Goal: Task Accomplishment & Management: Use online tool/utility

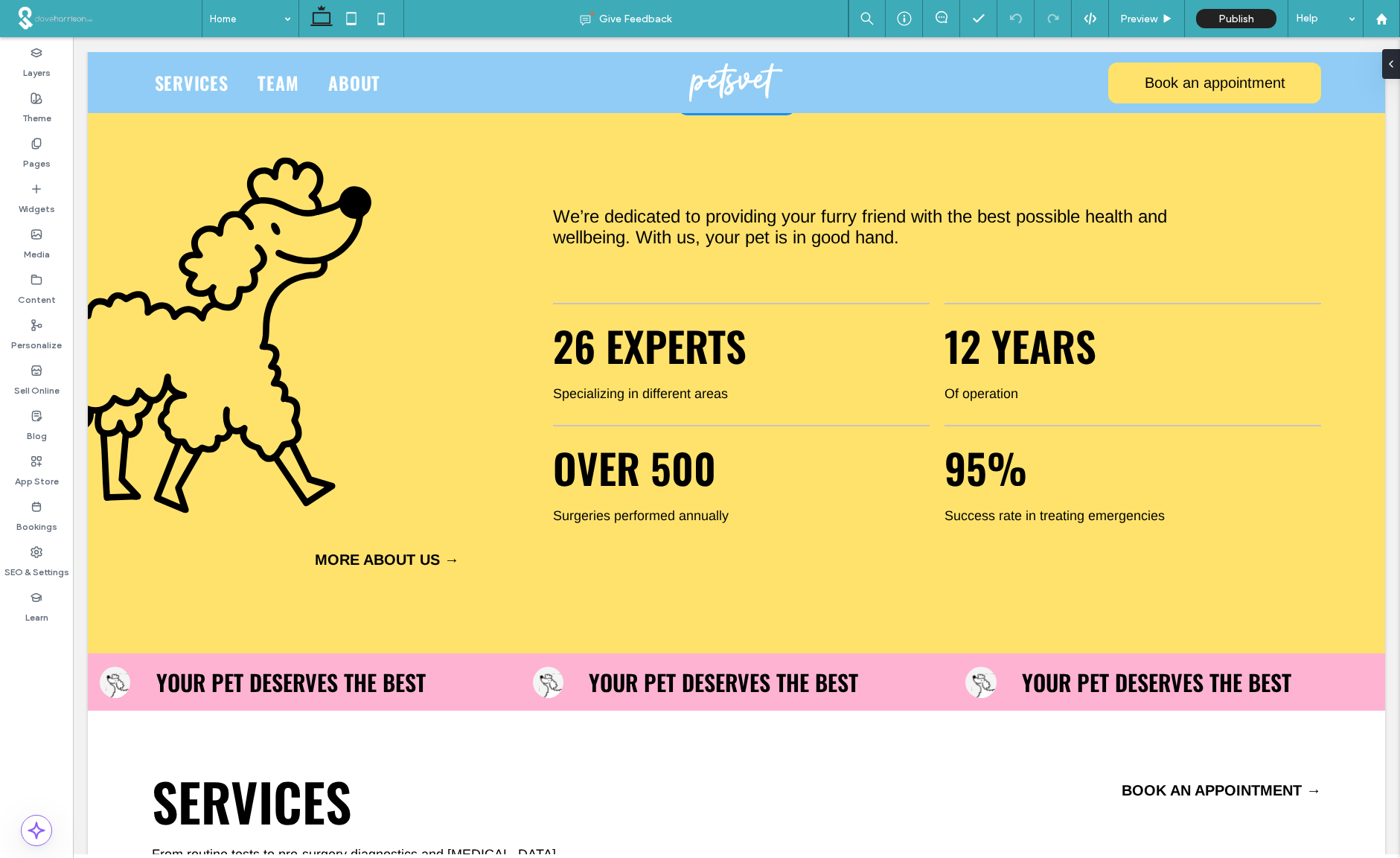
scroll to position [177, 0]
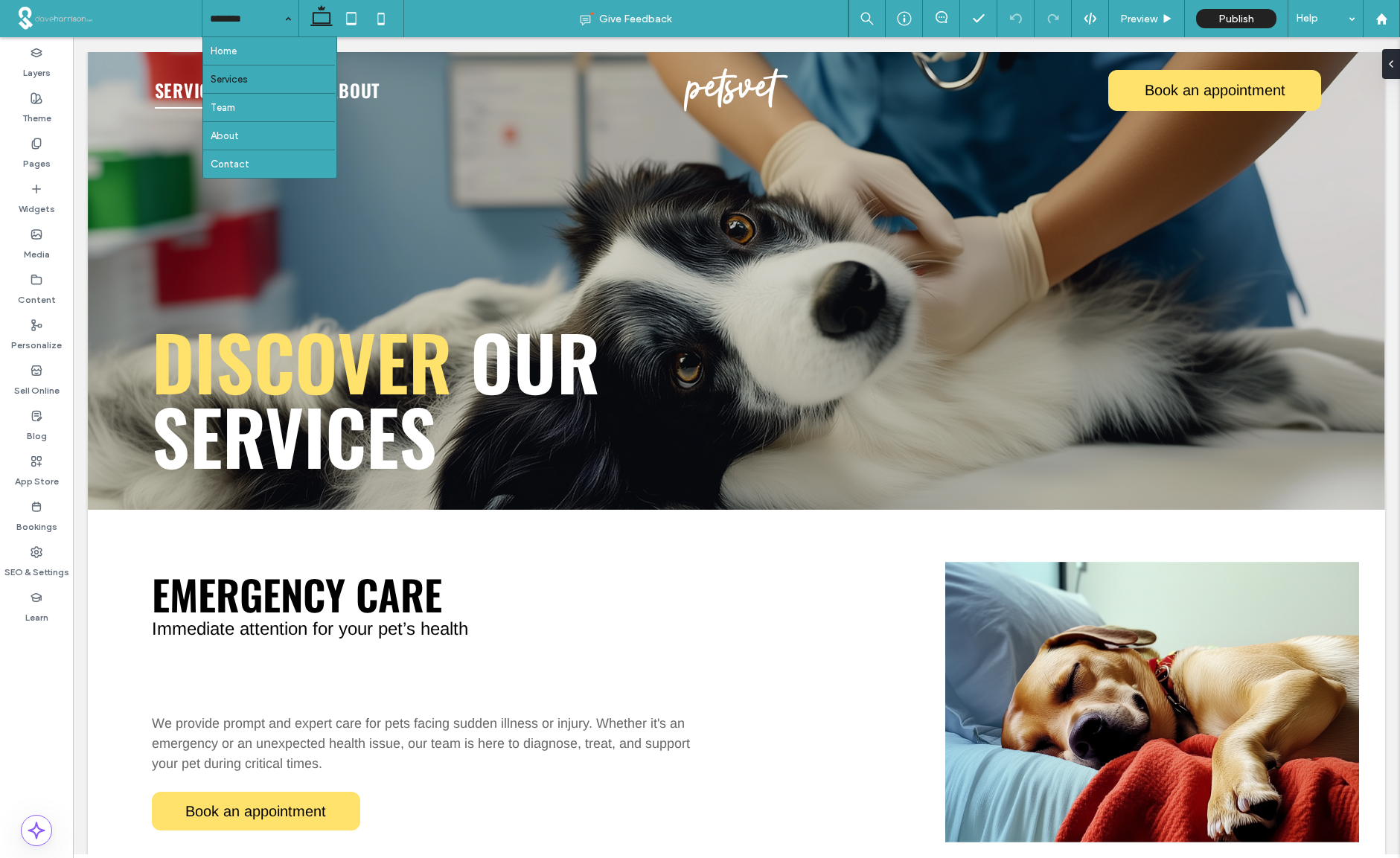
click at [240, 25] on input at bounding box center [247, 18] width 74 height 37
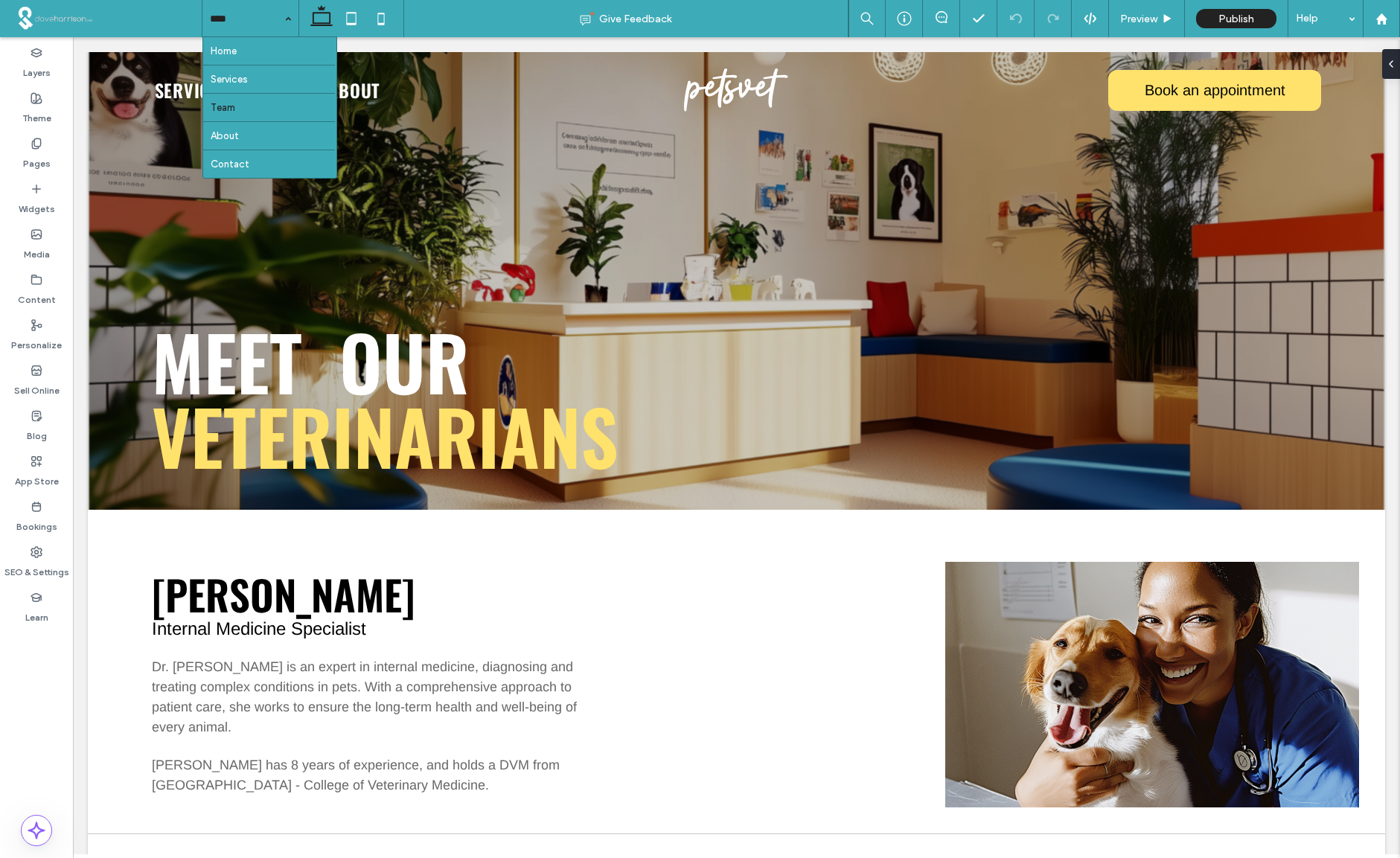
click at [261, 15] on input at bounding box center [247, 18] width 74 height 37
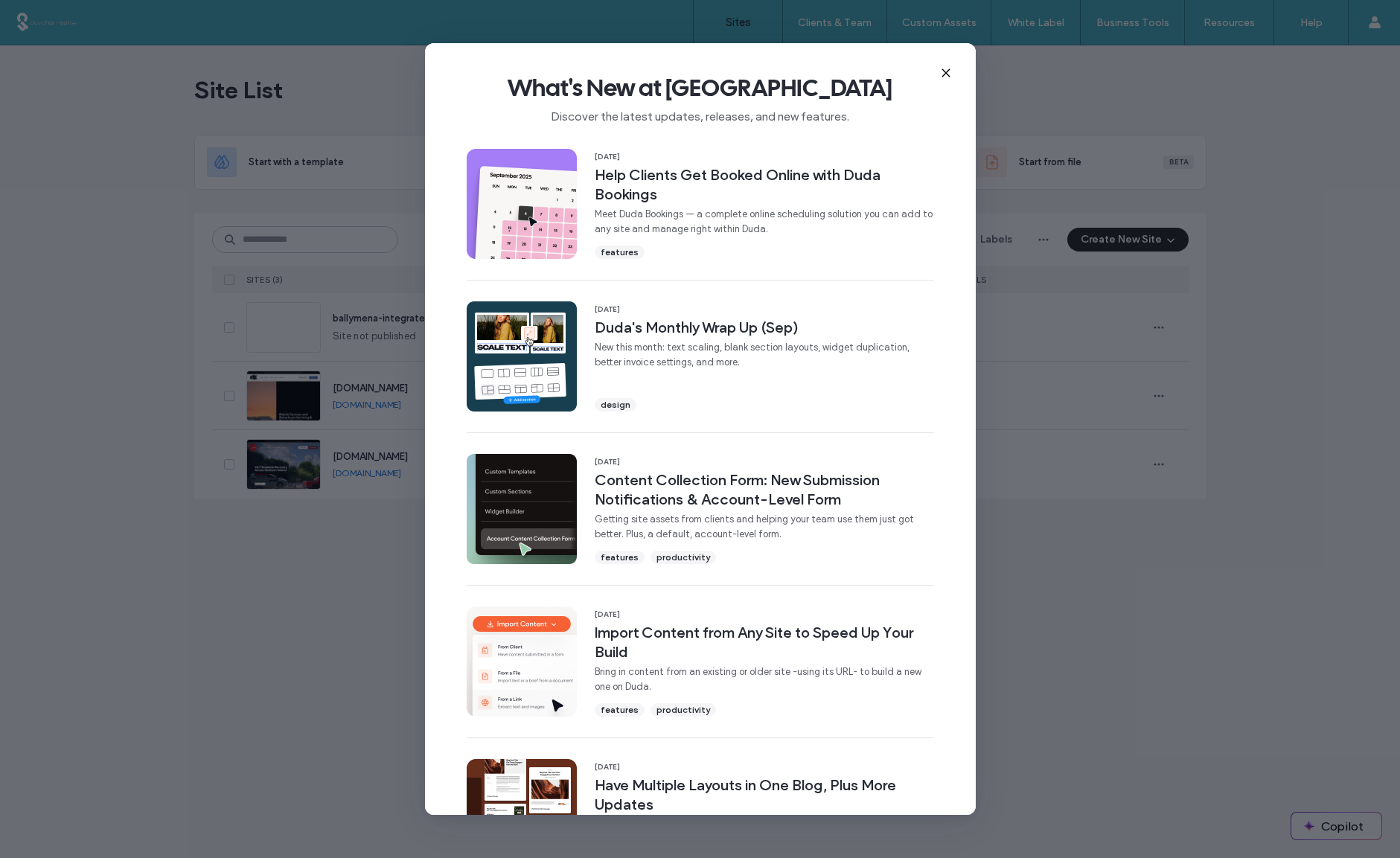
click at [945, 71] on icon at bounding box center [945, 73] width 12 height 12
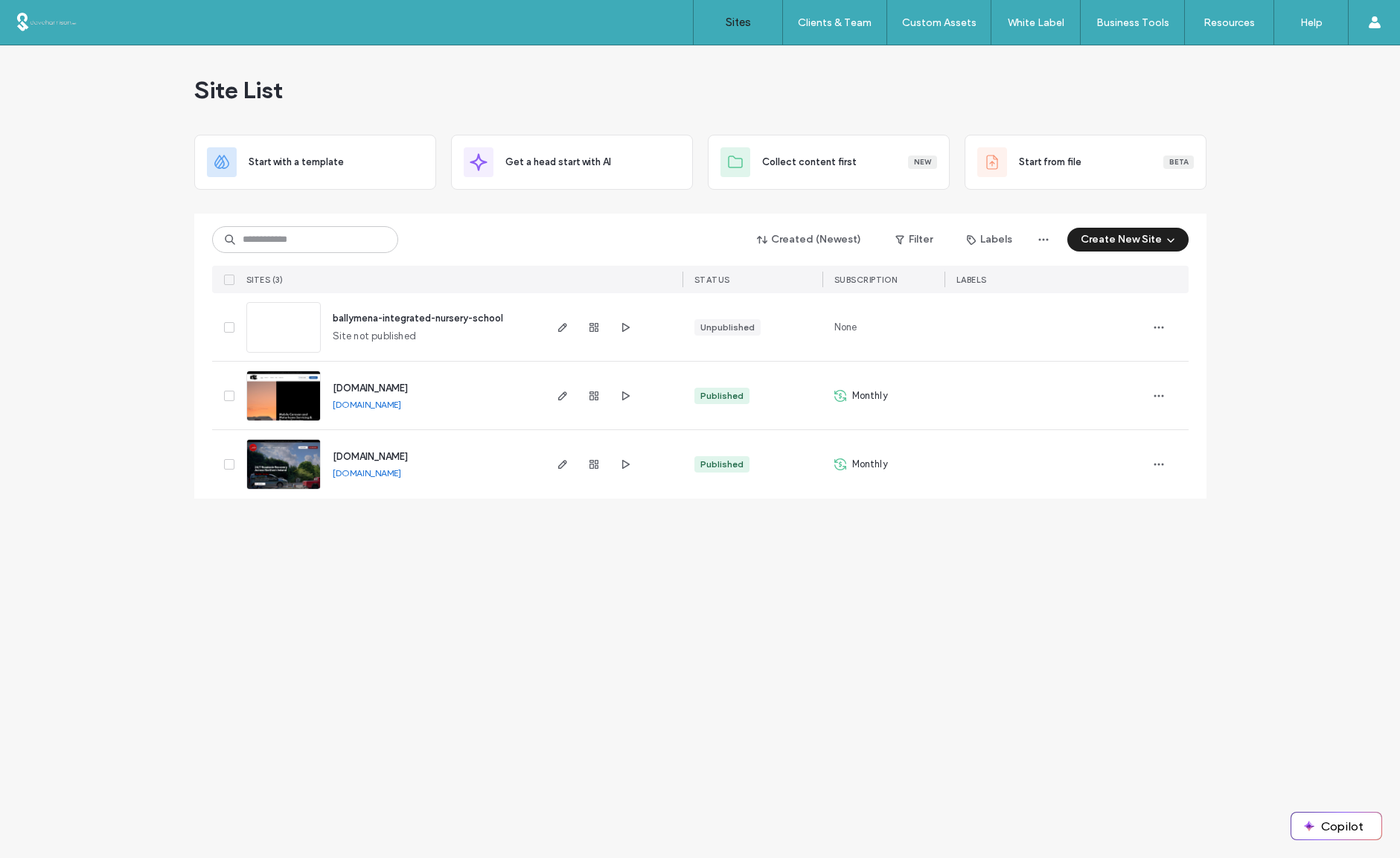
click at [1158, 237] on button "Create New Site" at bounding box center [1127, 239] width 121 height 24
click at [1183, 341] on div "Get a head start with AI" at bounding box center [1176, 344] width 106 height 15
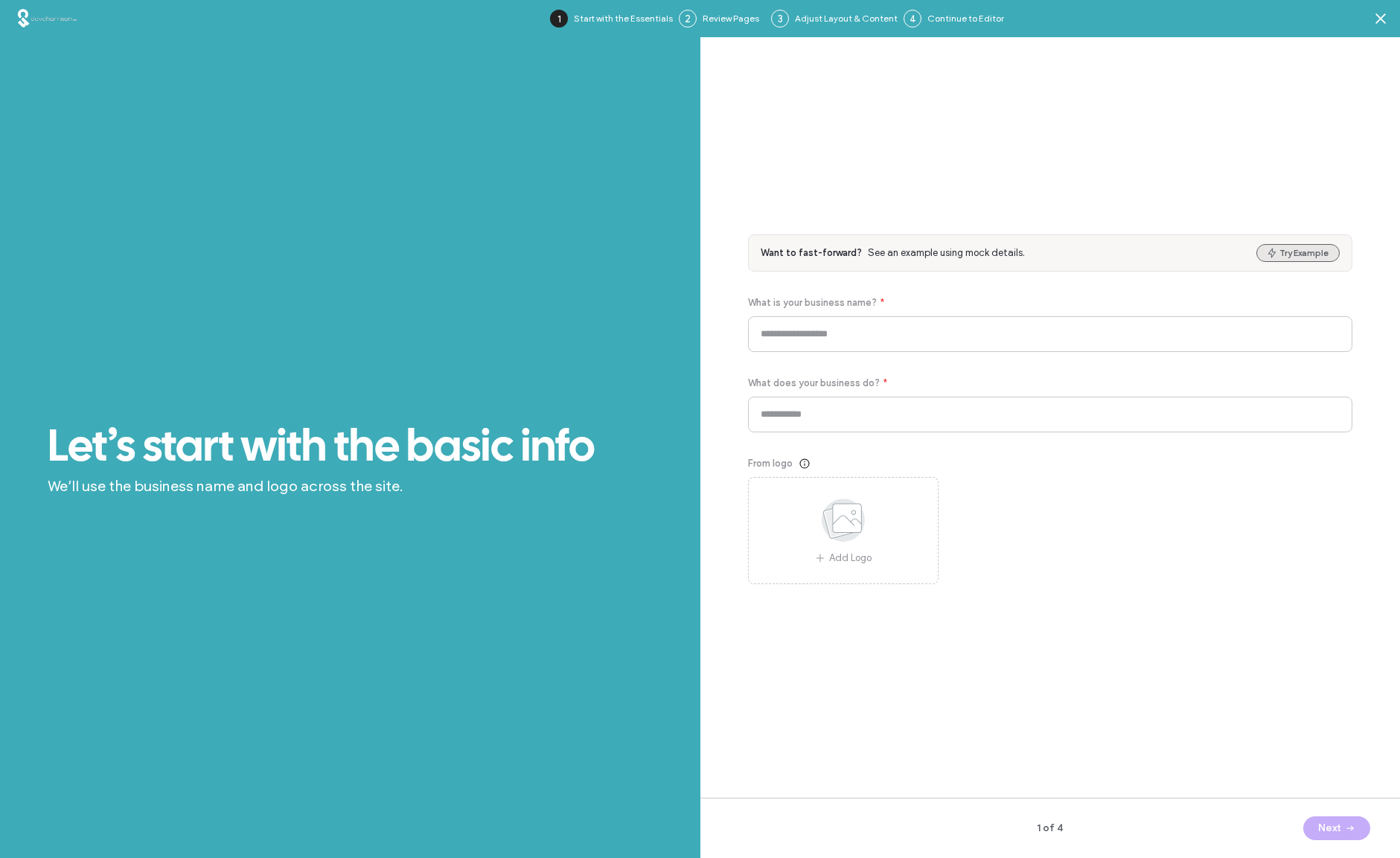
click at [1299, 251] on button "Try Example" at bounding box center [1298, 253] width 84 height 18
type input "*******"
type input "**********"
click at [1299, 251] on button "Try Example" at bounding box center [1298, 253] width 84 height 18
type input "**********"
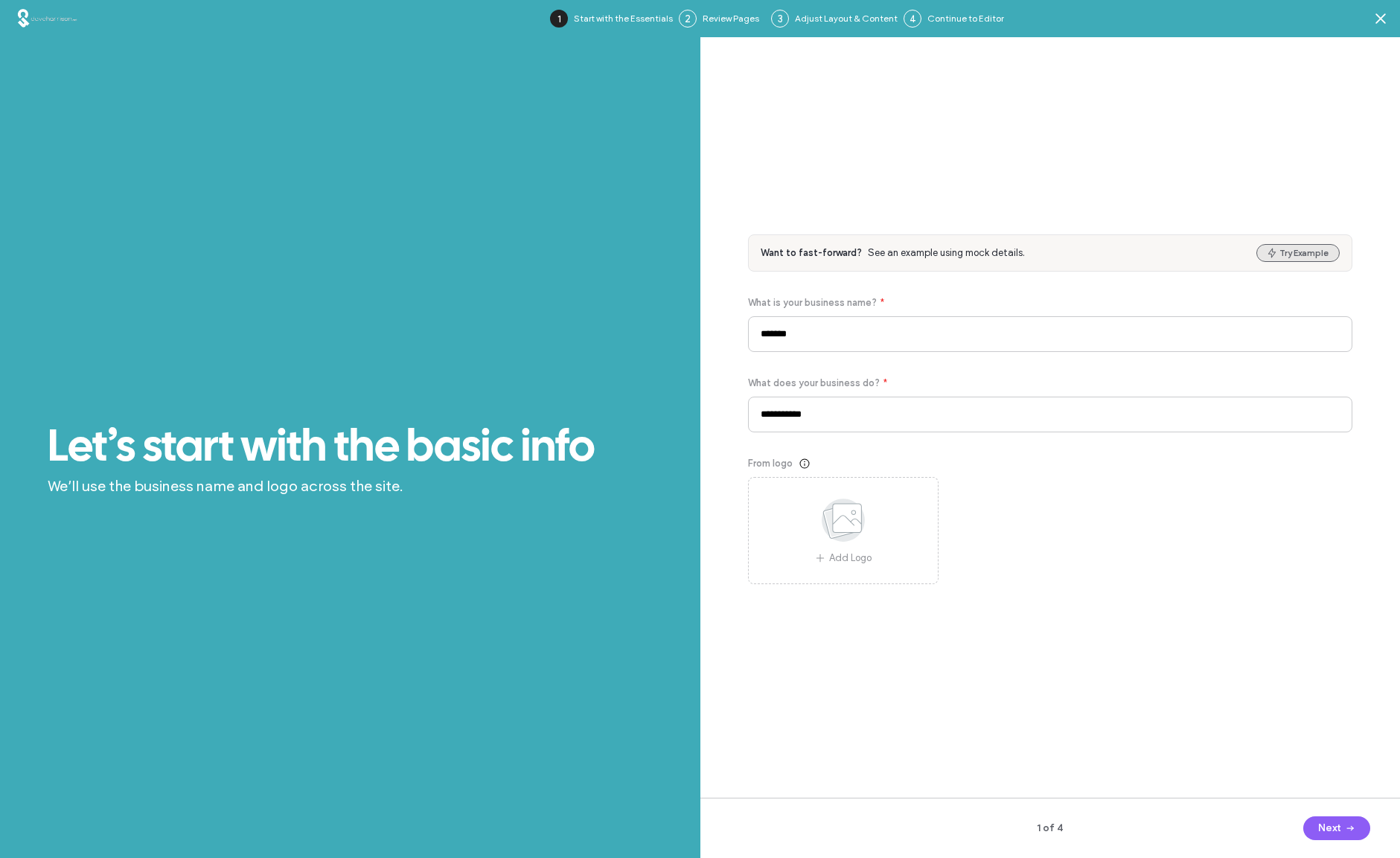
type input "**********"
click at [1299, 251] on button "Try Example" at bounding box center [1298, 253] width 84 height 18
type input "*******"
type input "**********"
click at [1299, 251] on button "Try Example" at bounding box center [1298, 253] width 84 height 18
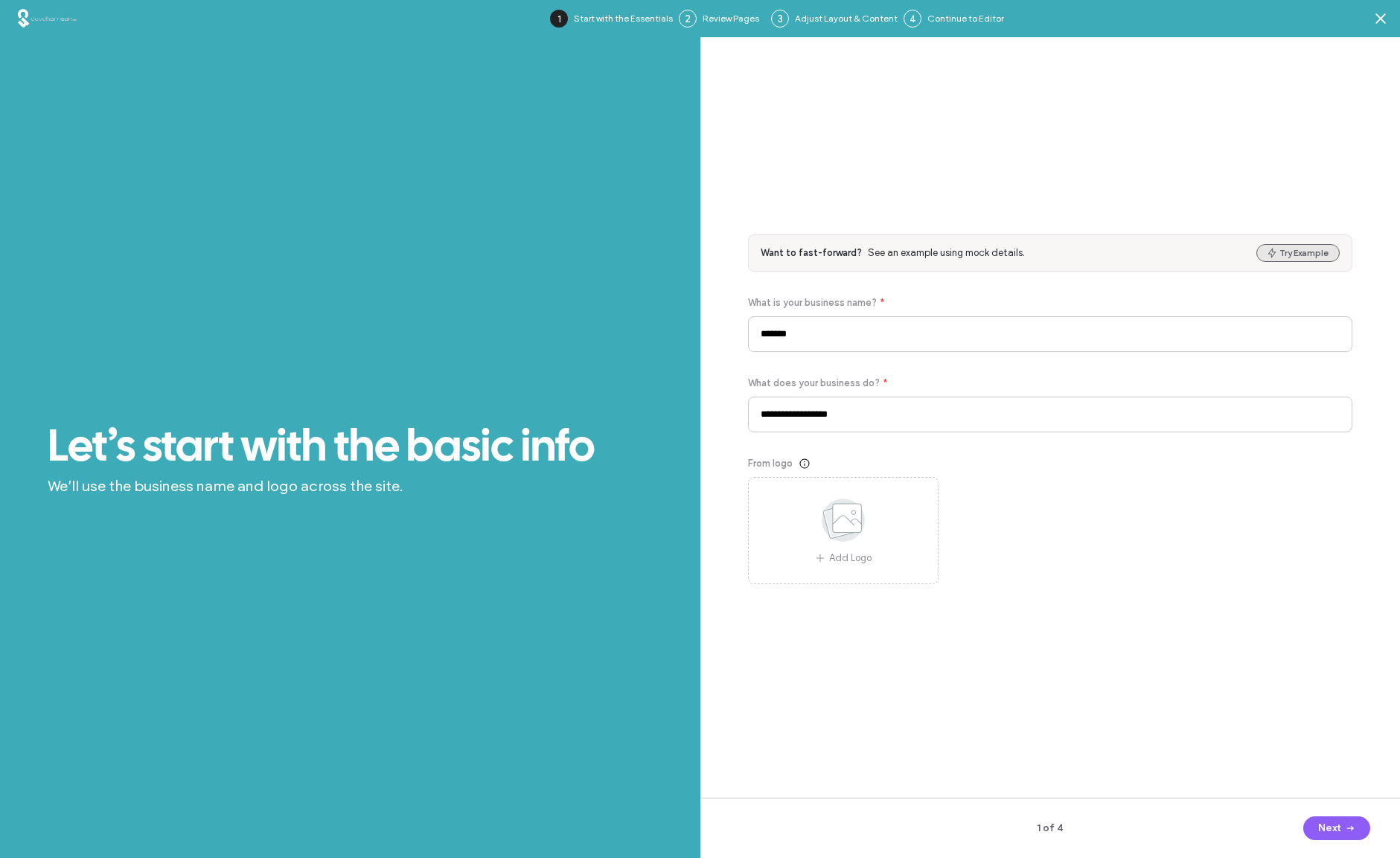
type input "**********"
drag, startPoint x: 854, startPoint y: 337, endPoint x: 700, endPoint y: 318, distance: 155.2
click at [692, 317] on div "**********" at bounding box center [700, 466] width 1400 height 858
drag, startPoint x: 862, startPoint y: 415, endPoint x: 681, endPoint y: 409, distance: 181.1
click at [677, 409] on div "**********" at bounding box center [700, 466] width 1400 height 858
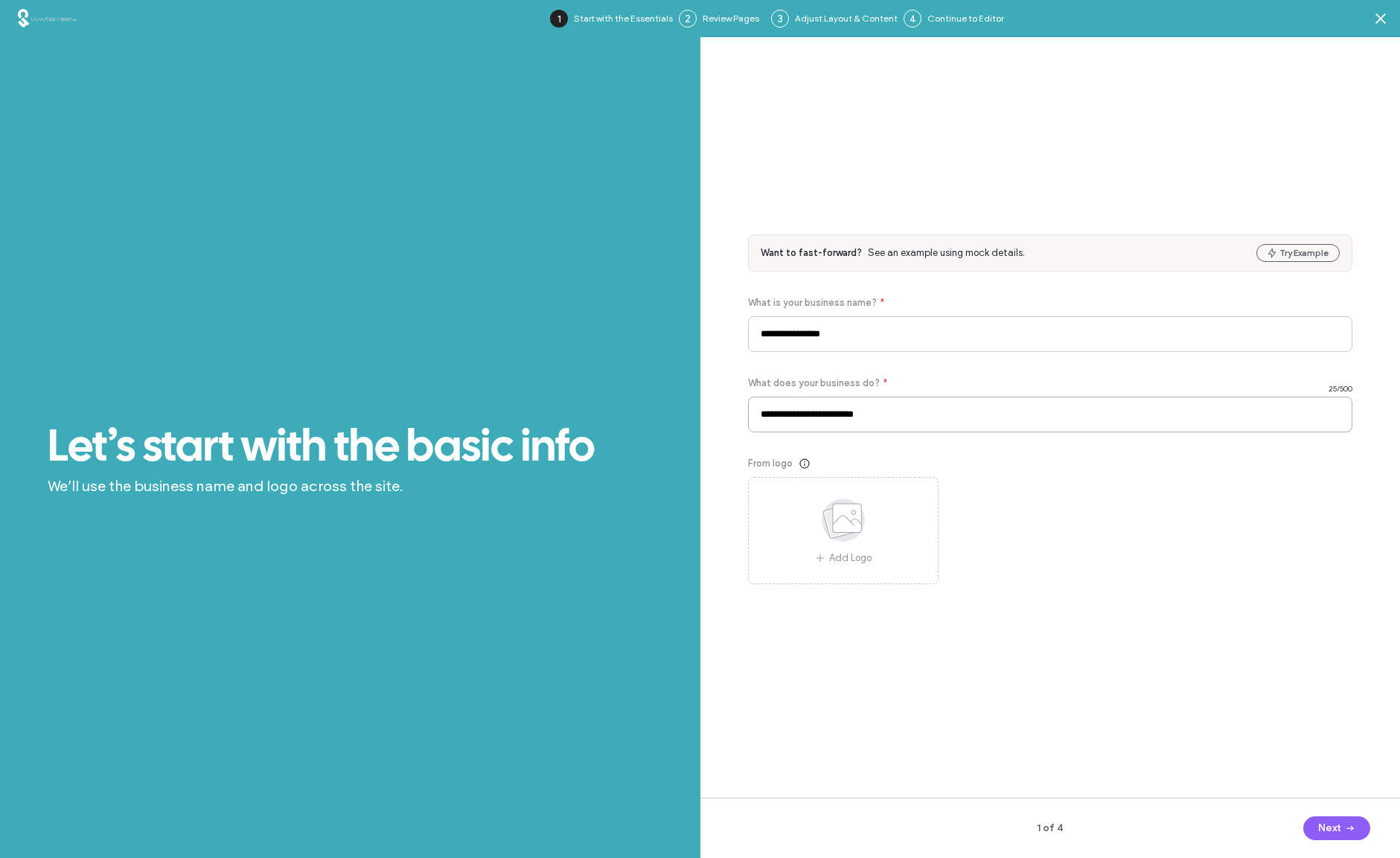
click at [768, 415] on input "**********" at bounding box center [1050, 414] width 605 height 35
type input "**********"
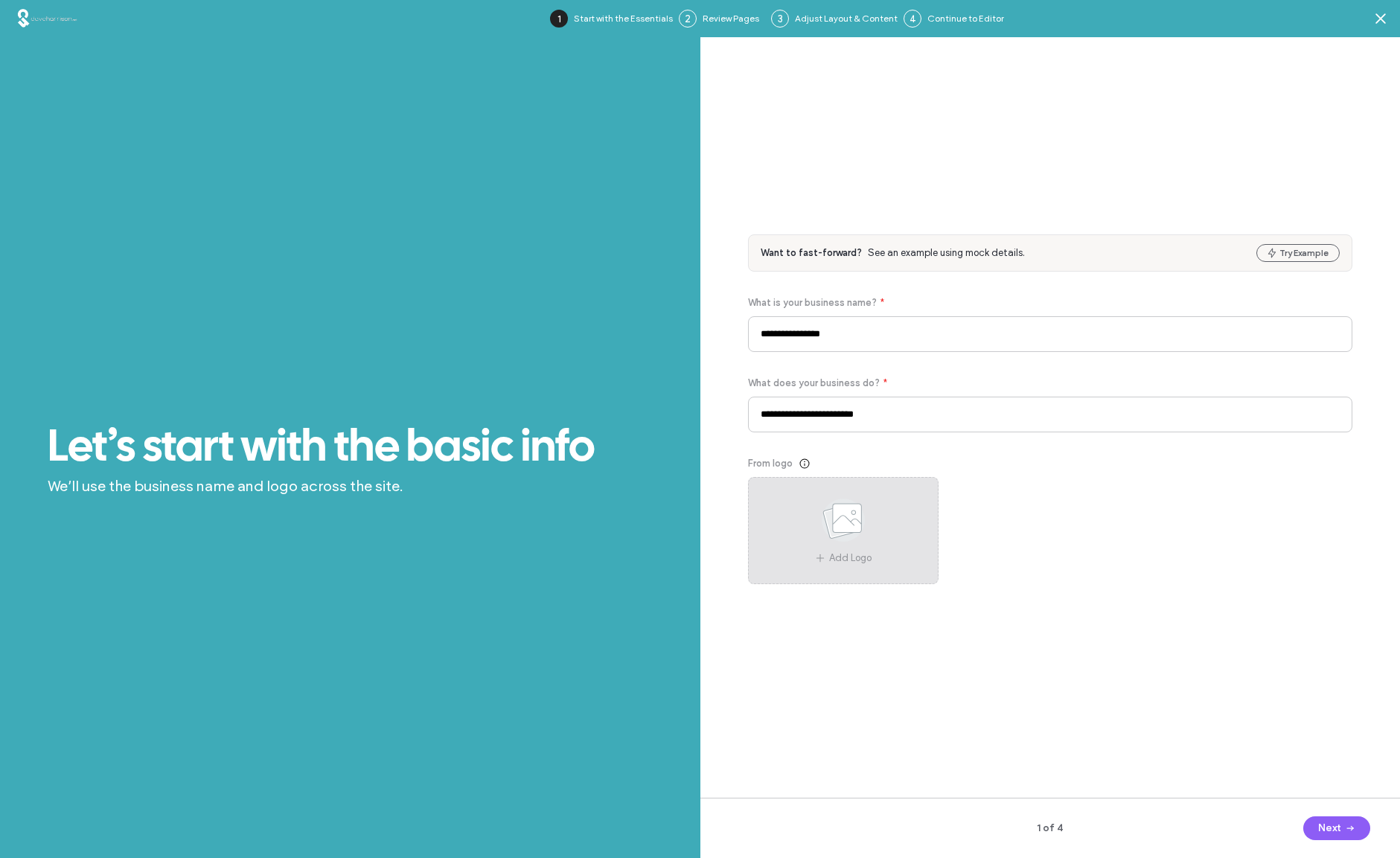
click at [844, 524] on use at bounding box center [843, 520] width 43 height 43
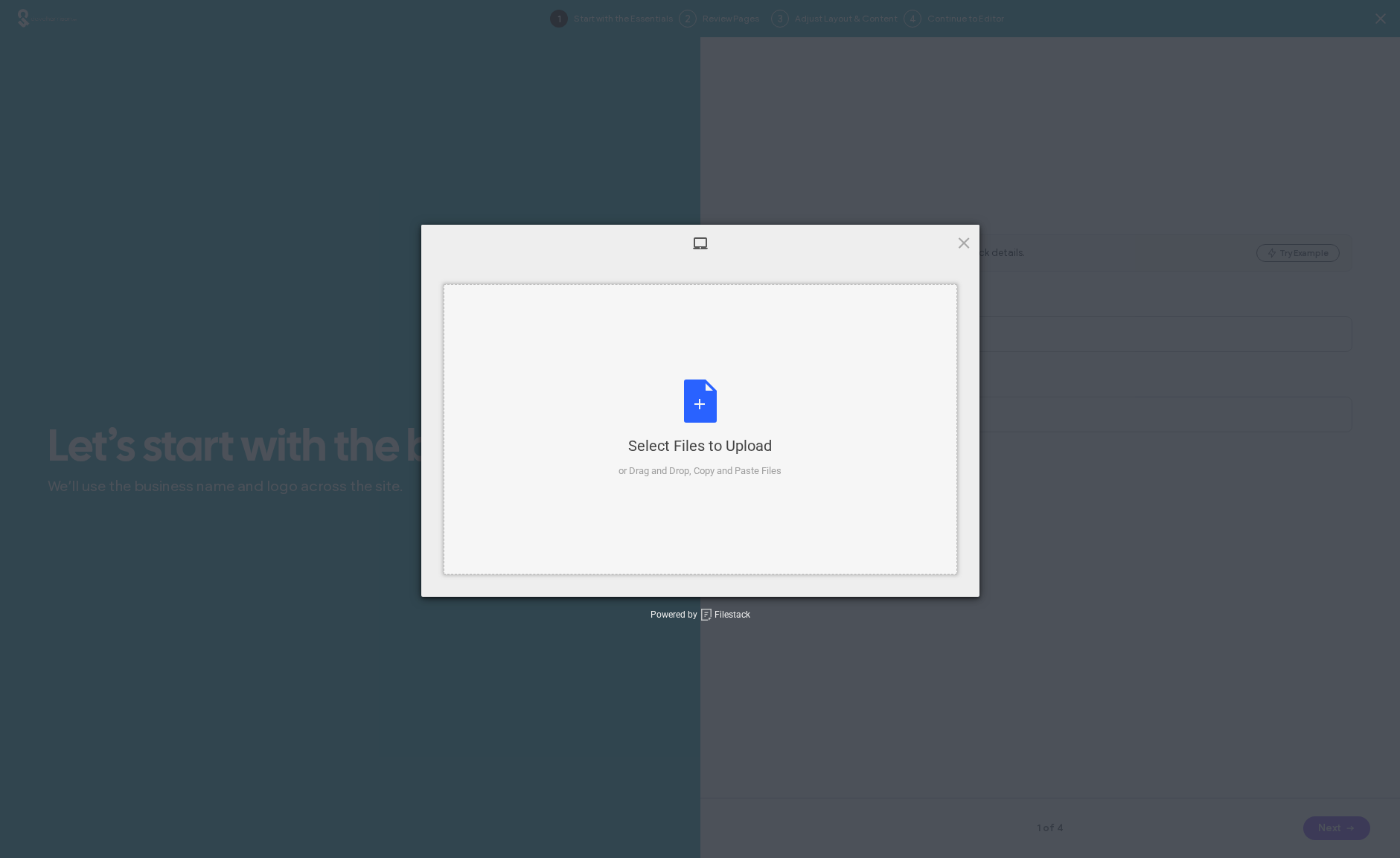
click at [698, 402] on div "Select Files to Upload or Drag and Drop, Copy and Paste Files" at bounding box center [699, 429] width 163 height 99
click at [927, 576] on span "Upload" at bounding box center [934, 576] width 76 height 28
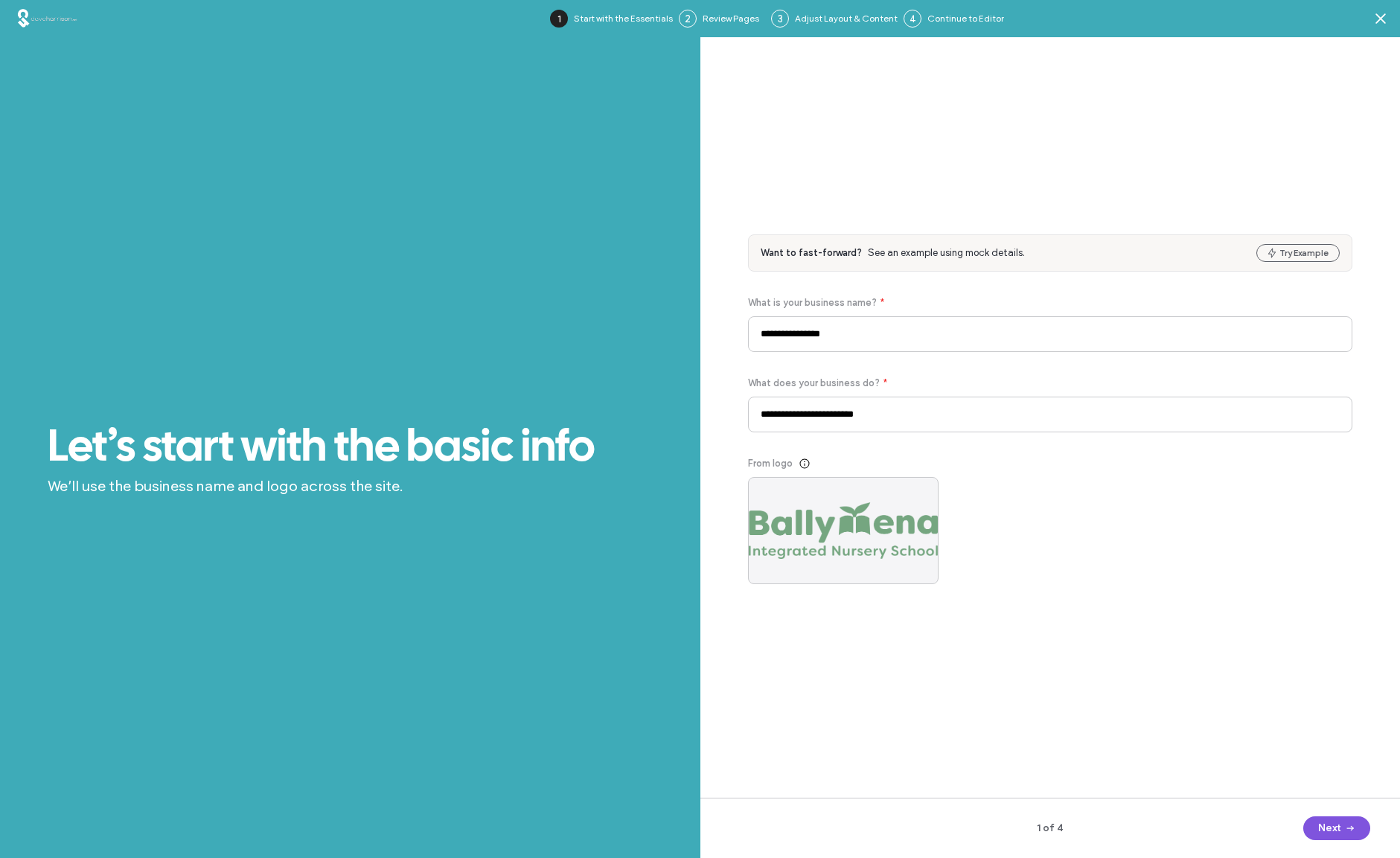
click at [1326, 823] on button "Next" at bounding box center [1336, 828] width 67 height 24
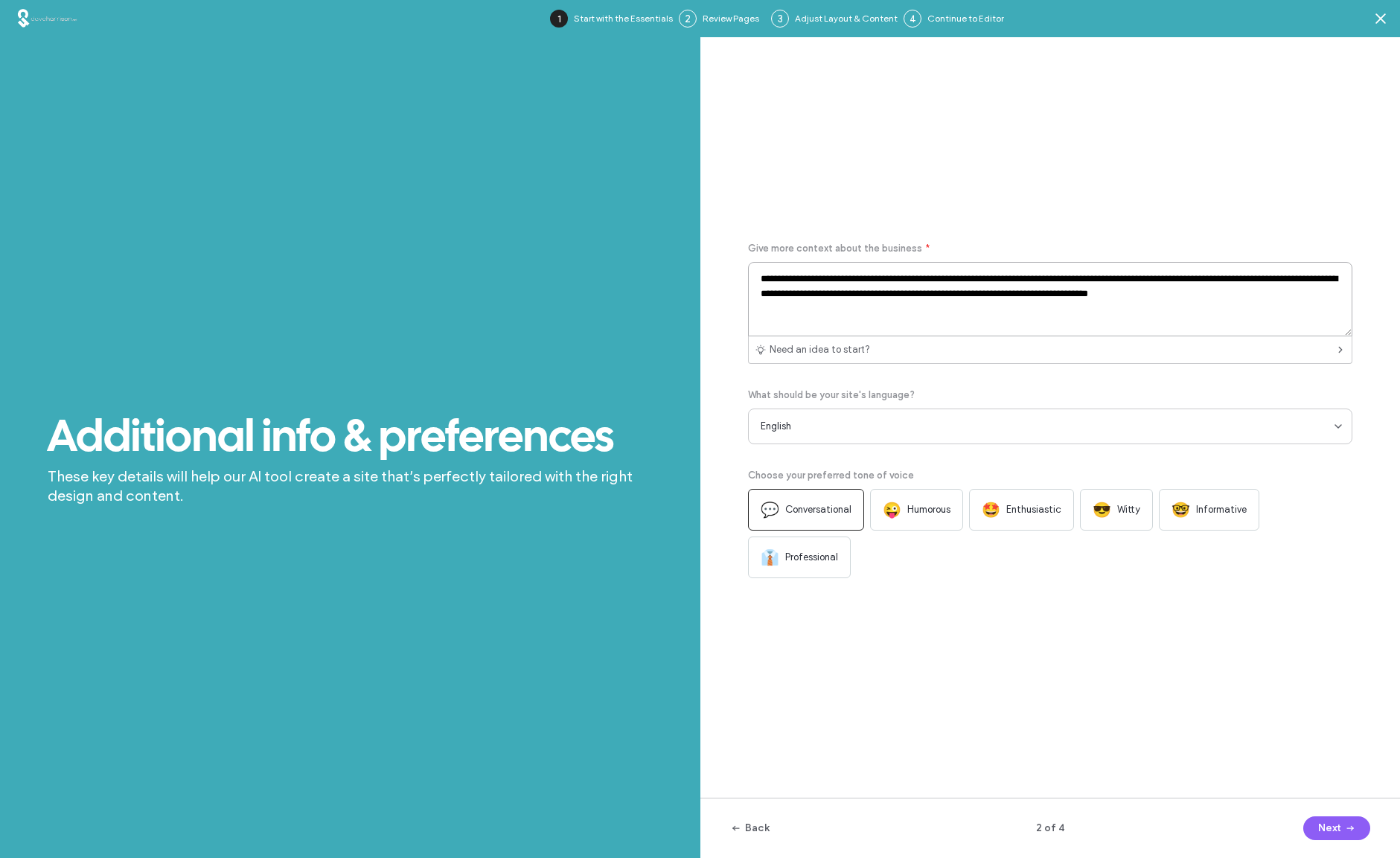
click at [1283, 320] on textarea "**********" at bounding box center [1050, 299] width 605 height 75
drag, startPoint x: 1291, startPoint y: 320, endPoint x: 727, endPoint y: 299, distance: 564.4
click at [727, 299] on div "**********" at bounding box center [1050, 436] width 700 height 797
paste textarea "**********"
click at [895, 303] on textarea "**********" at bounding box center [1050, 299] width 605 height 75
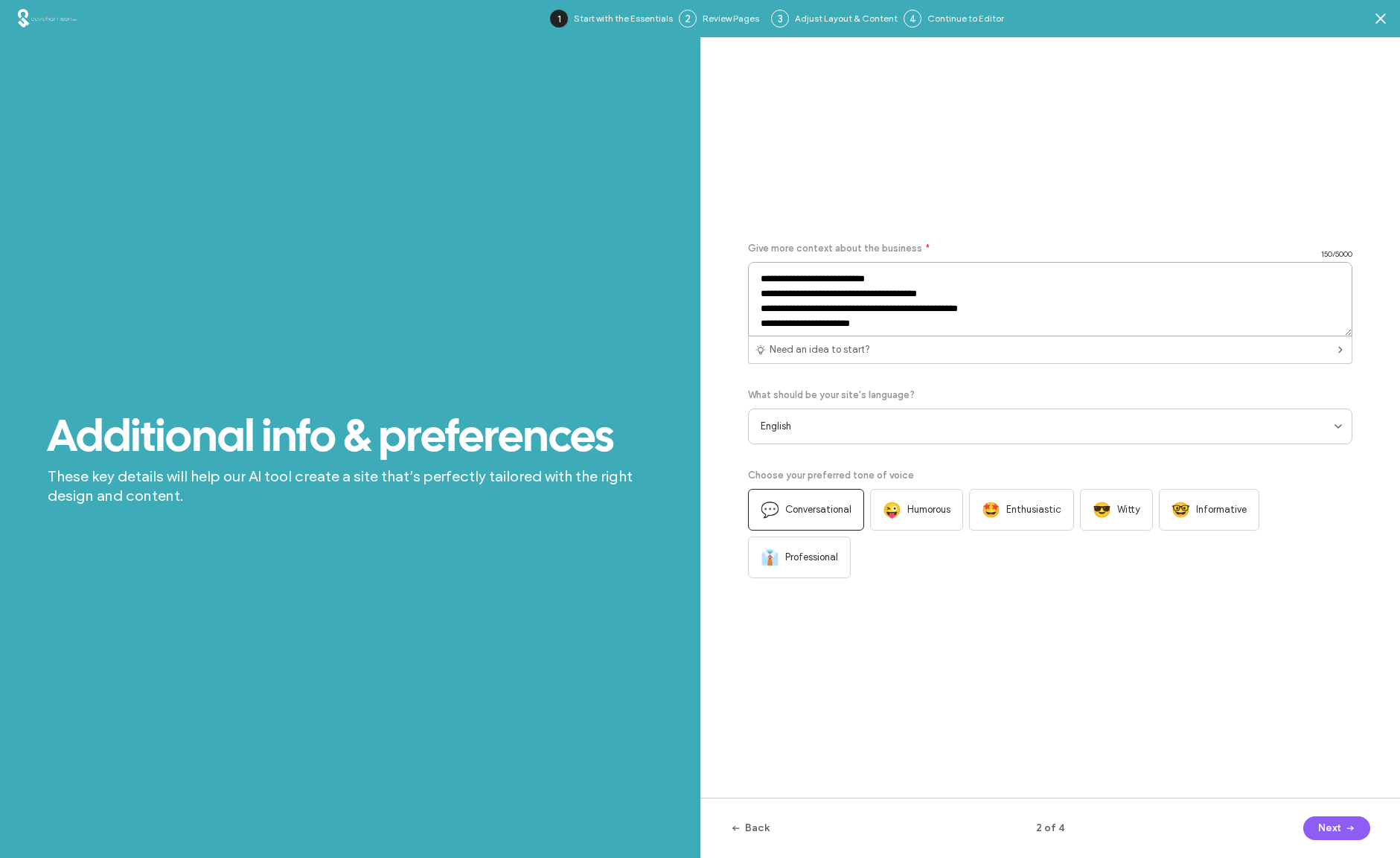
click at [999, 332] on textarea "**********" at bounding box center [1050, 299] width 605 height 75
type textarea "**********"
click at [1333, 827] on button "Next" at bounding box center [1336, 828] width 67 height 24
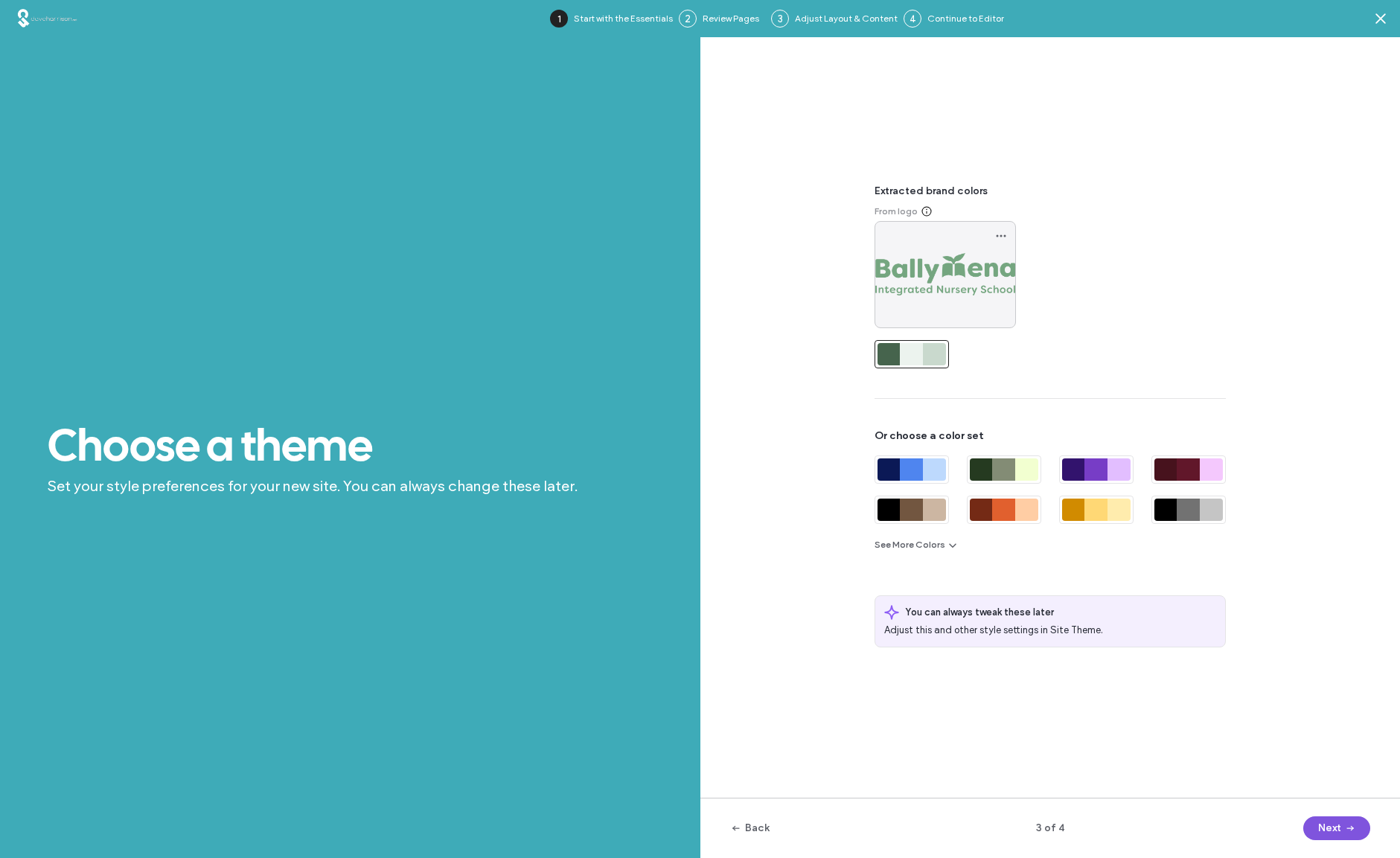
click at [1335, 828] on button "Next" at bounding box center [1336, 828] width 67 height 24
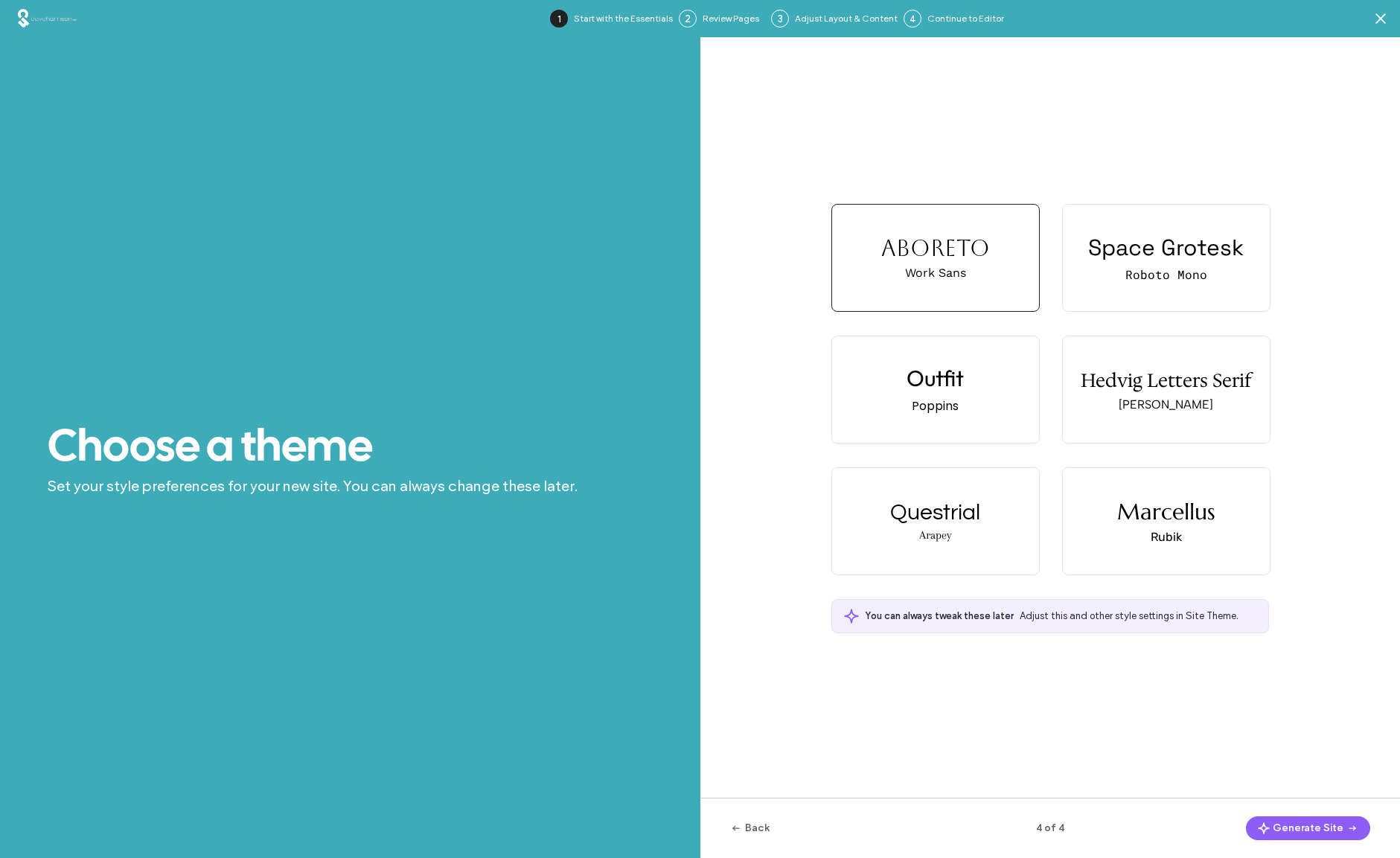
click at [932, 383] on div "Outfit" at bounding box center [935, 378] width 57 height 28
click at [1296, 825] on button "Generate Site" at bounding box center [1307, 828] width 125 height 24
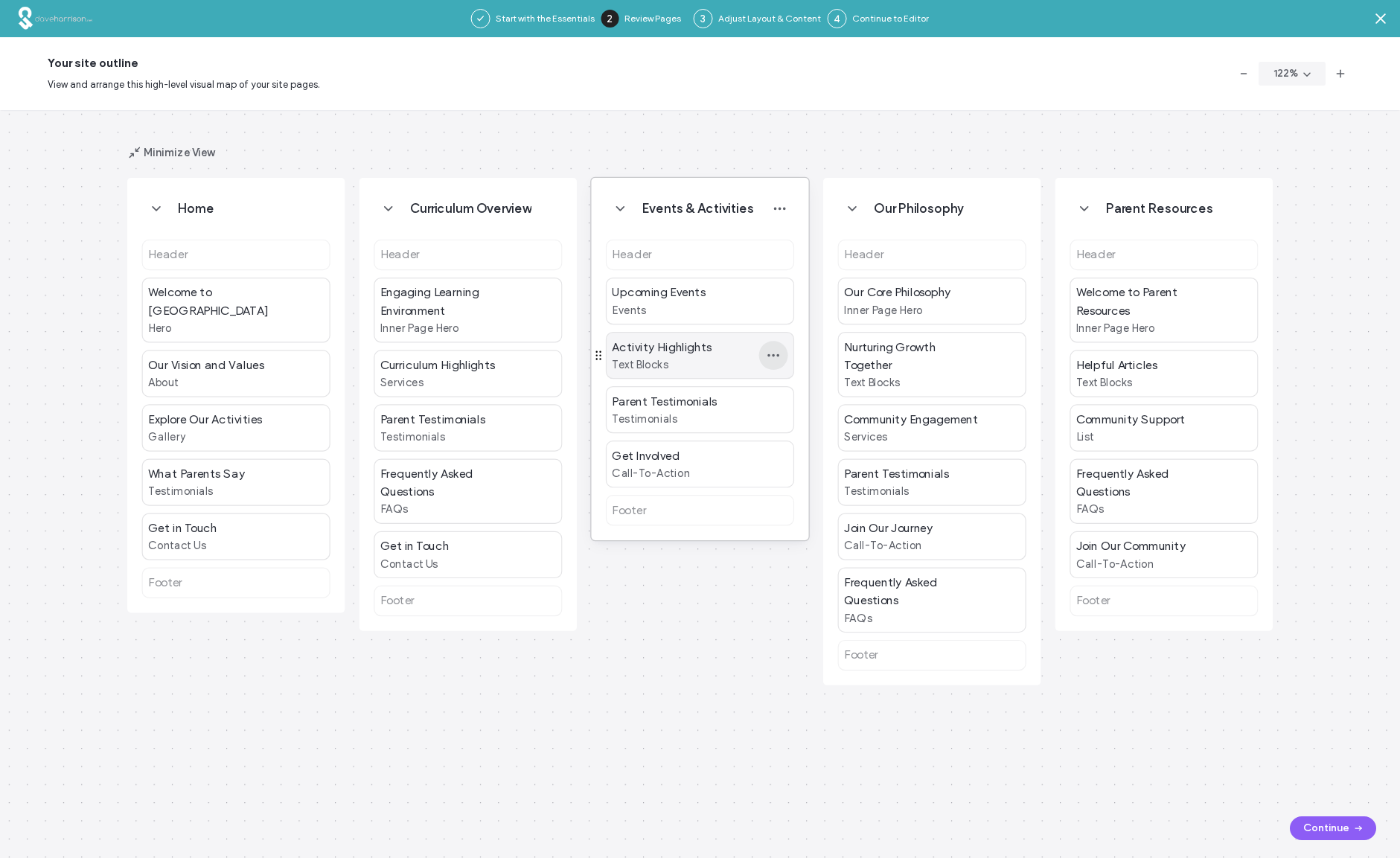
click at [774, 357] on icon "button" at bounding box center [773, 356] width 15 height 15
click at [943, 134] on div "Home Header Welcome to Sunshine Gardens Hero Our Vision and Values About Explor…" at bounding box center [700, 484] width 1400 height 748
click at [1324, 828] on button "Continue" at bounding box center [1333, 828] width 86 height 24
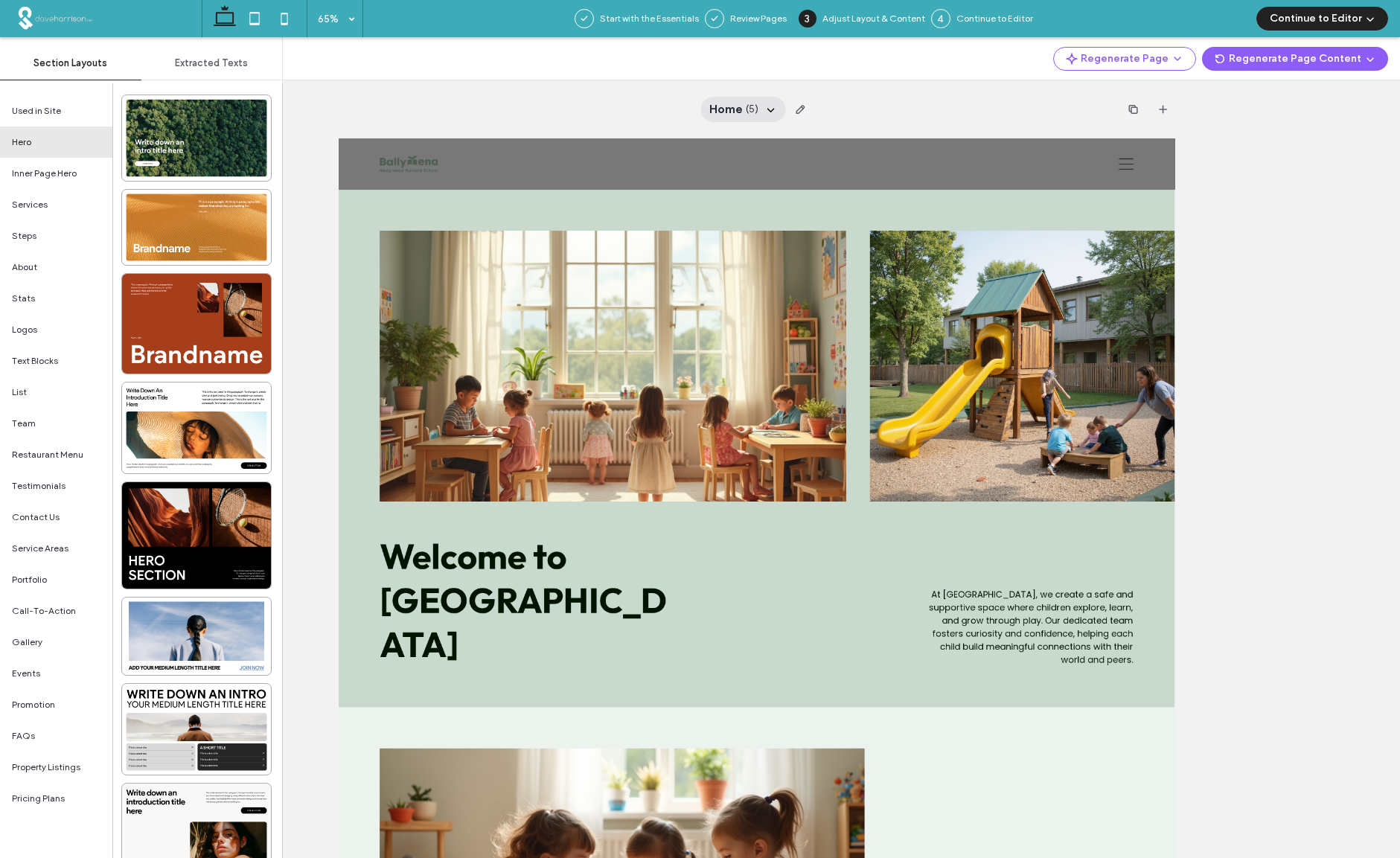
click at [767, 108] on use at bounding box center [771, 110] width 7 height 4
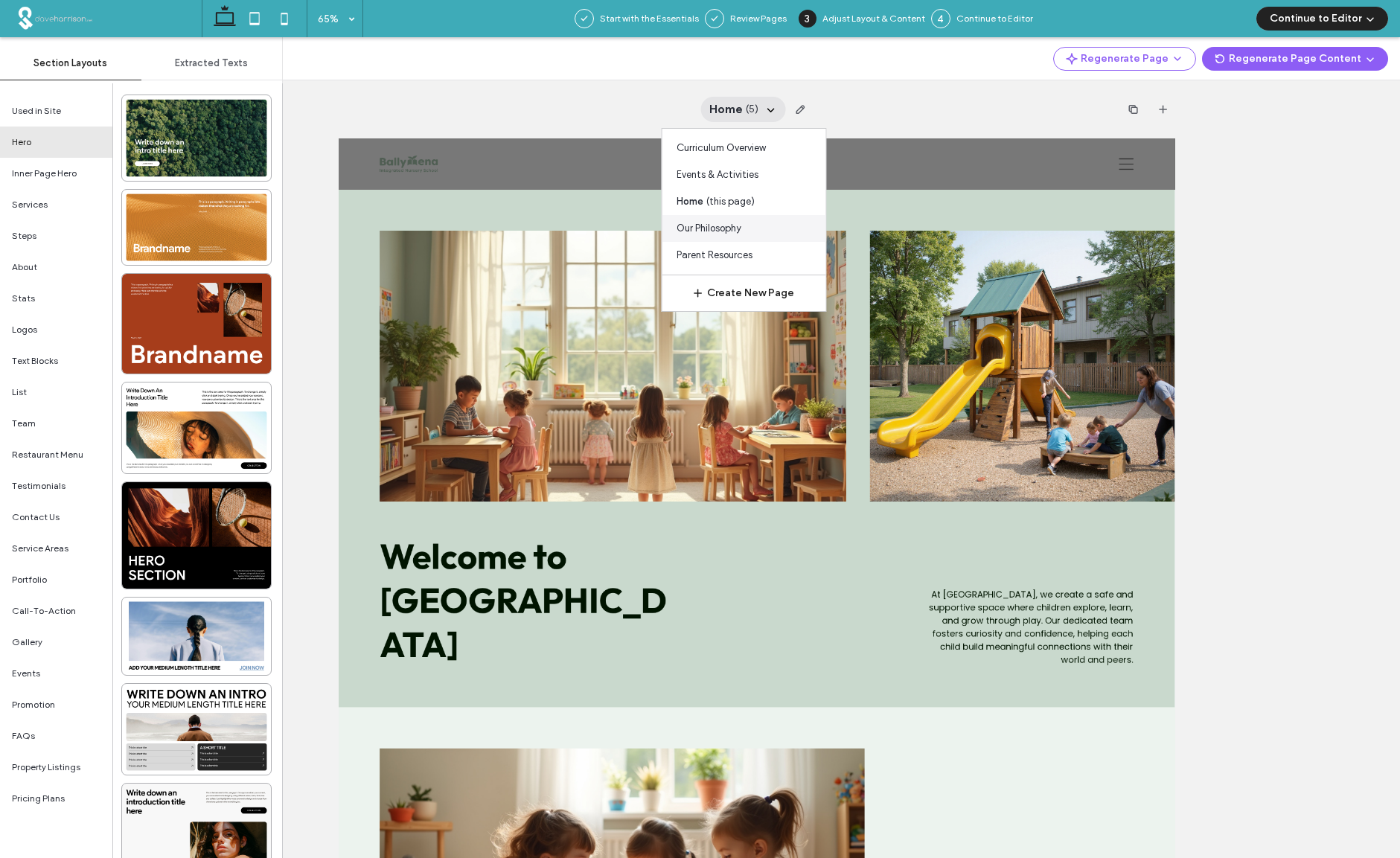
click at [695, 227] on span "Our Philosophy" at bounding box center [708, 228] width 65 height 15
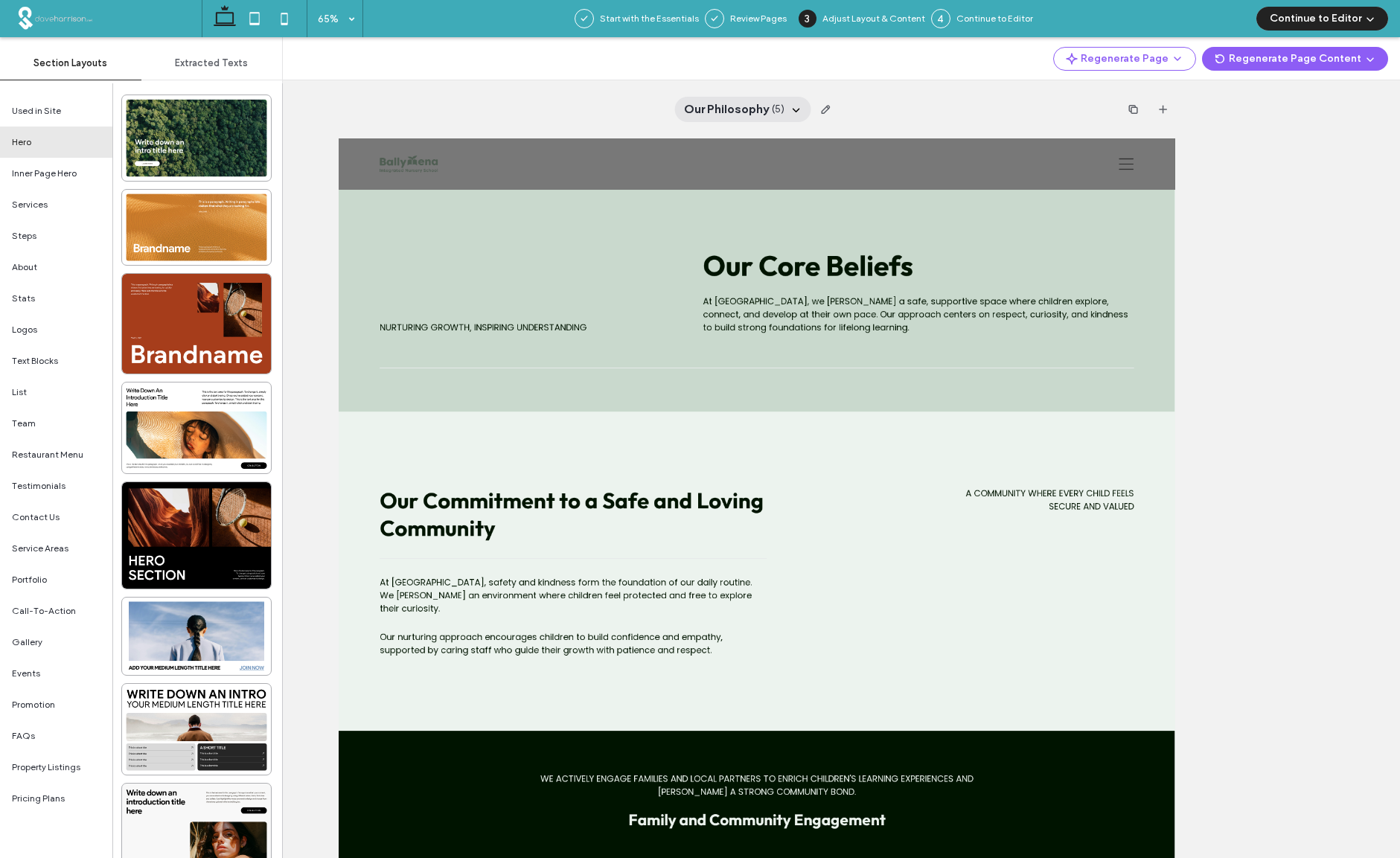
click at [794, 111] on icon at bounding box center [796, 109] width 12 height 12
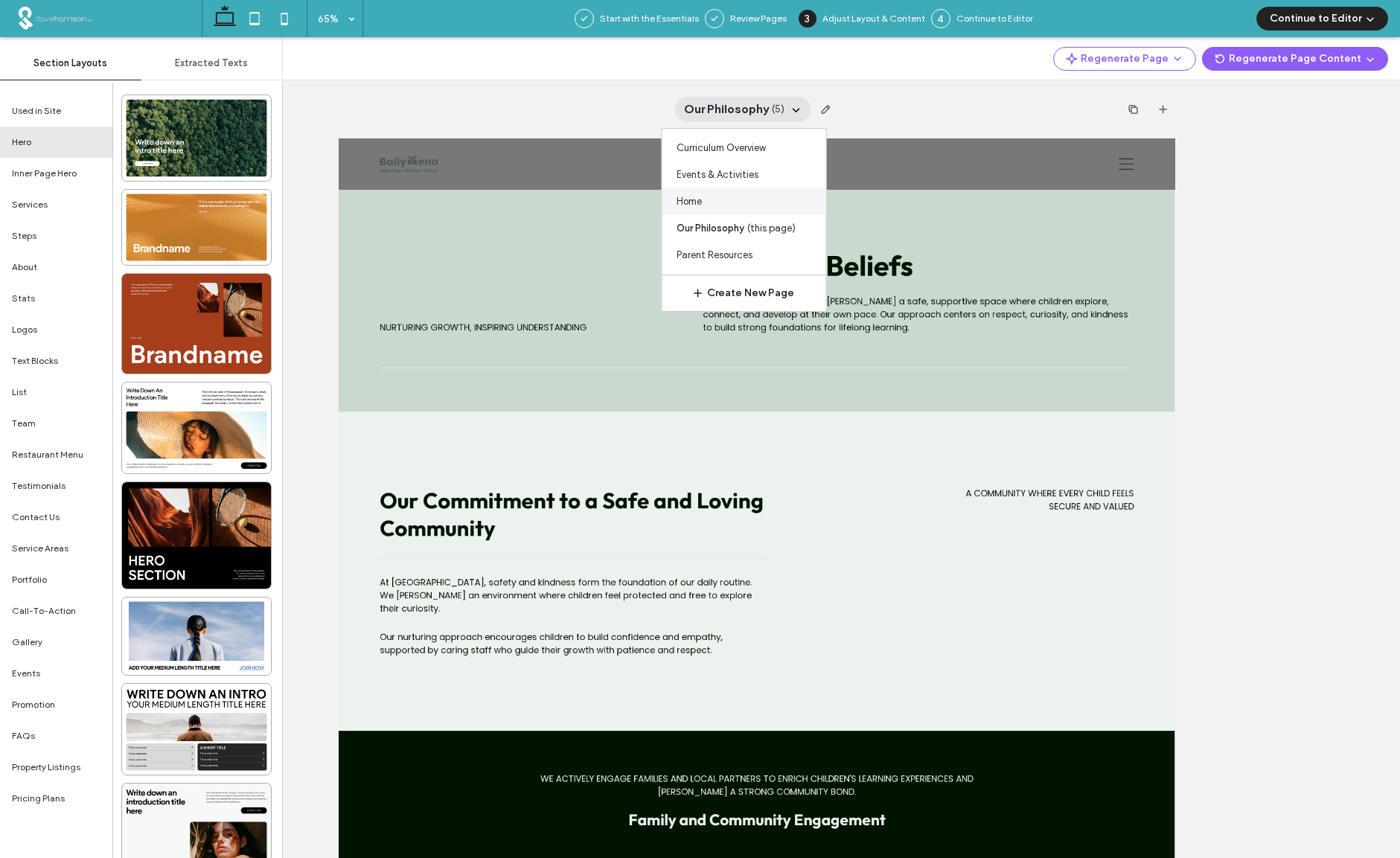
click at [694, 198] on span "Home" at bounding box center [689, 201] width 25 height 15
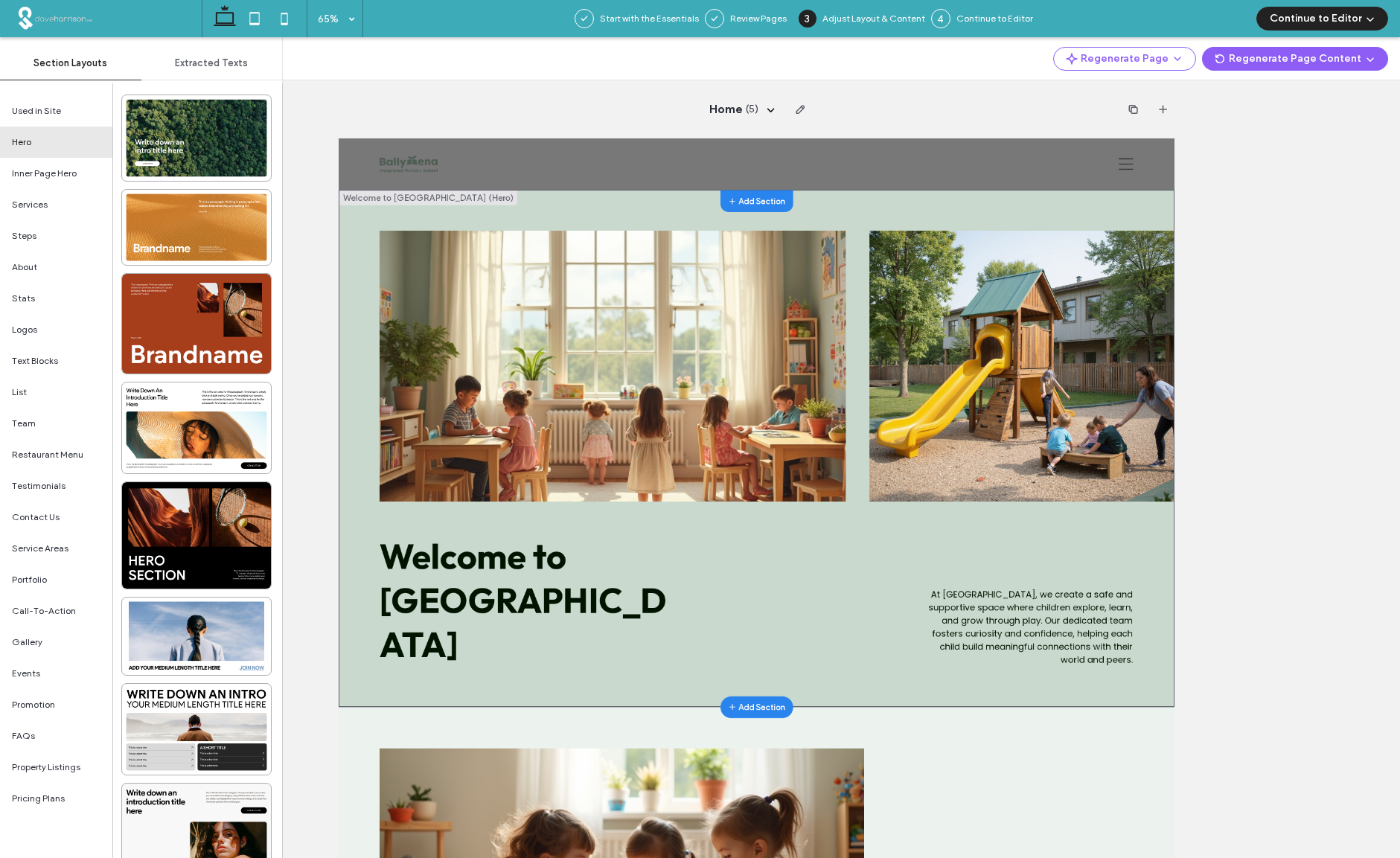
scroll to position [7, 0]
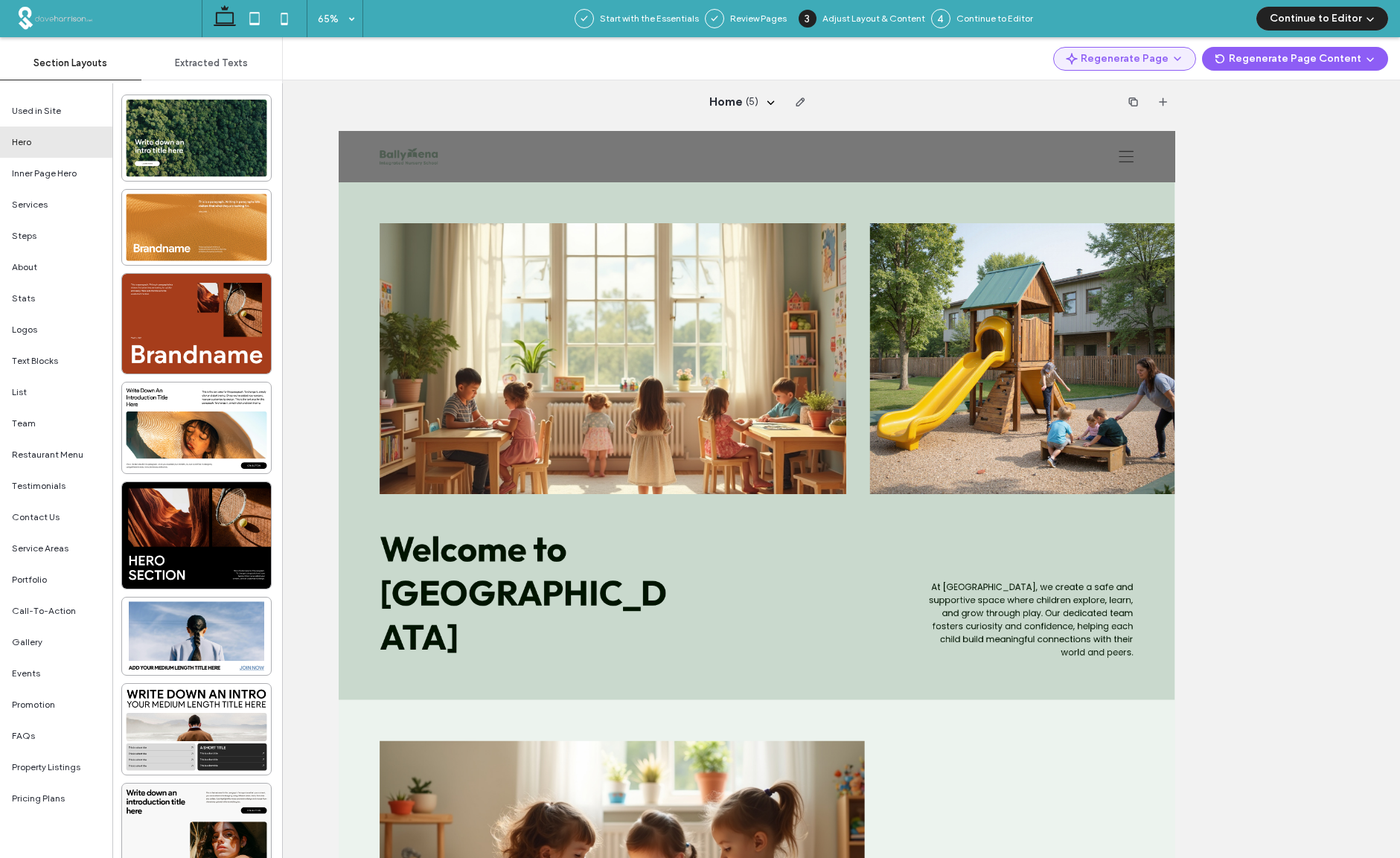
click at [1180, 59] on icon "button" at bounding box center [1177, 58] width 12 height 12
click at [1119, 95] on span "Regenerate Page" at bounding box center [1136, 97] width 76 height 15
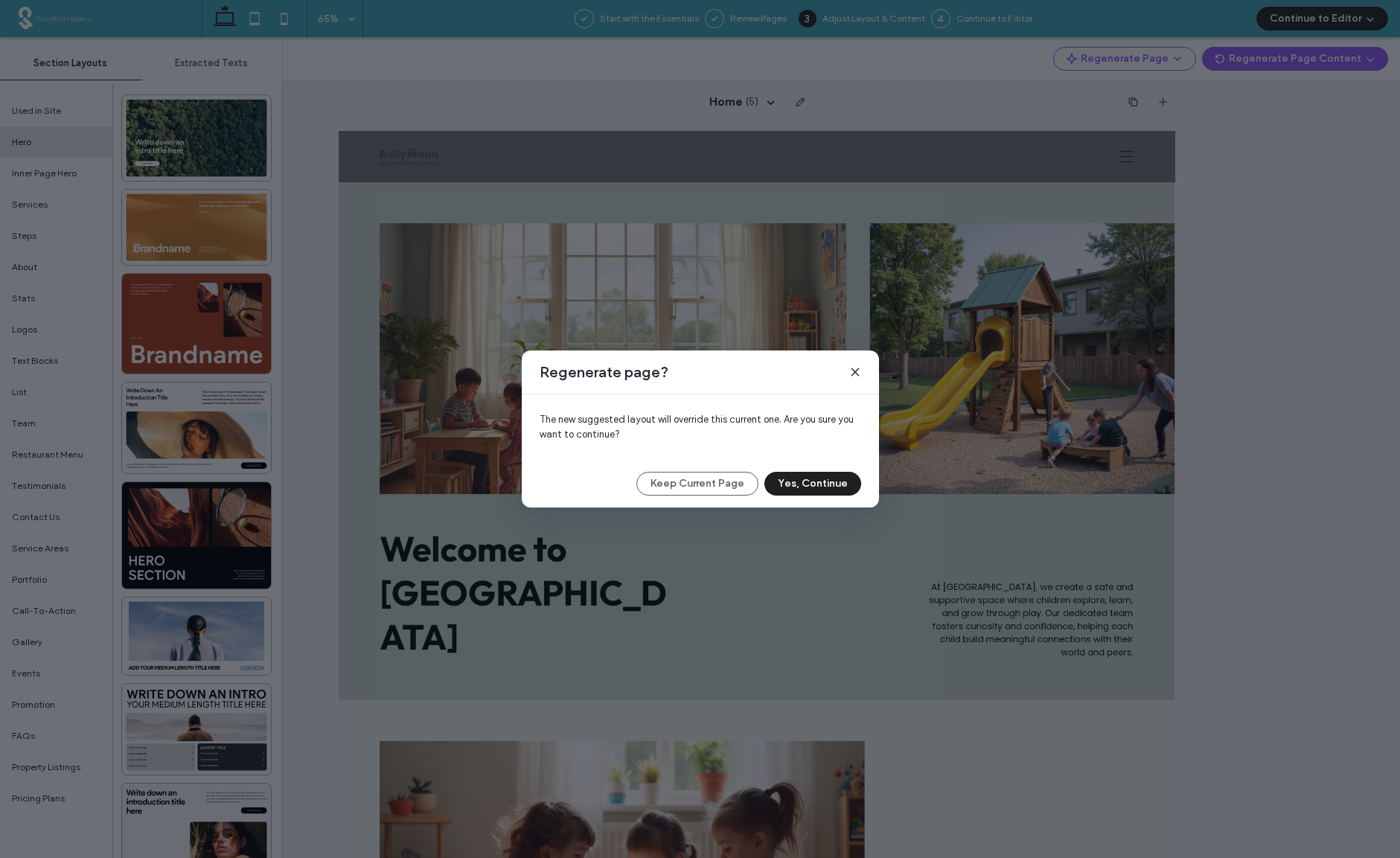
click at [808, 483] on button "Yes, Continue" at bounding box center [813, 483] width 96 height 24
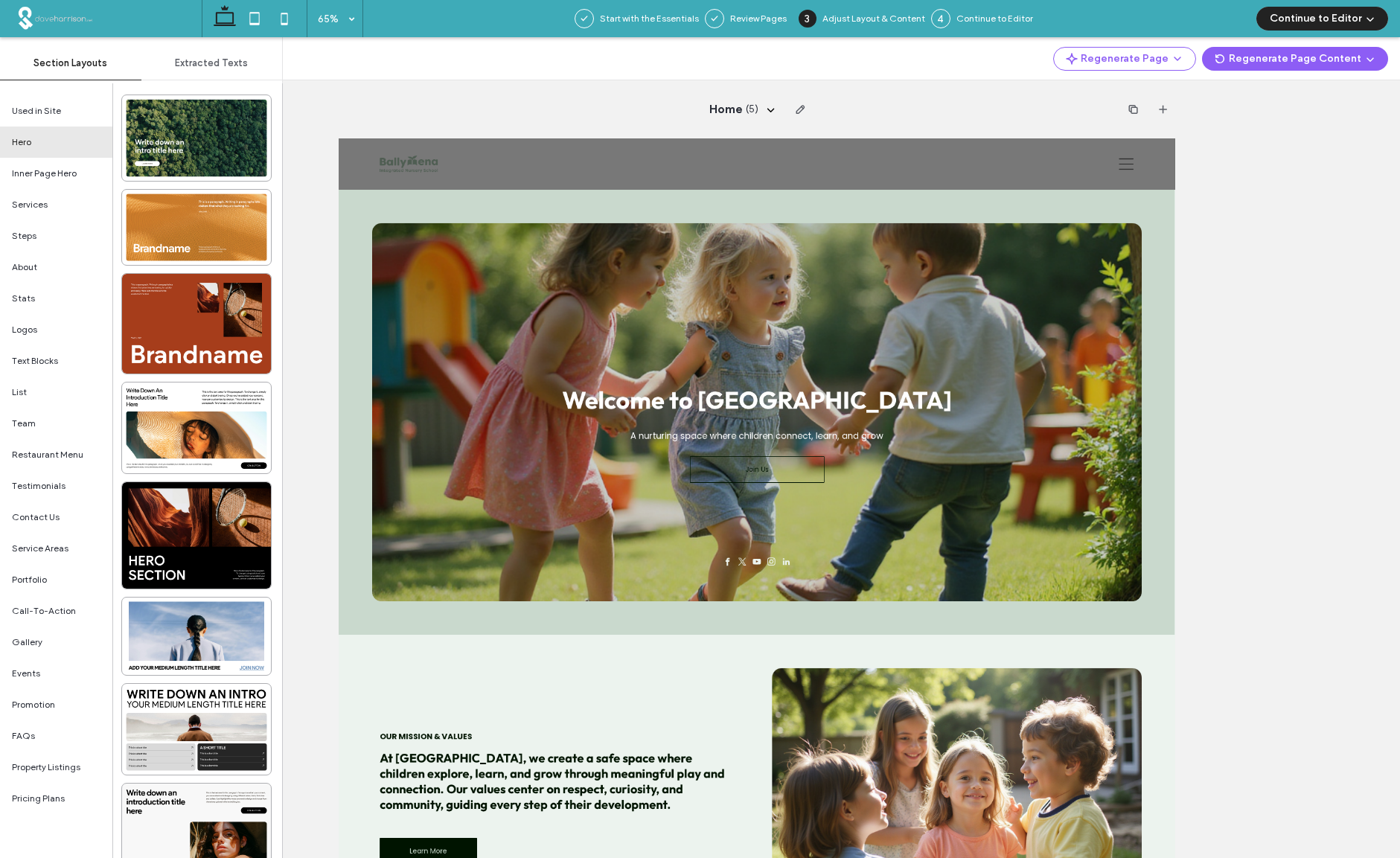
scroll to position [1, 0]
click at [55, 113] on span "Used in Site" at bounding box center [36, 110] width 49 height 14
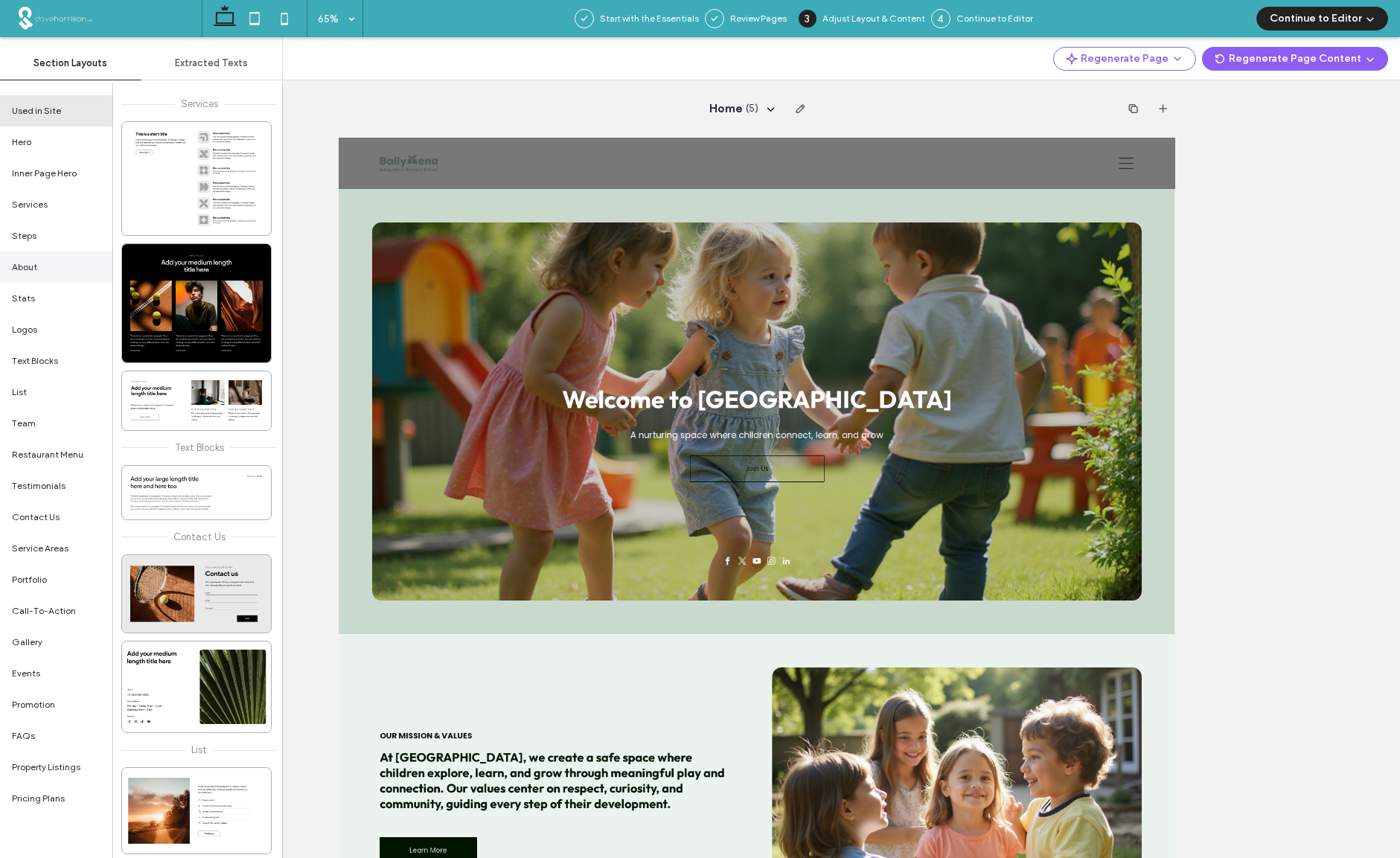
click at [29, 266] on span "About" at bounding box center [25, 267] width 25 height 14
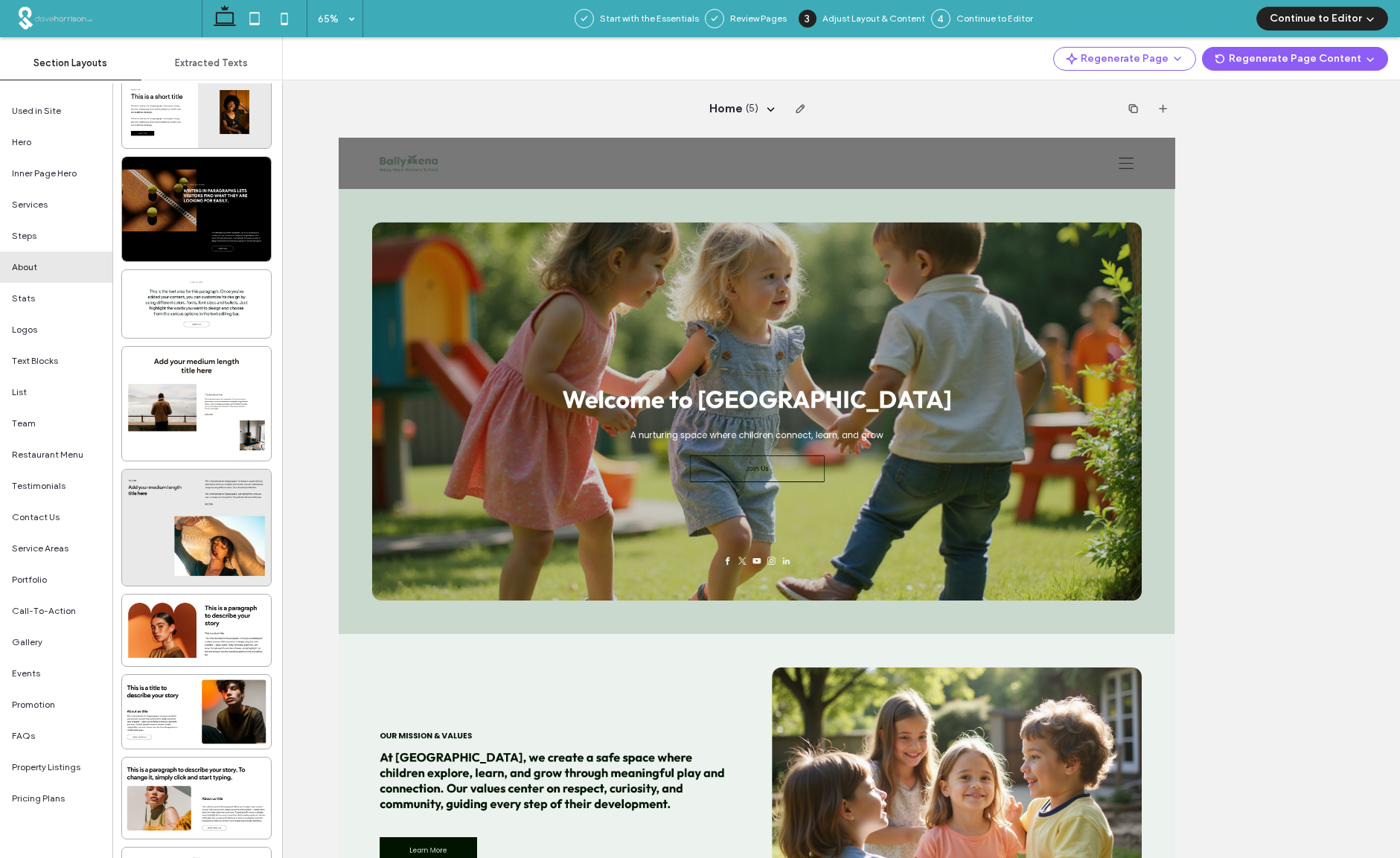
scroll to position [1262, 0]
click at [25, 237] on span "Steps" at bounding box center [24, 236] width 25 height 14
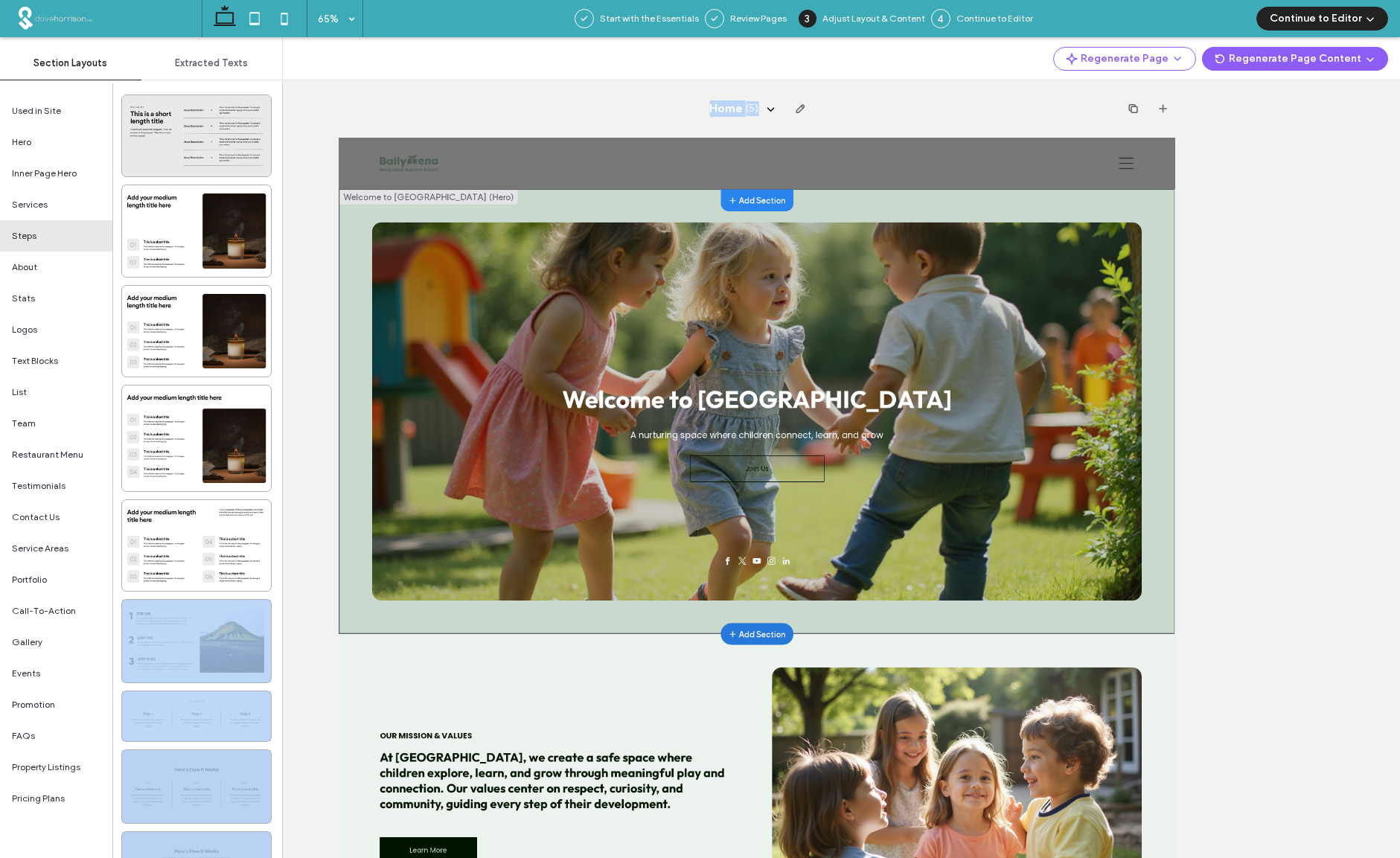
drag, startPoint x: 516, startPoint y: 772, endPoint x: 972, endPoint y: 887, distance: 470.3
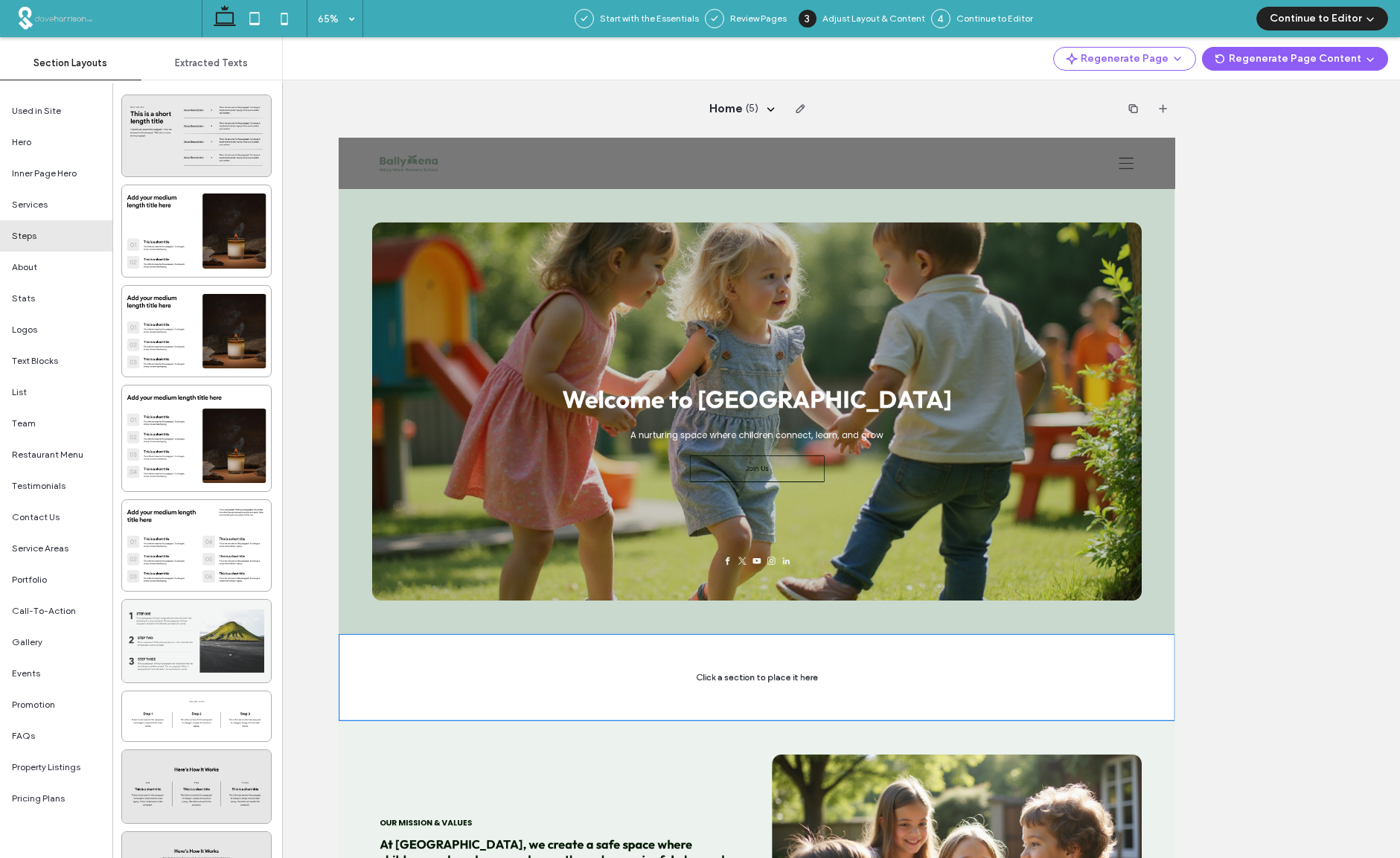
click at [173, 622] on div at bounding box center [196, 641] width 148 height 83
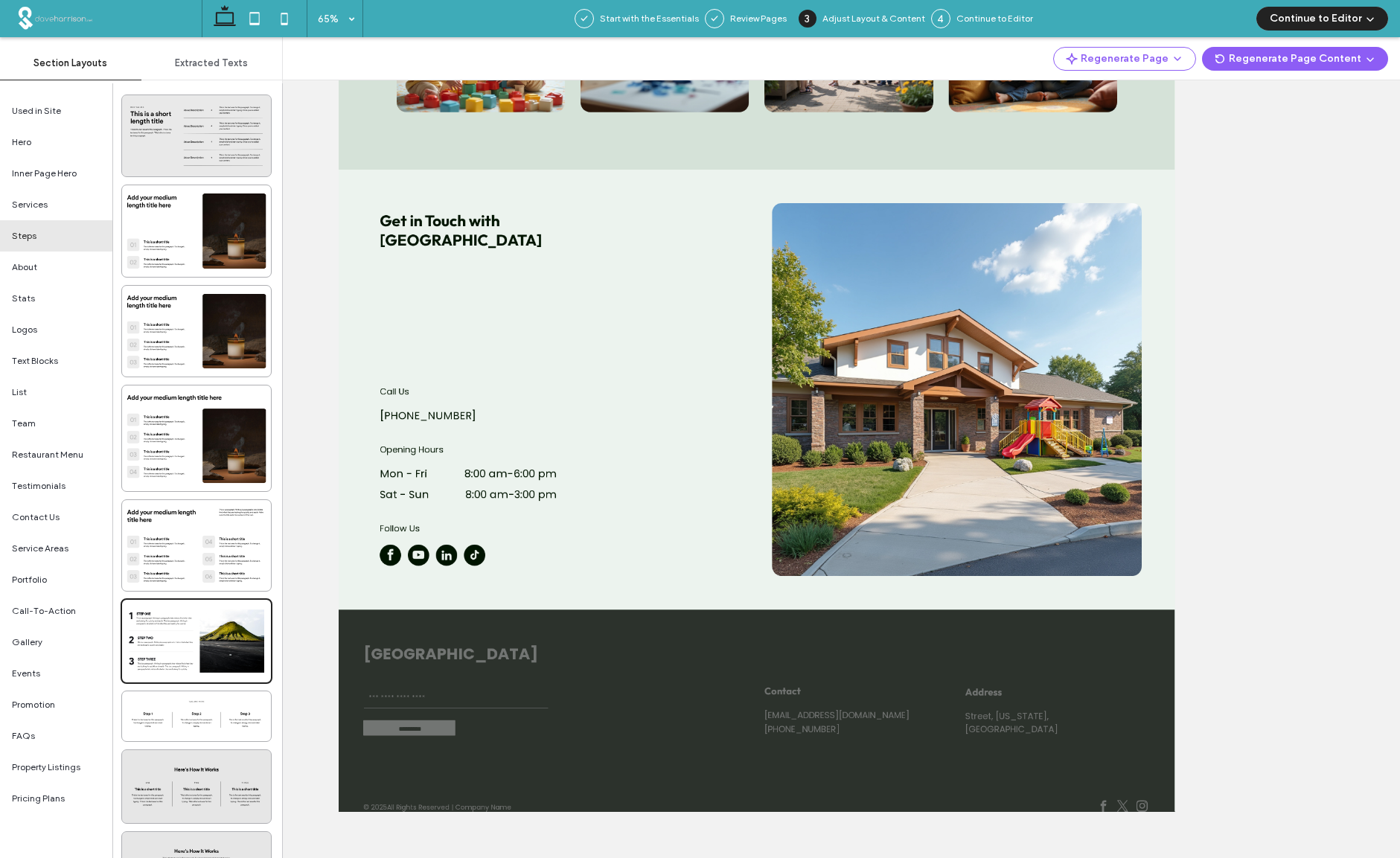
scroll to position [2494, 0]
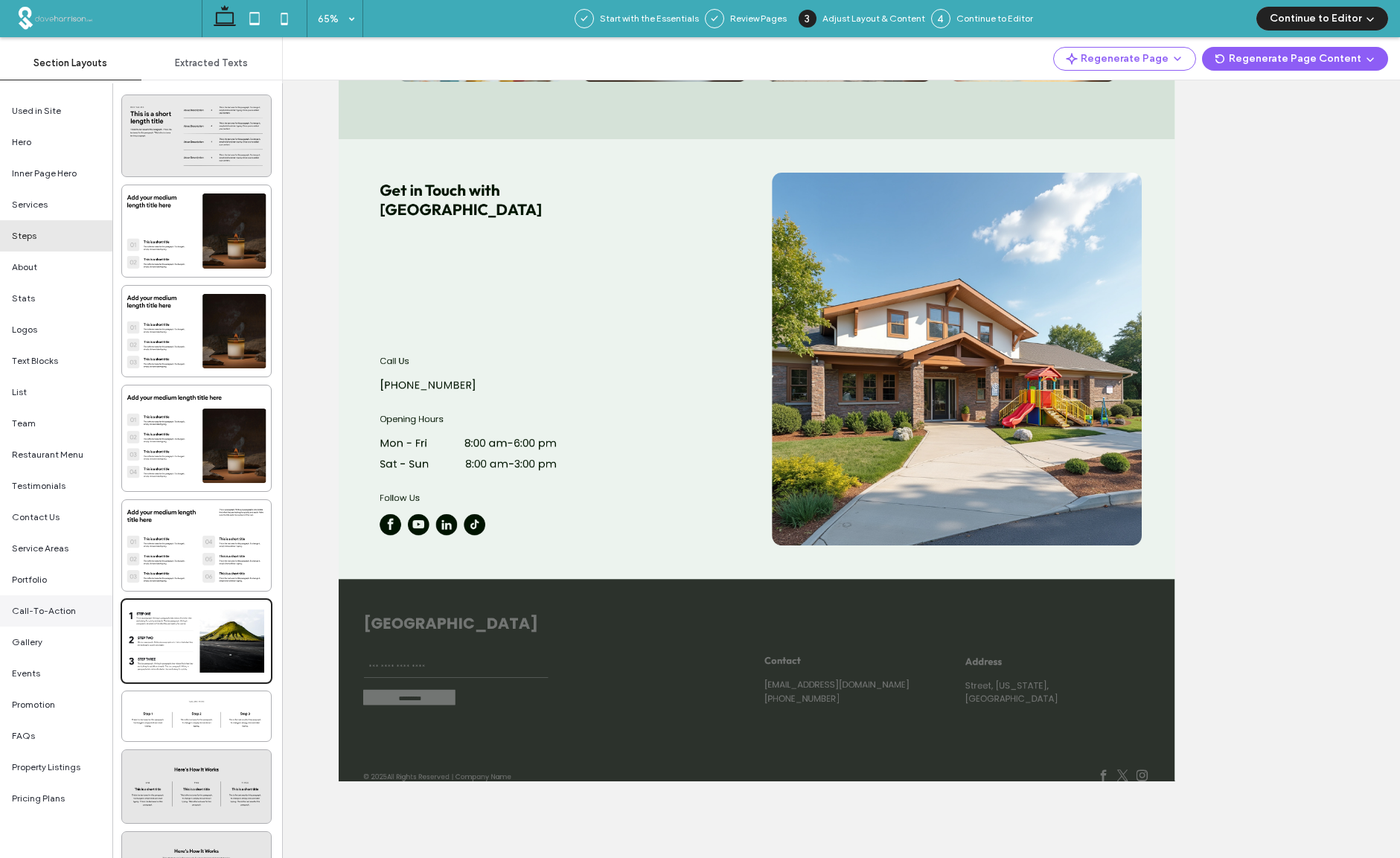
click at [40, 610] on span "Call-To-Action" at bounding box center [44, 611] width 64 height 14
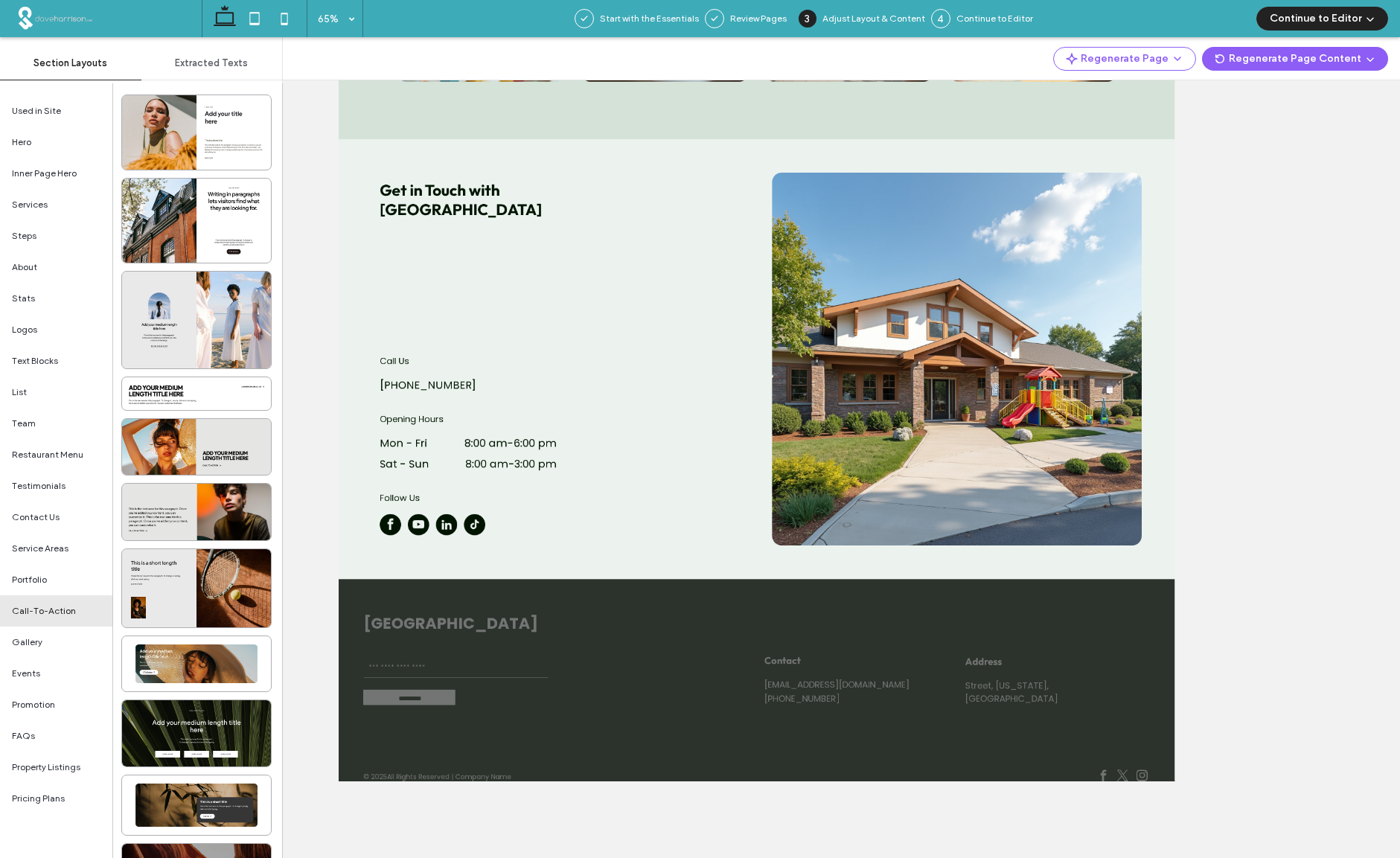
click at [210, 66] on span "Extracted Texts" at bounding box center [211, 63] width 73 height 12
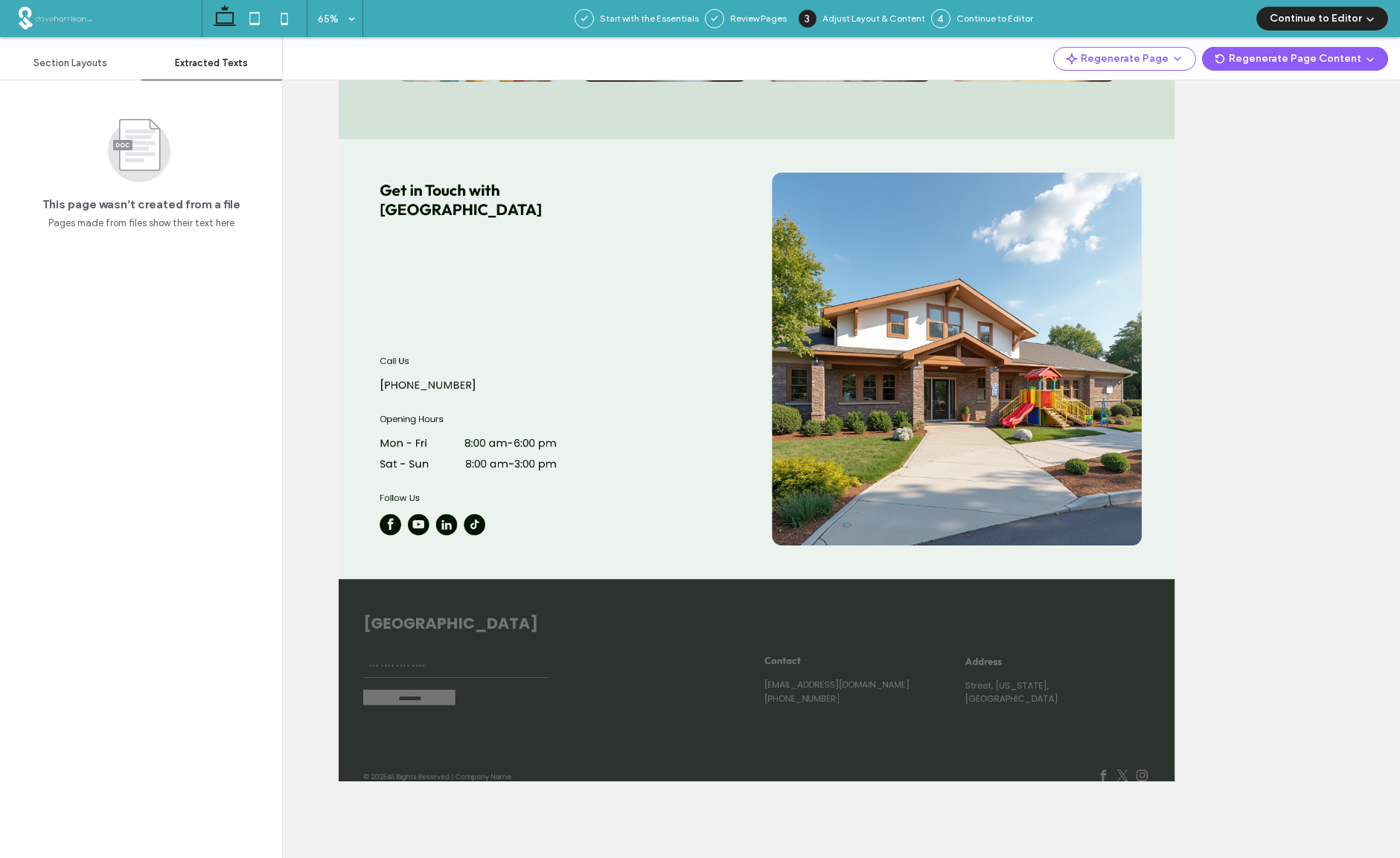
click at [61, 64] on span "Section Layouts" at bounding box center [70, 63] width 74 height 12
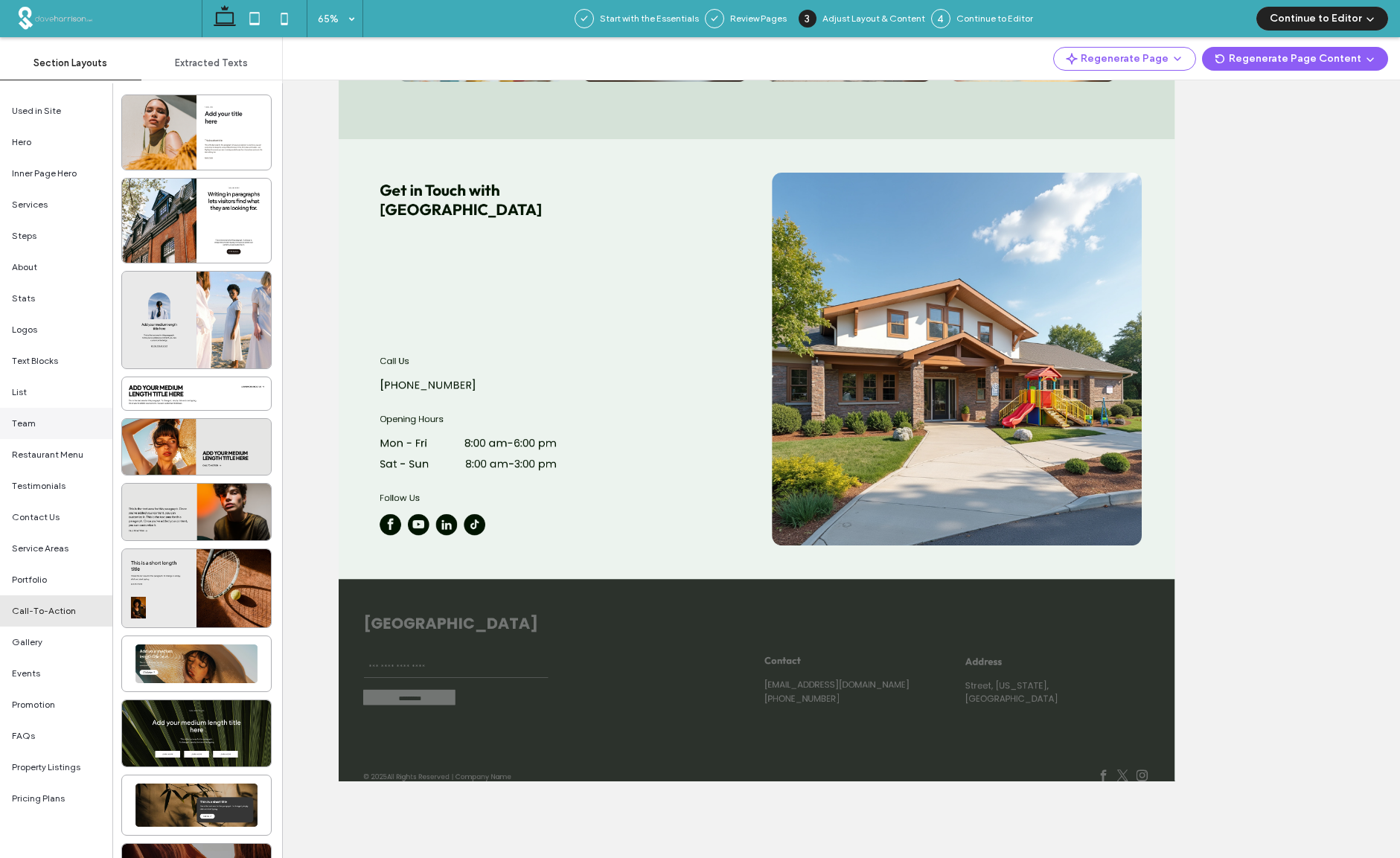
click at [29, 424] on span "Team" at bounding box center [24, 423] width 24 height 14
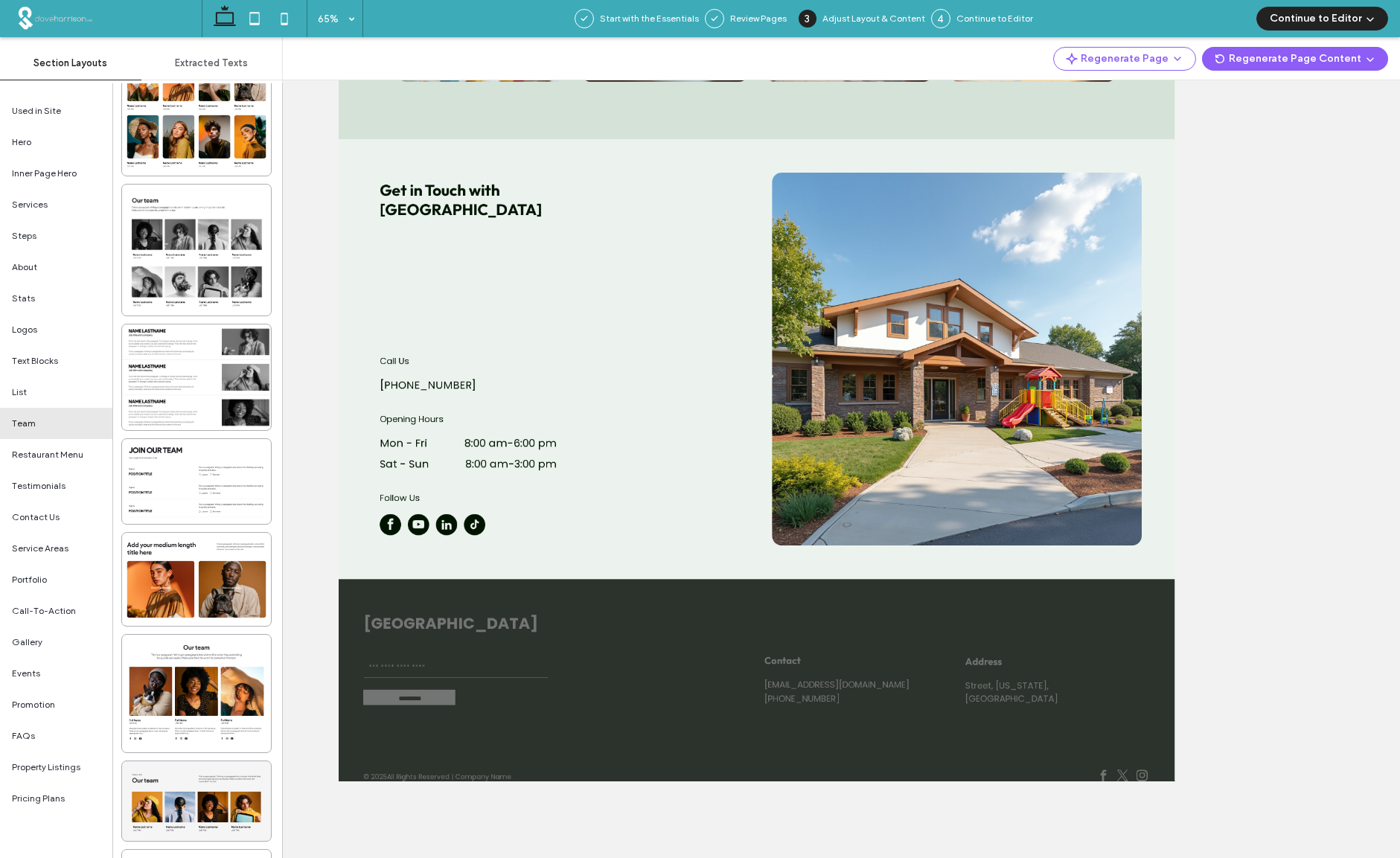
scroll to position [1401, 0]
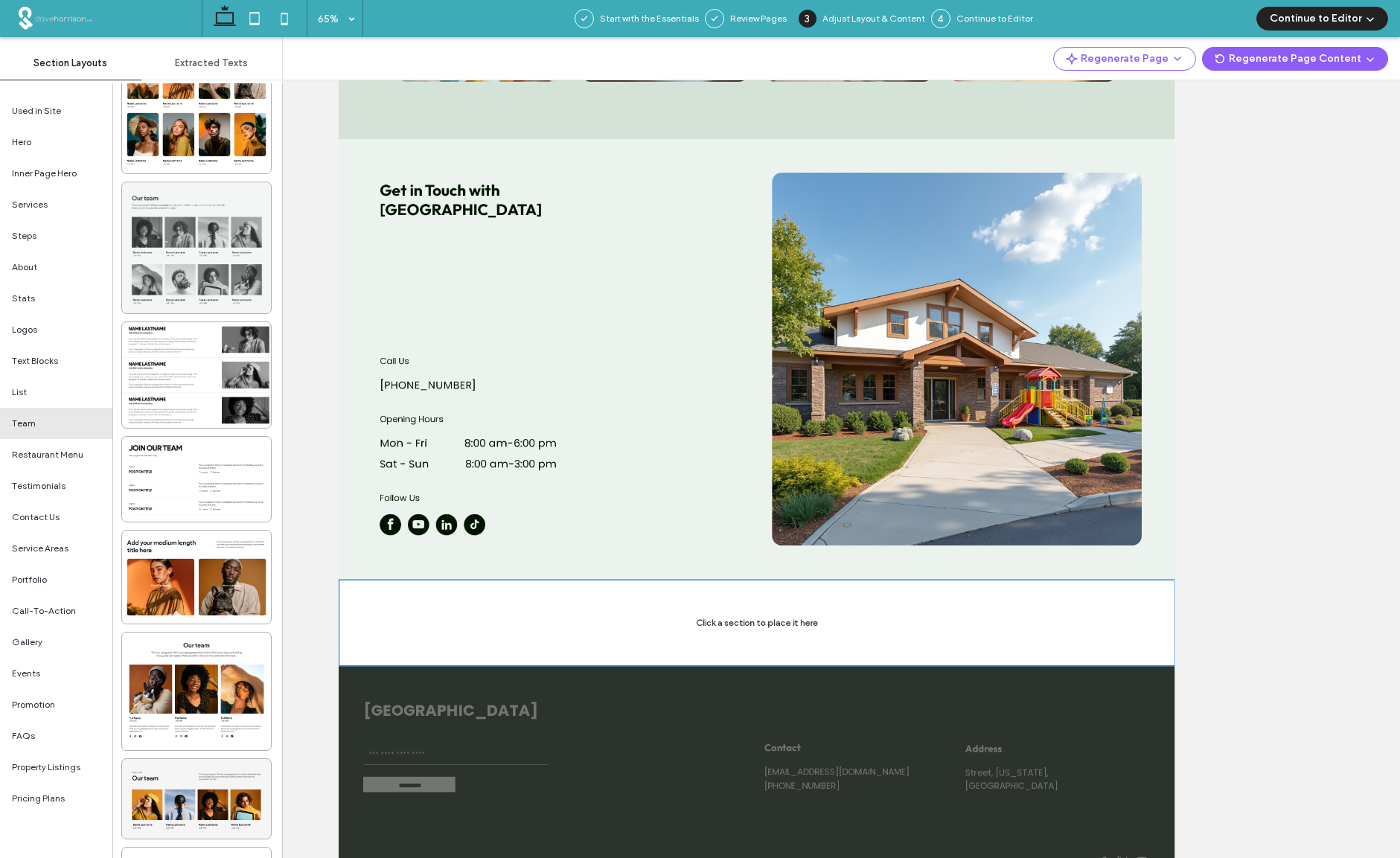
click at [191, 248] on div at bounding box center [196, 247] width 148 height 131
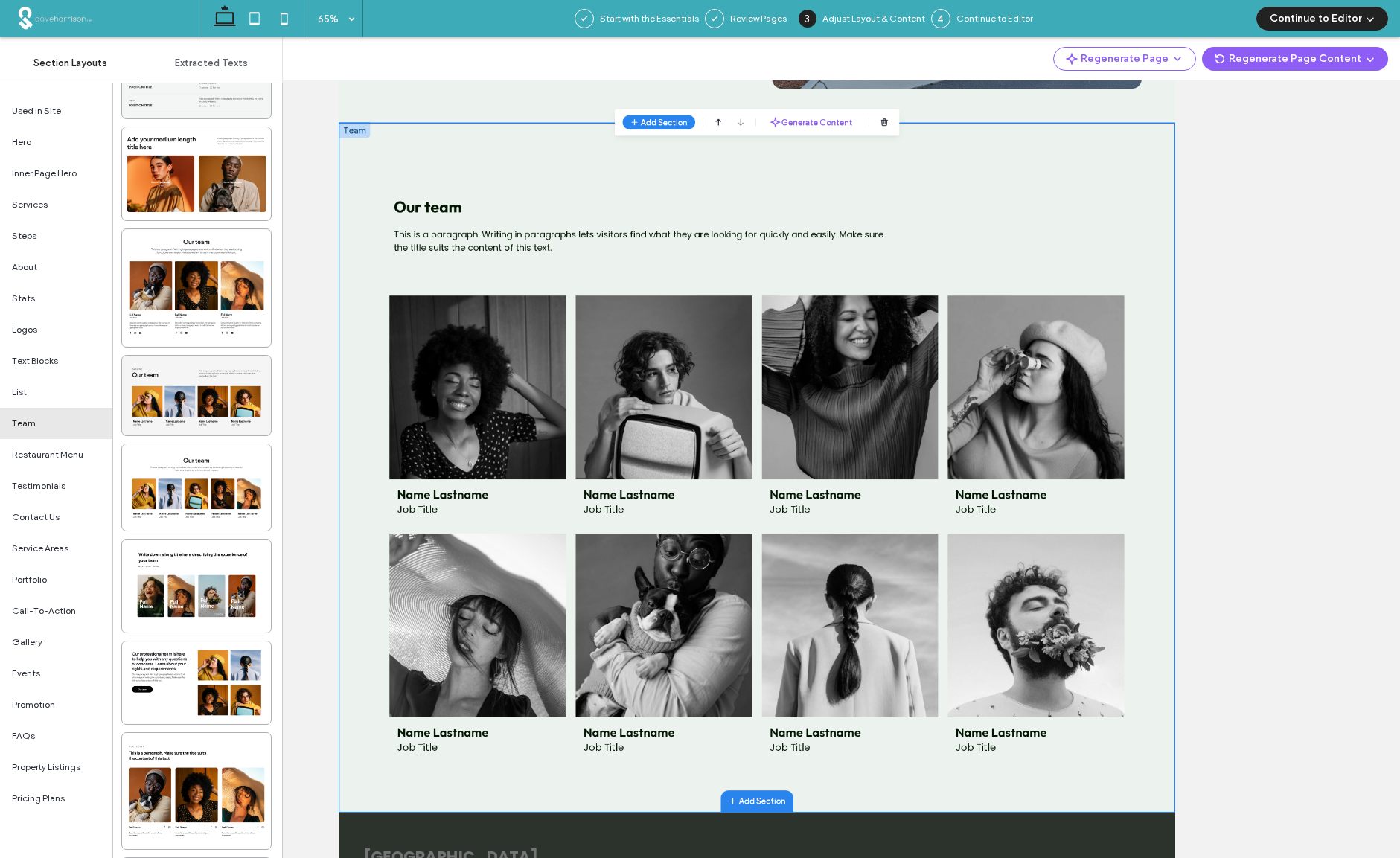
scroll to position [1803, 0]
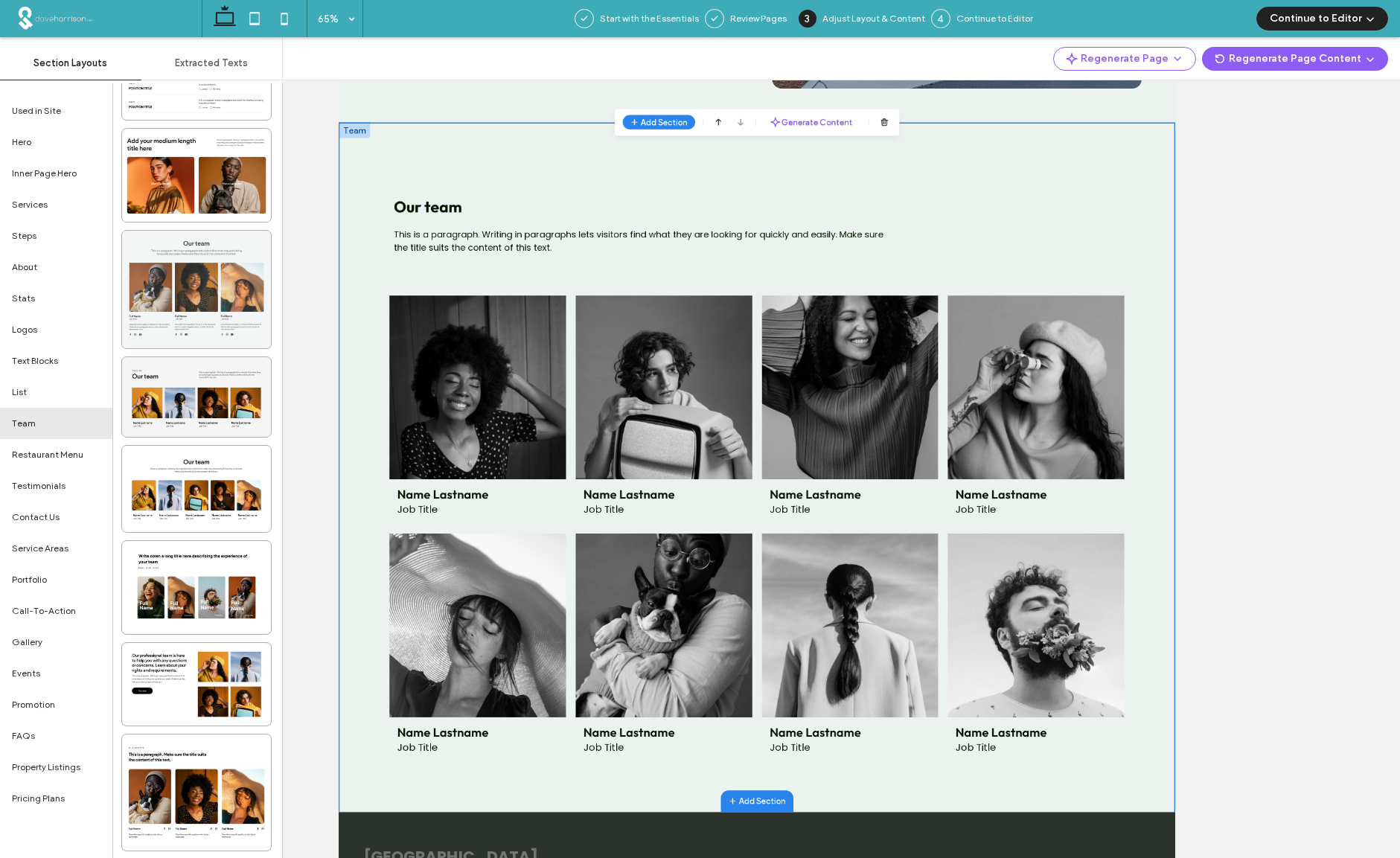
click at [181, 277] on div at bounding box center [196, 288] width 148 height 117
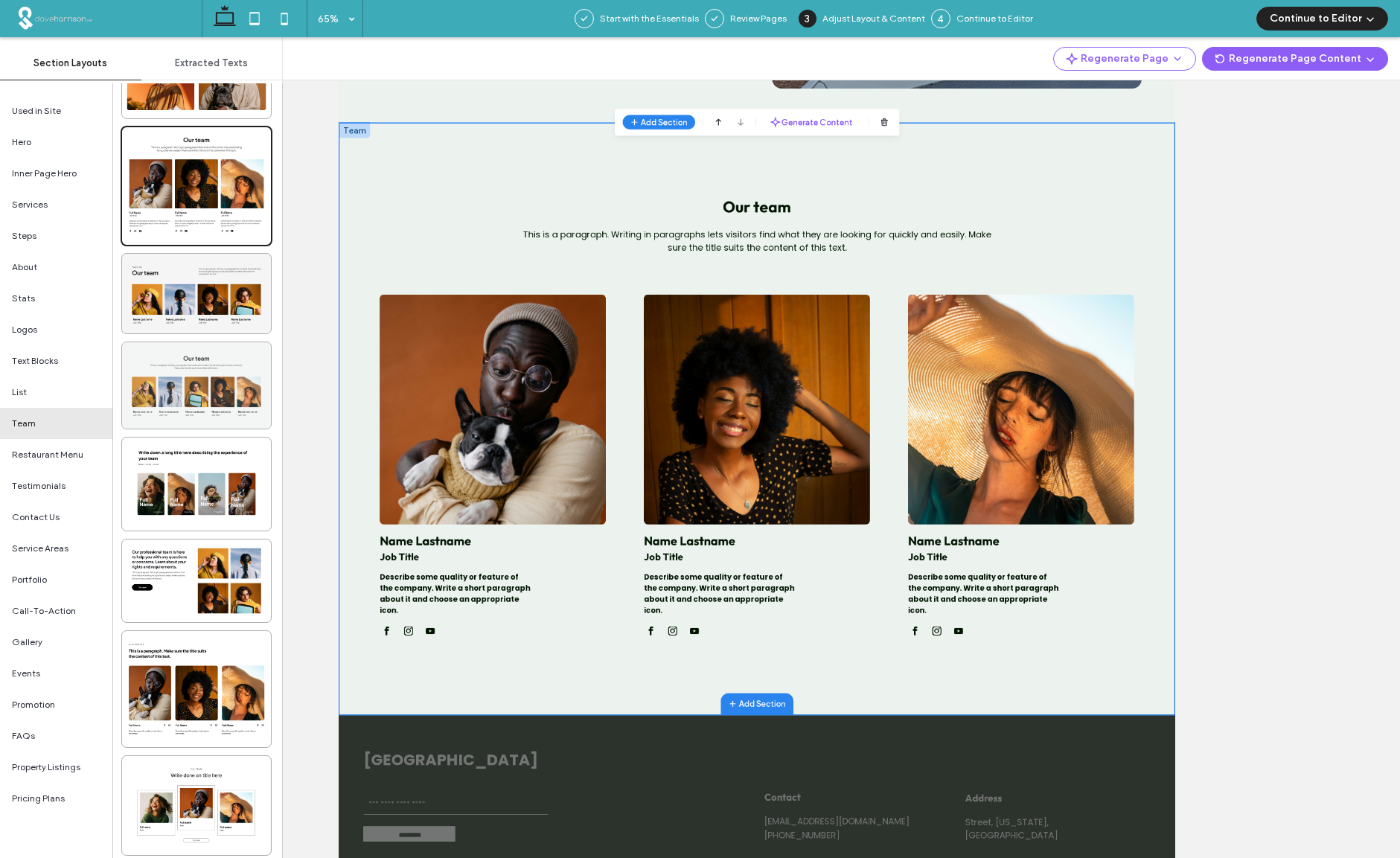
scroll to position [1913, 0]
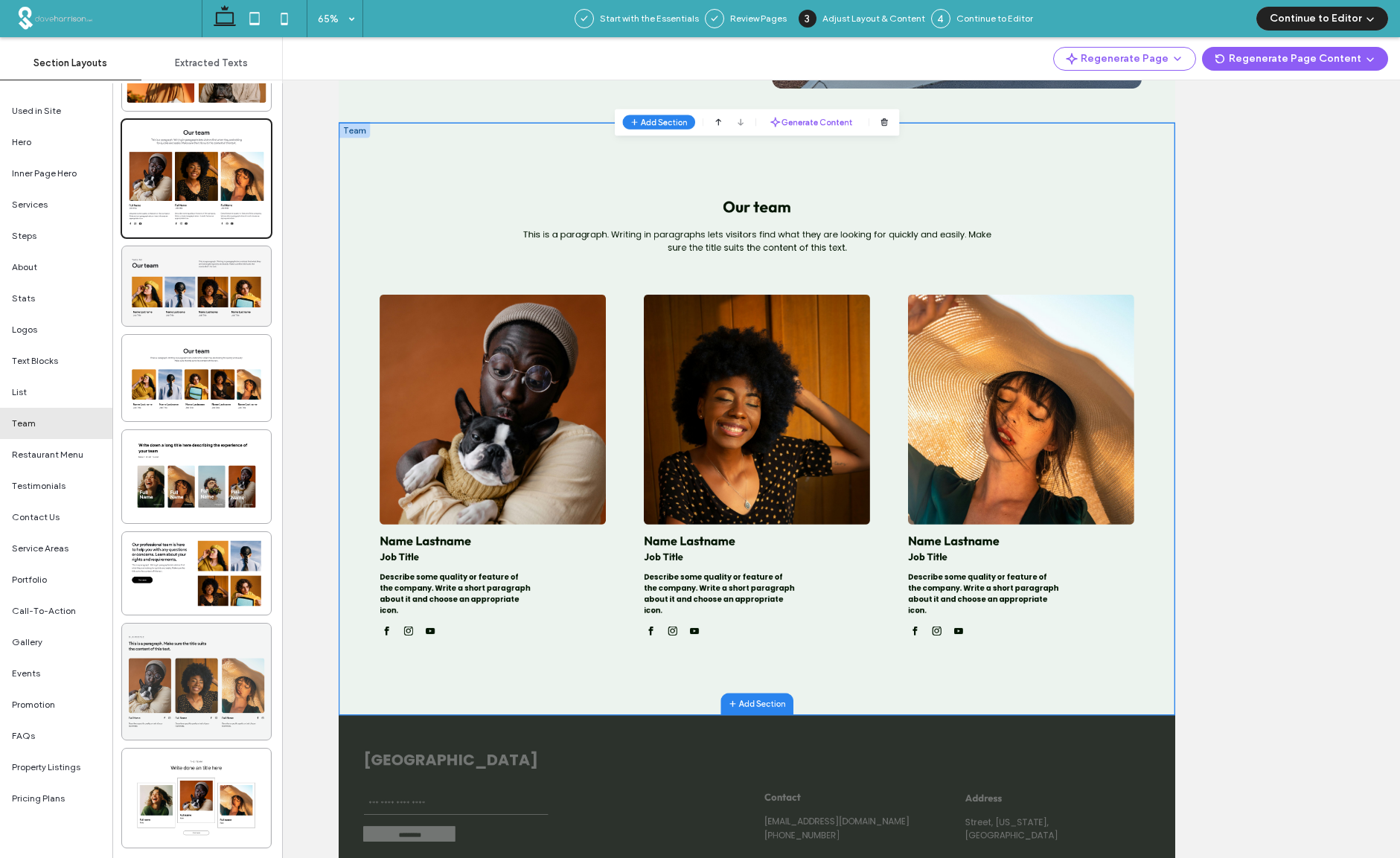
click at [198, 677] on div at bounding box center [196, 681] width 148 height 116
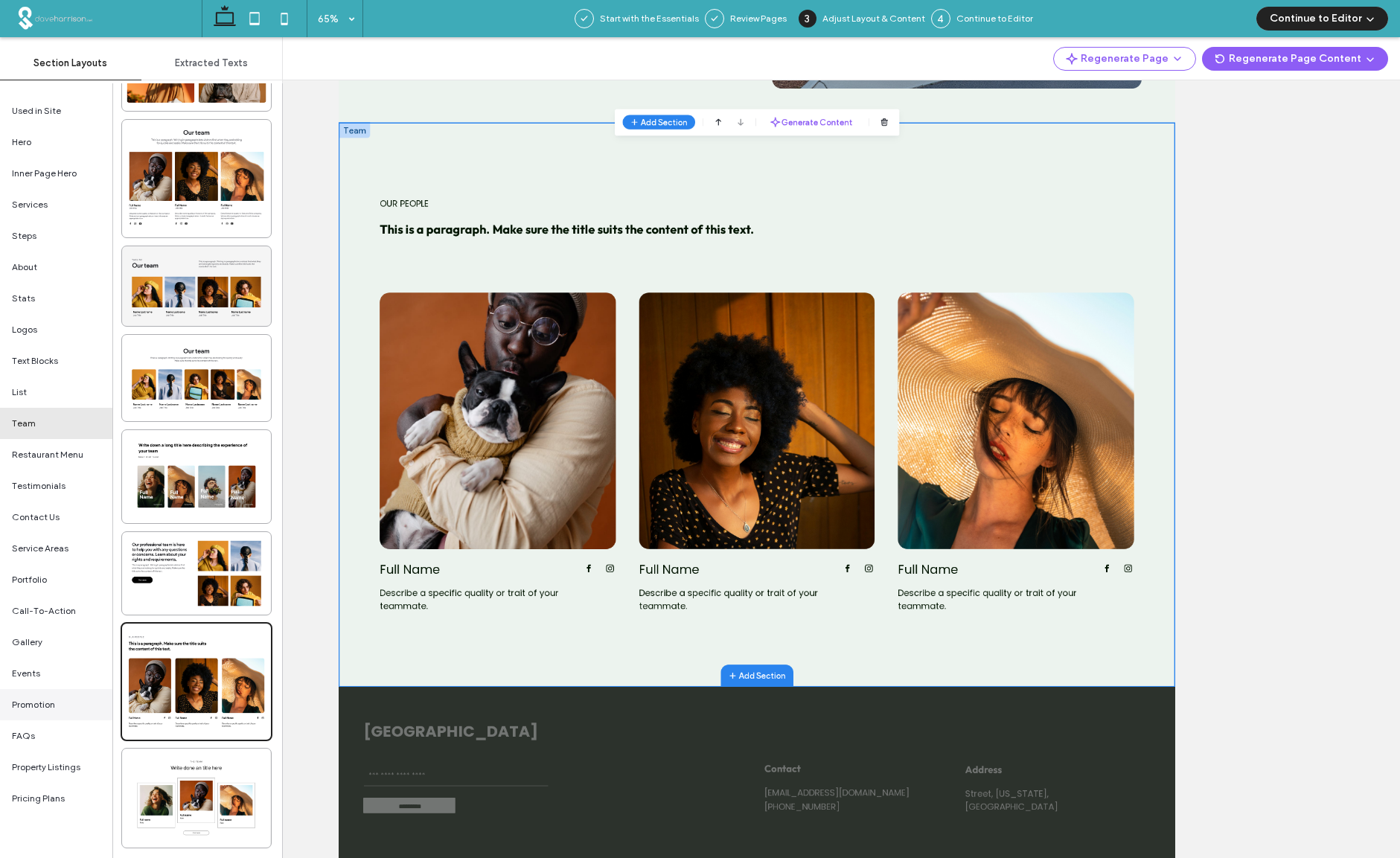
click at [35, 703] on span "Promotion" at bounding box center [33, 704] width 43 height 14
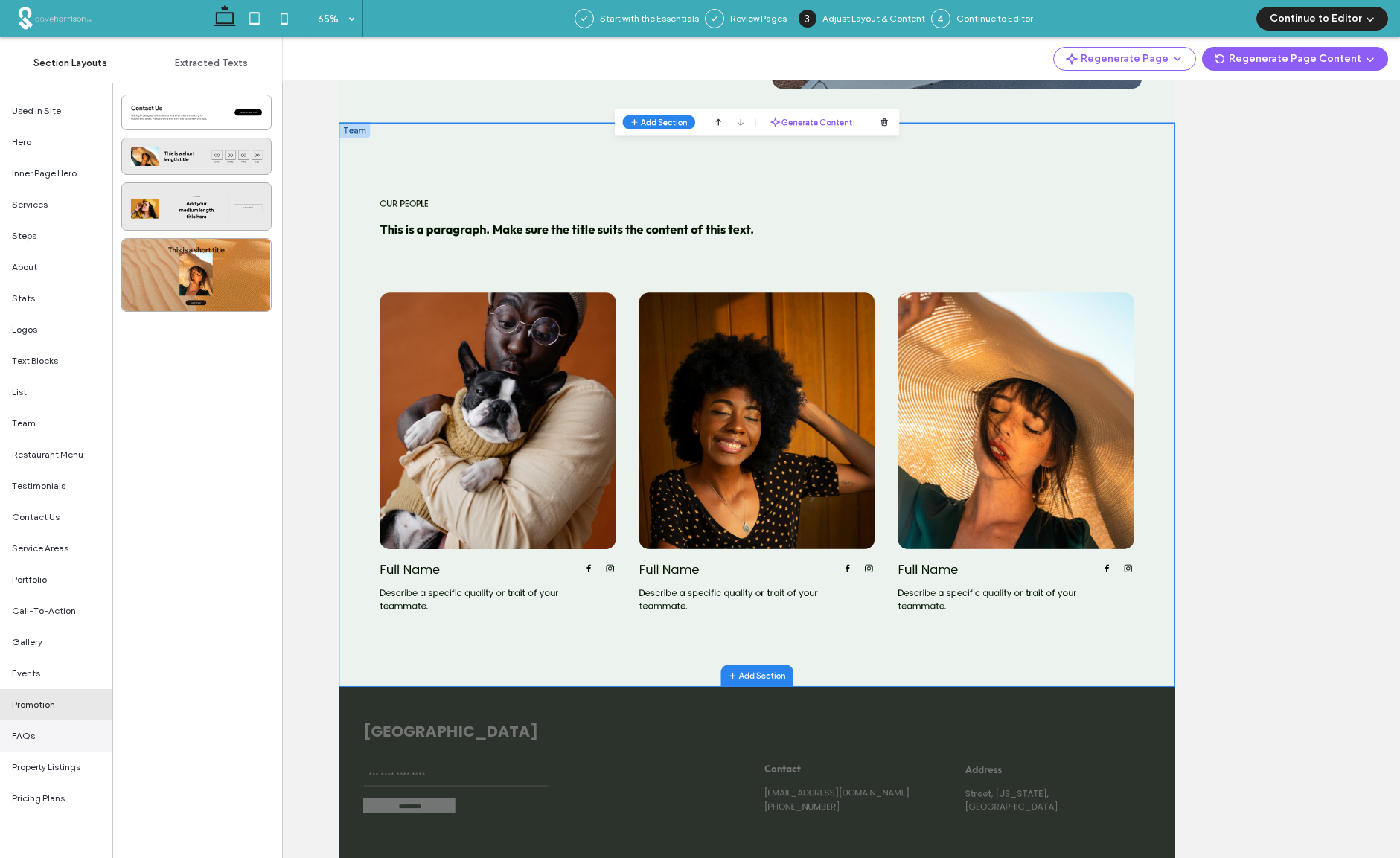
click at [25, 732] on span "FAQs" at bounding box center [23, 735] width 23 height 14
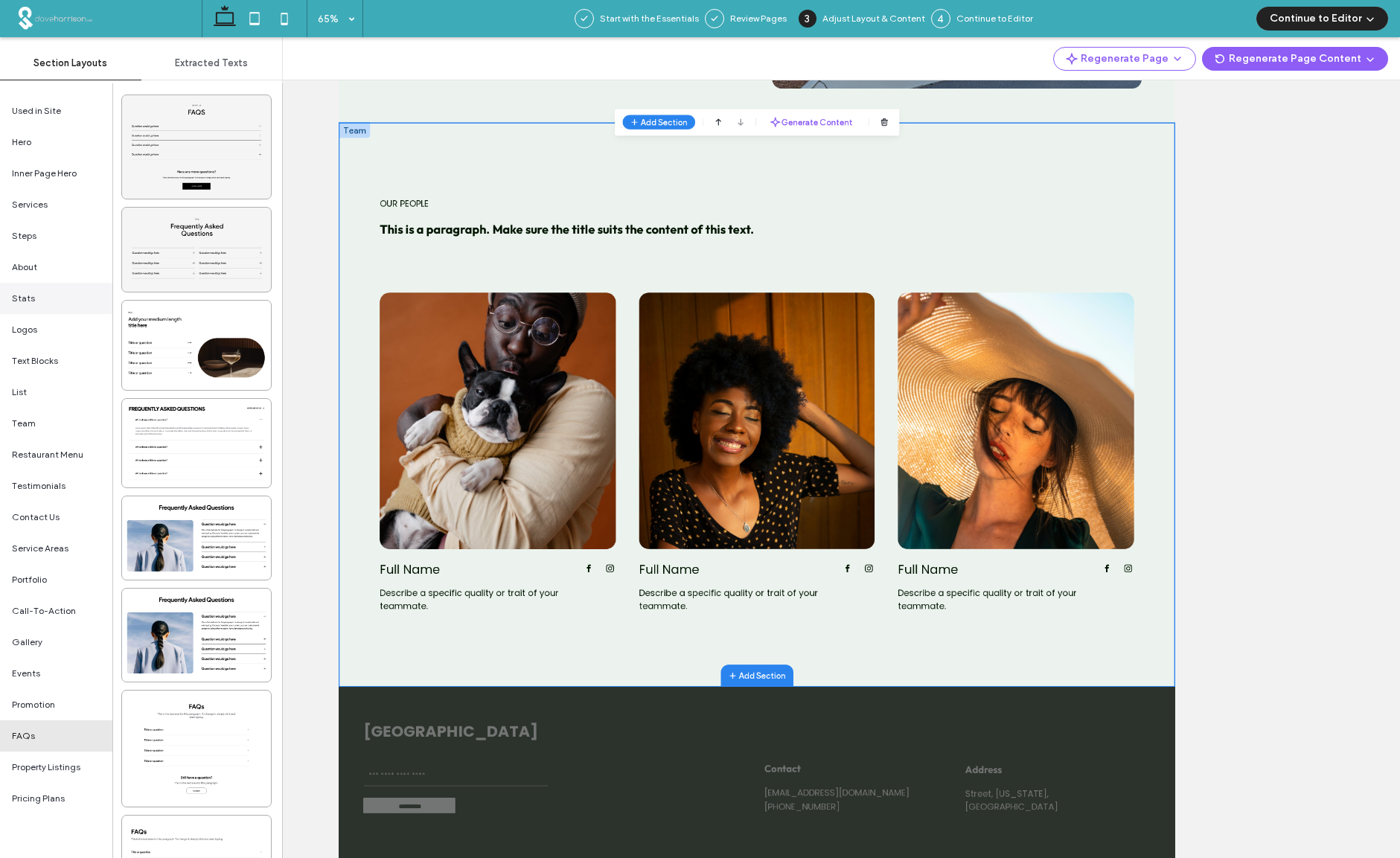
click at [33, 298] on span "Stats" at bounding box center [23, 298] width 23 height 14
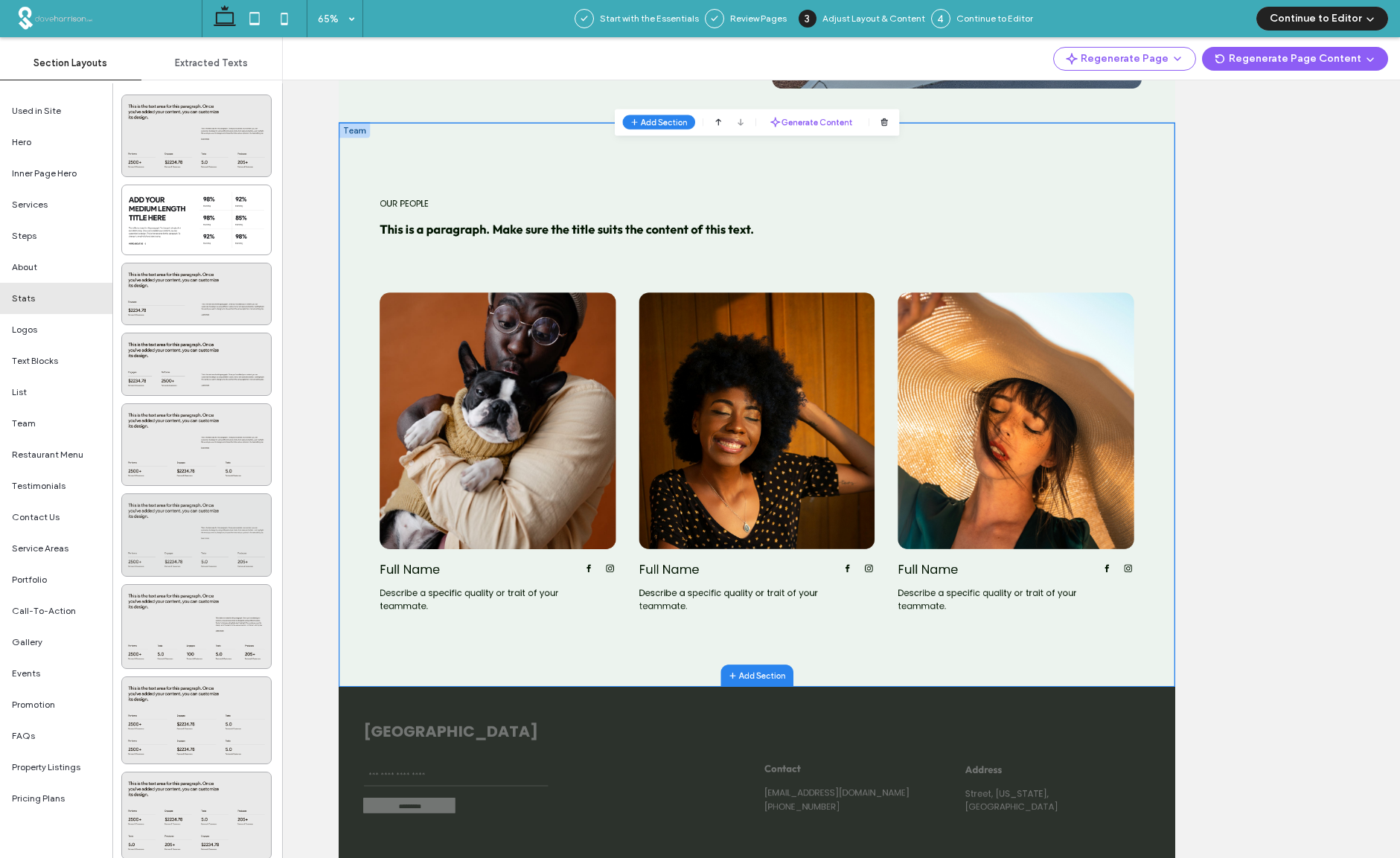
click at [211, 526] on div at bounding box center [196, 534] width 148 height 81
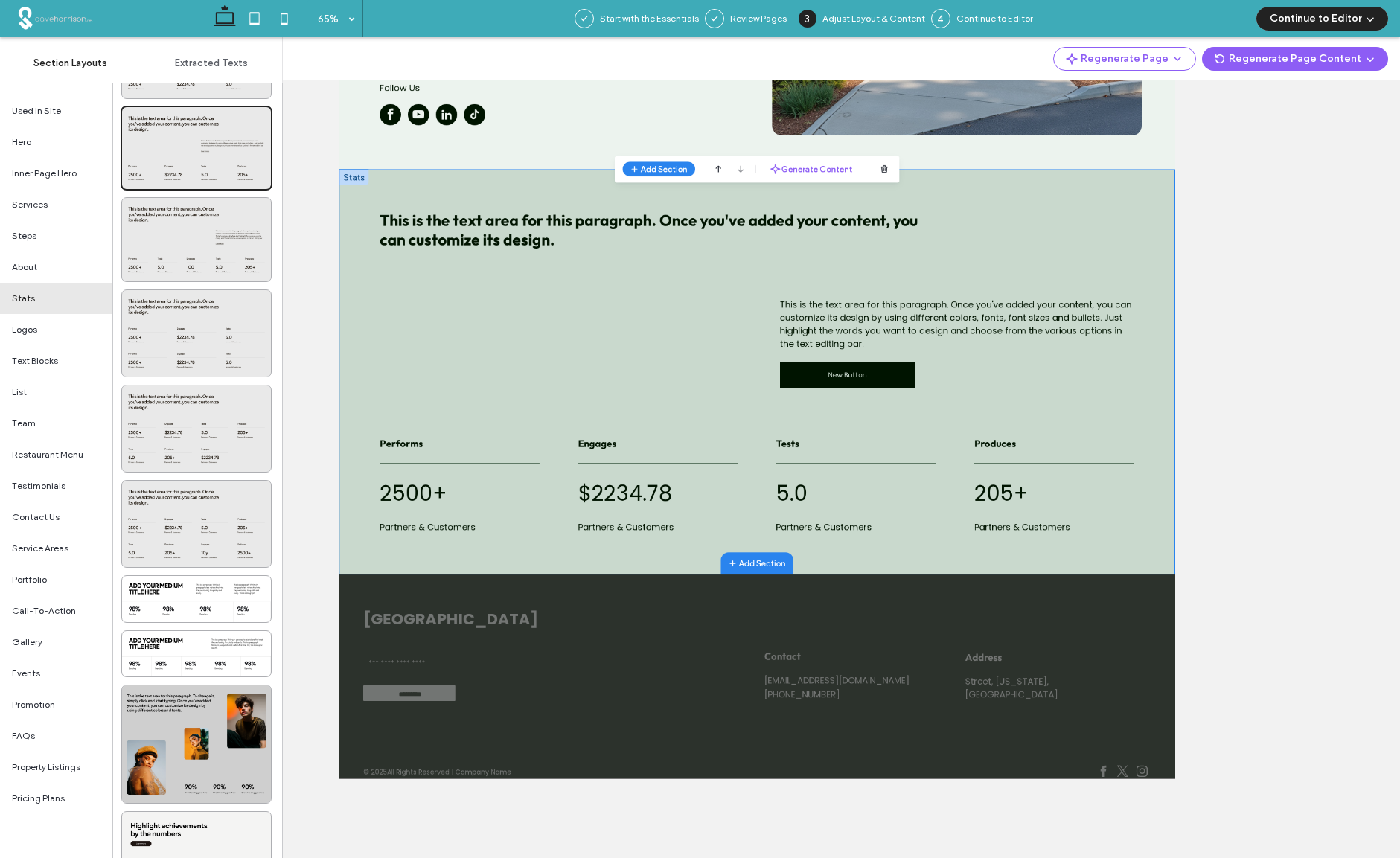
scroll to position [455, 0]
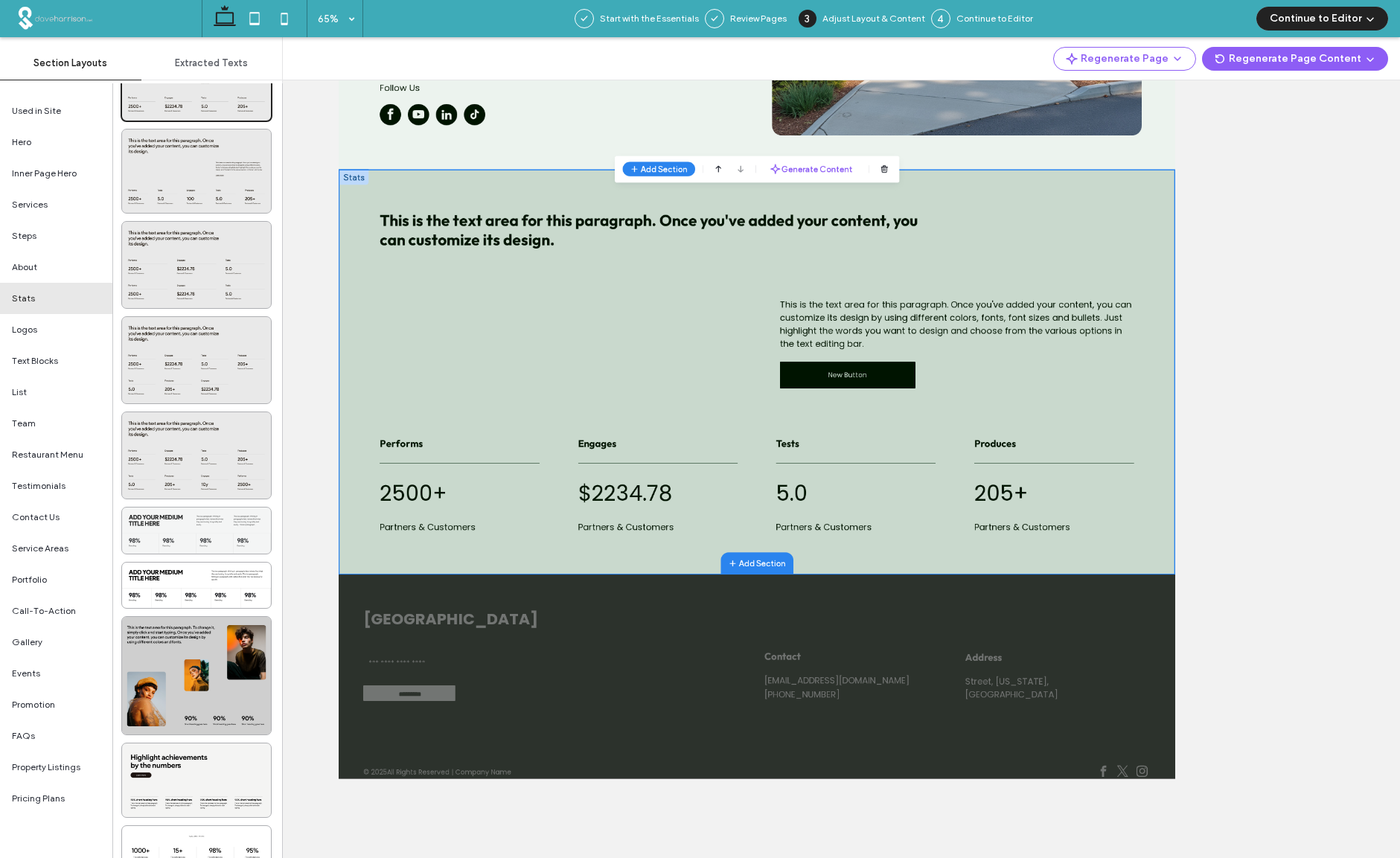
click at [192, 530] on div at bounding box center [196, 530] width 148 height 46
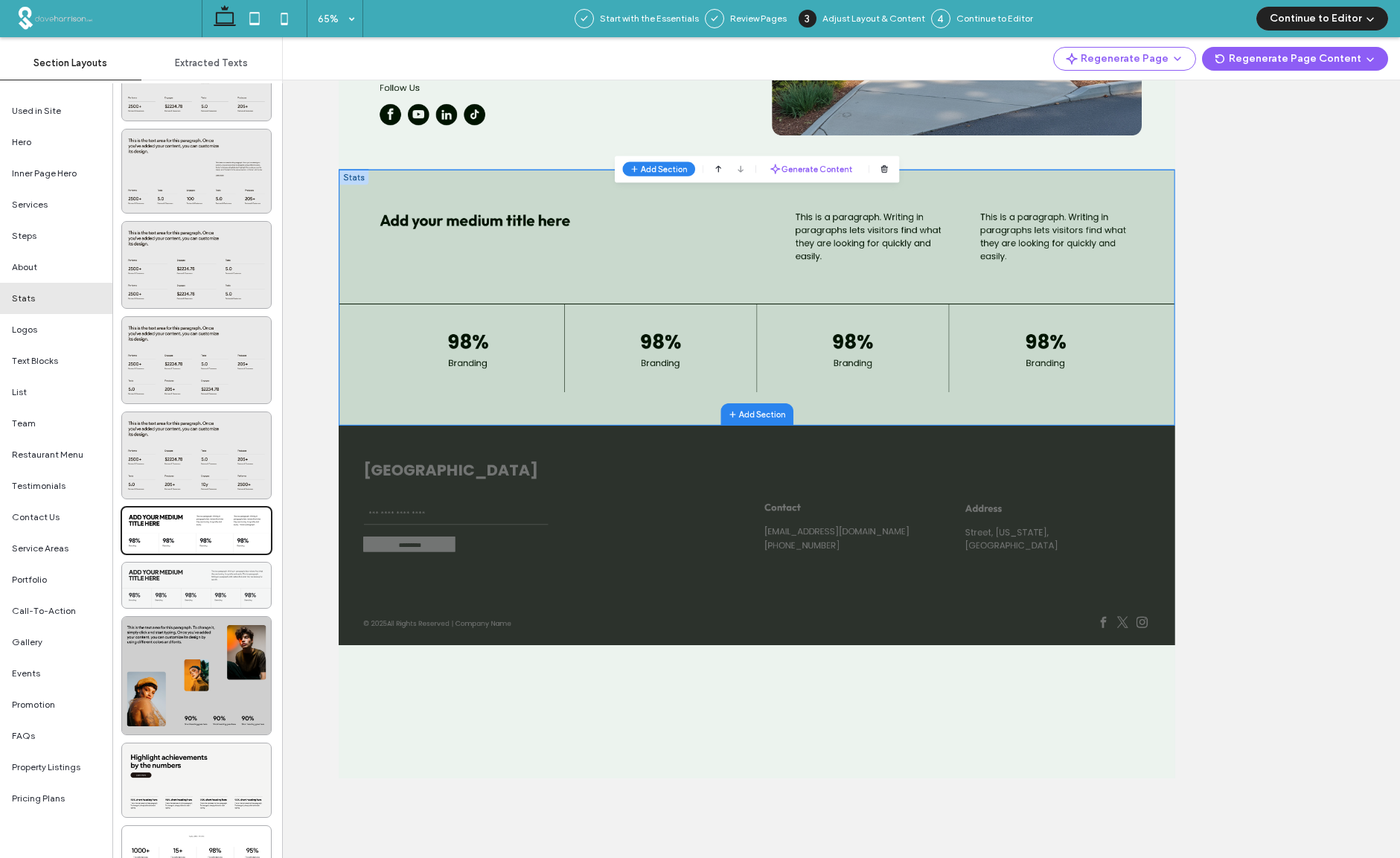
scroll to position [2752, 0]
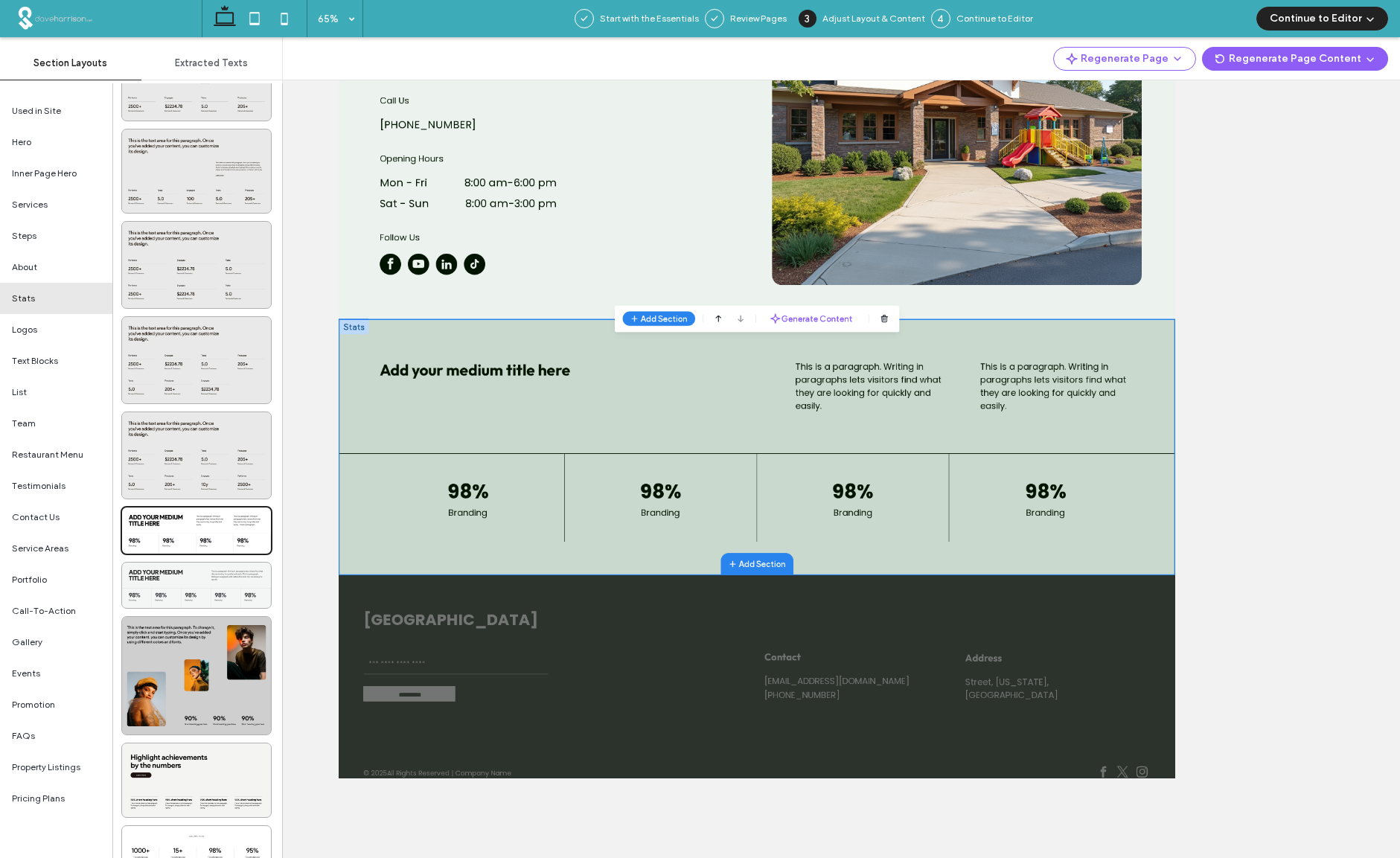
click at [186, 575] on div at bounding box center [196, 585] width 148 height 46
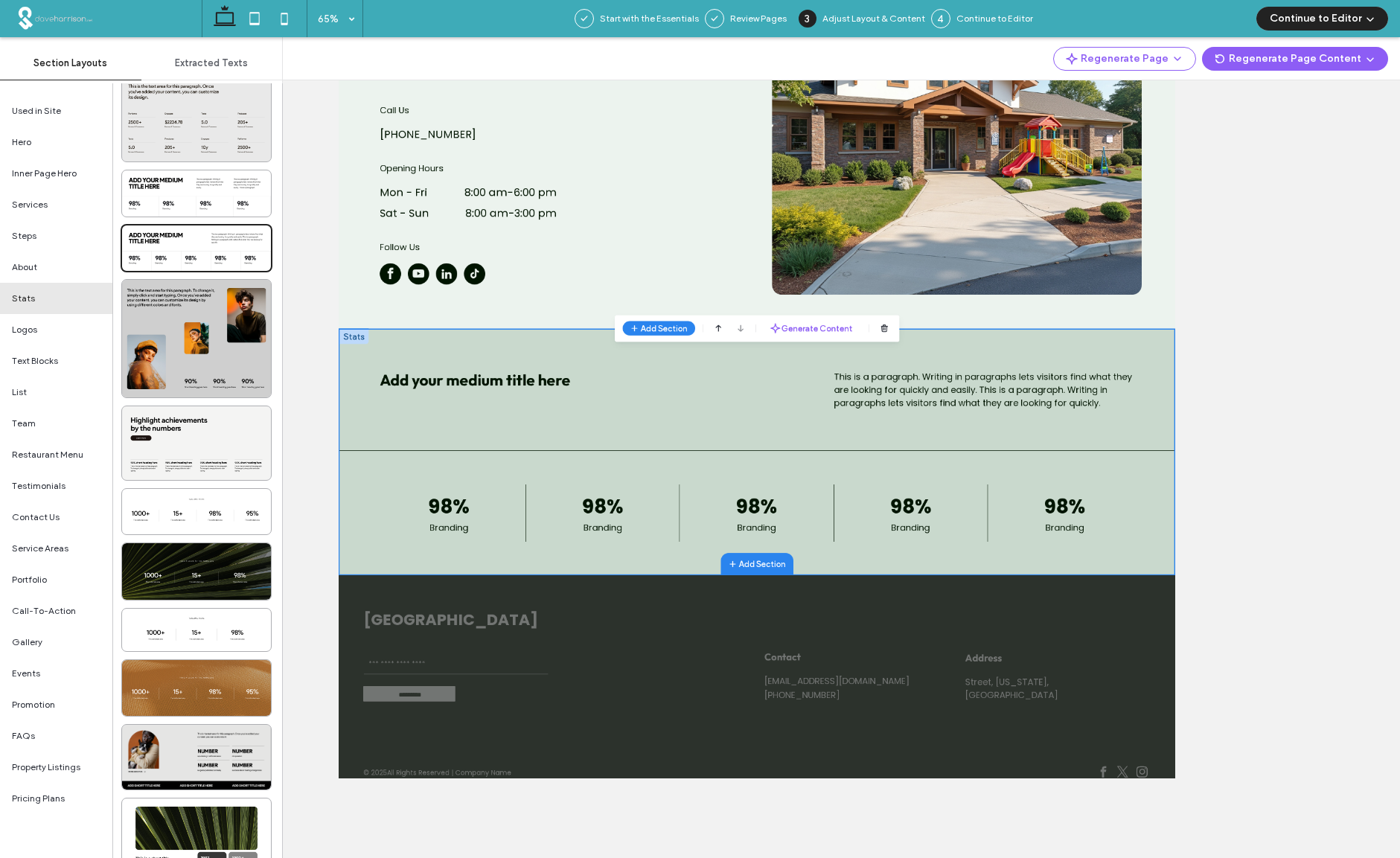
scroll to position [794, 0]
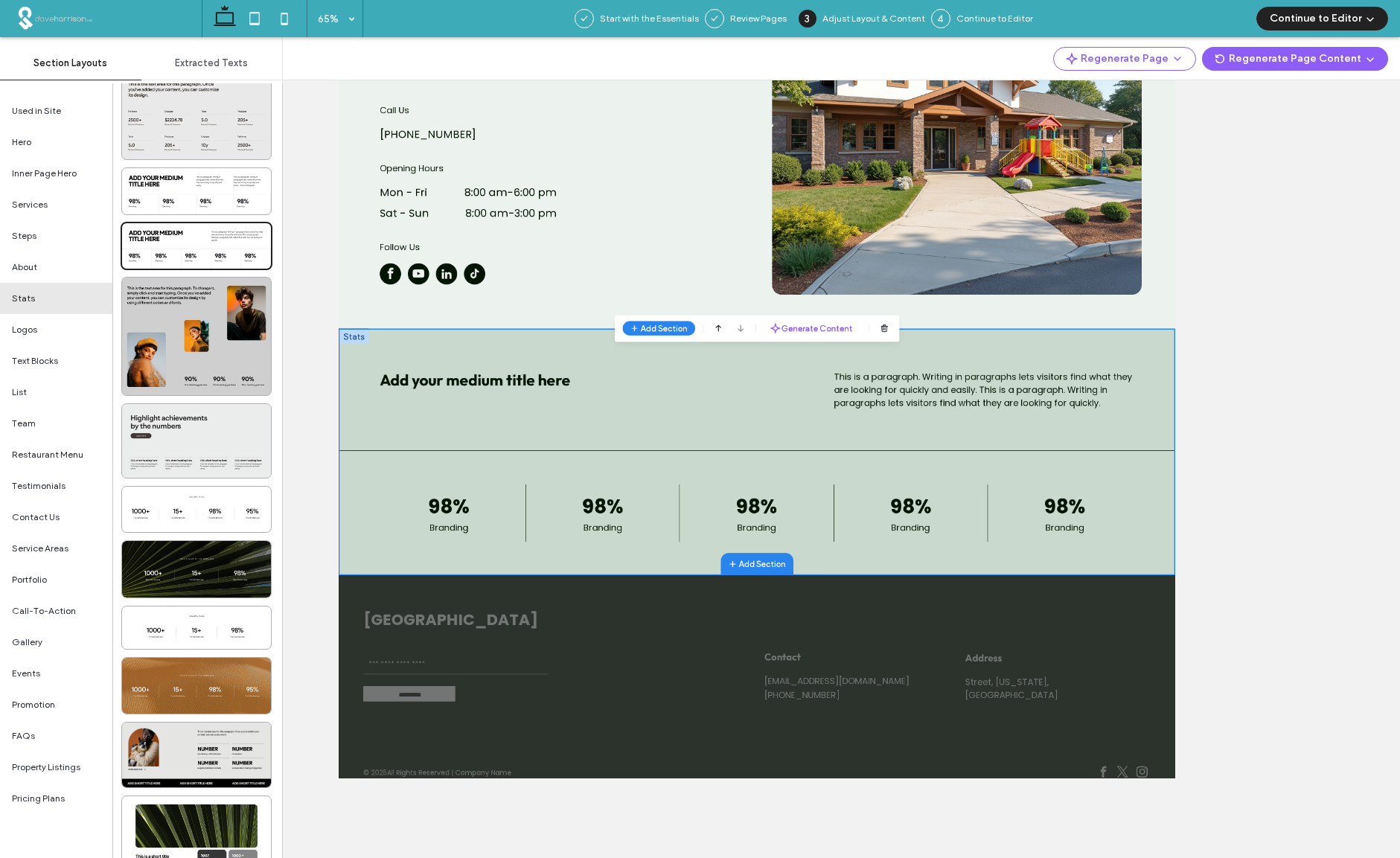
click at [186, 434] on div at bounding box center [196, 440] width 148 height 74
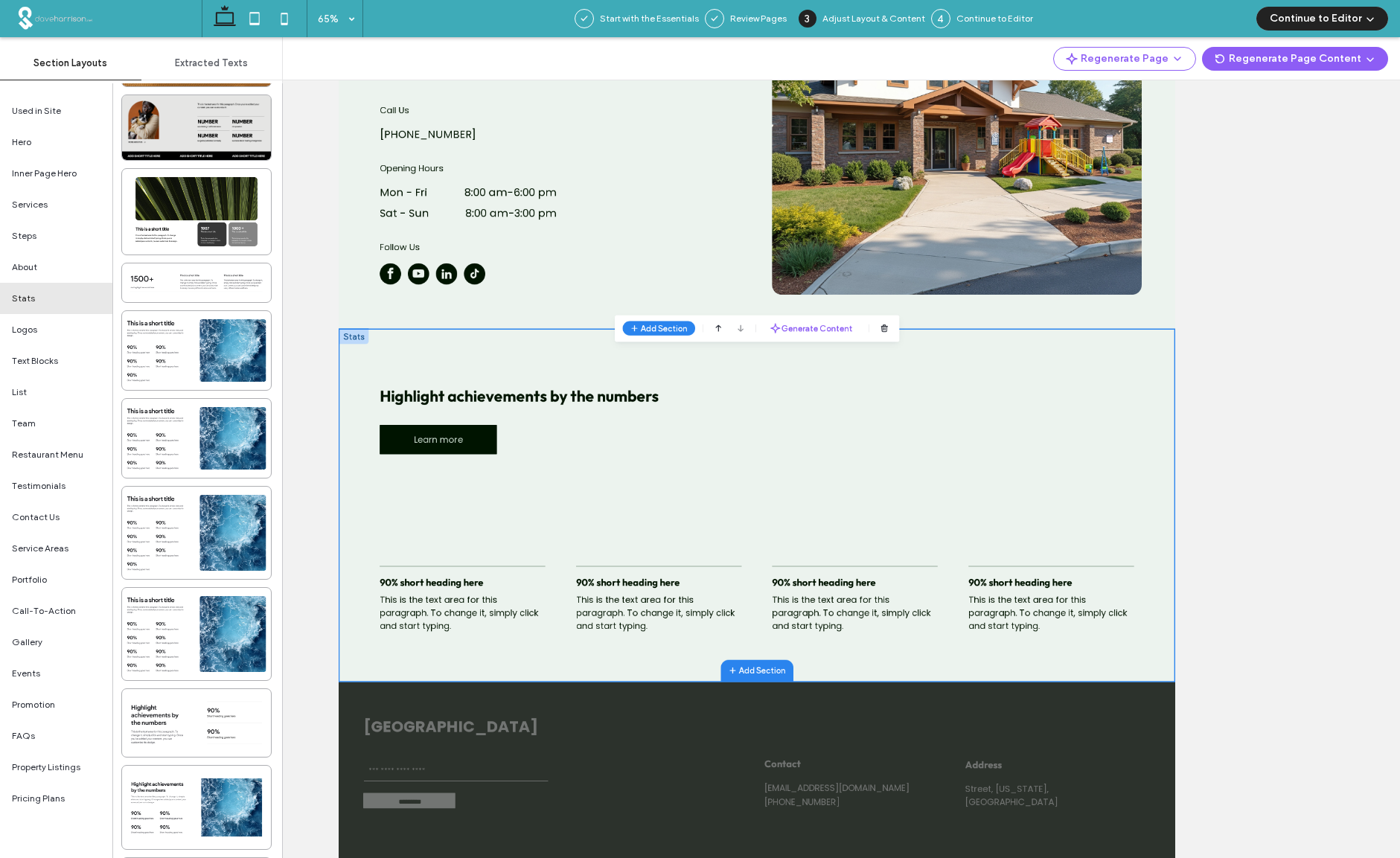
scroll to position [1423, 0]
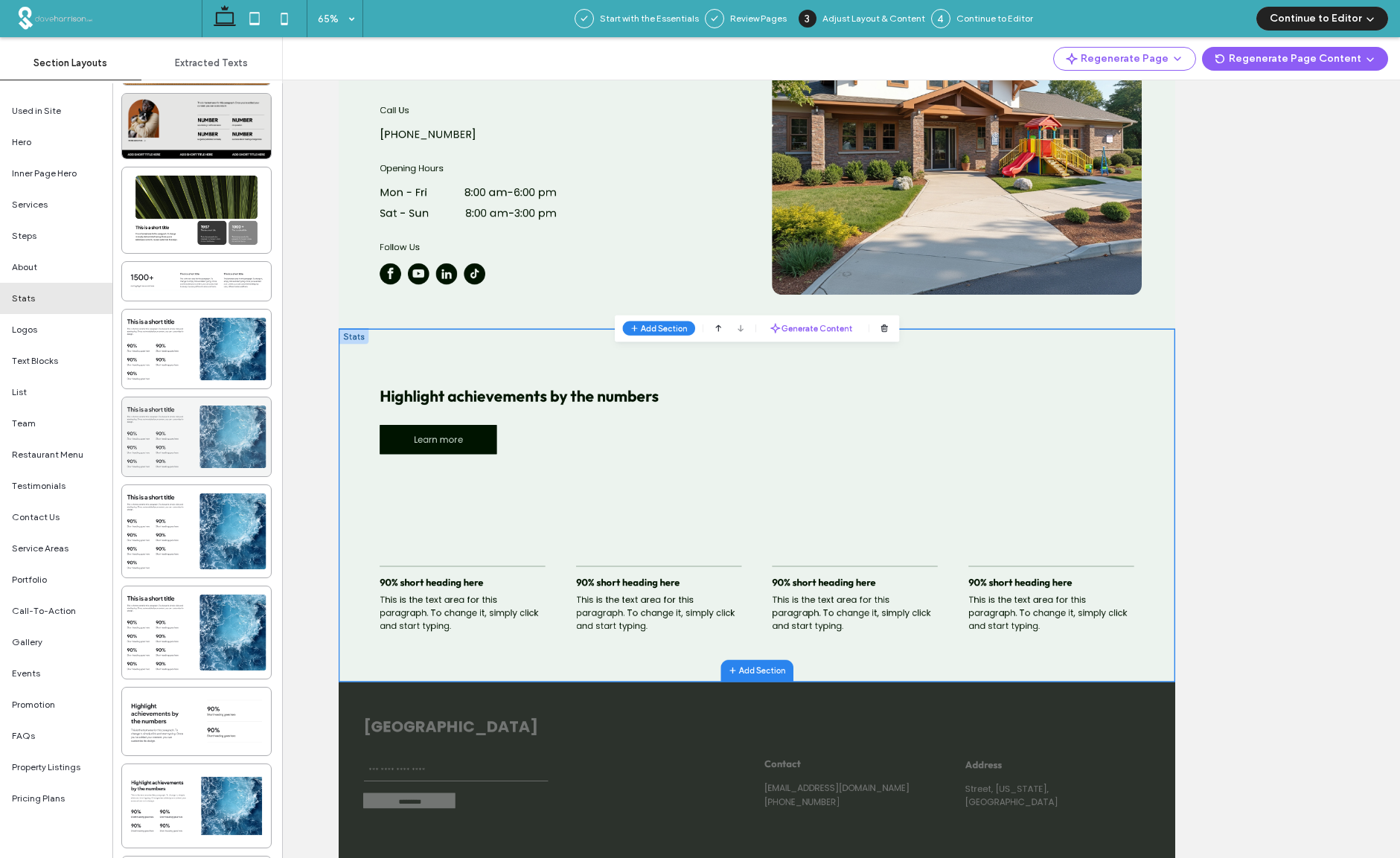
click at [164, 434] on div at bounding box center [196, 437] width 148 height 79
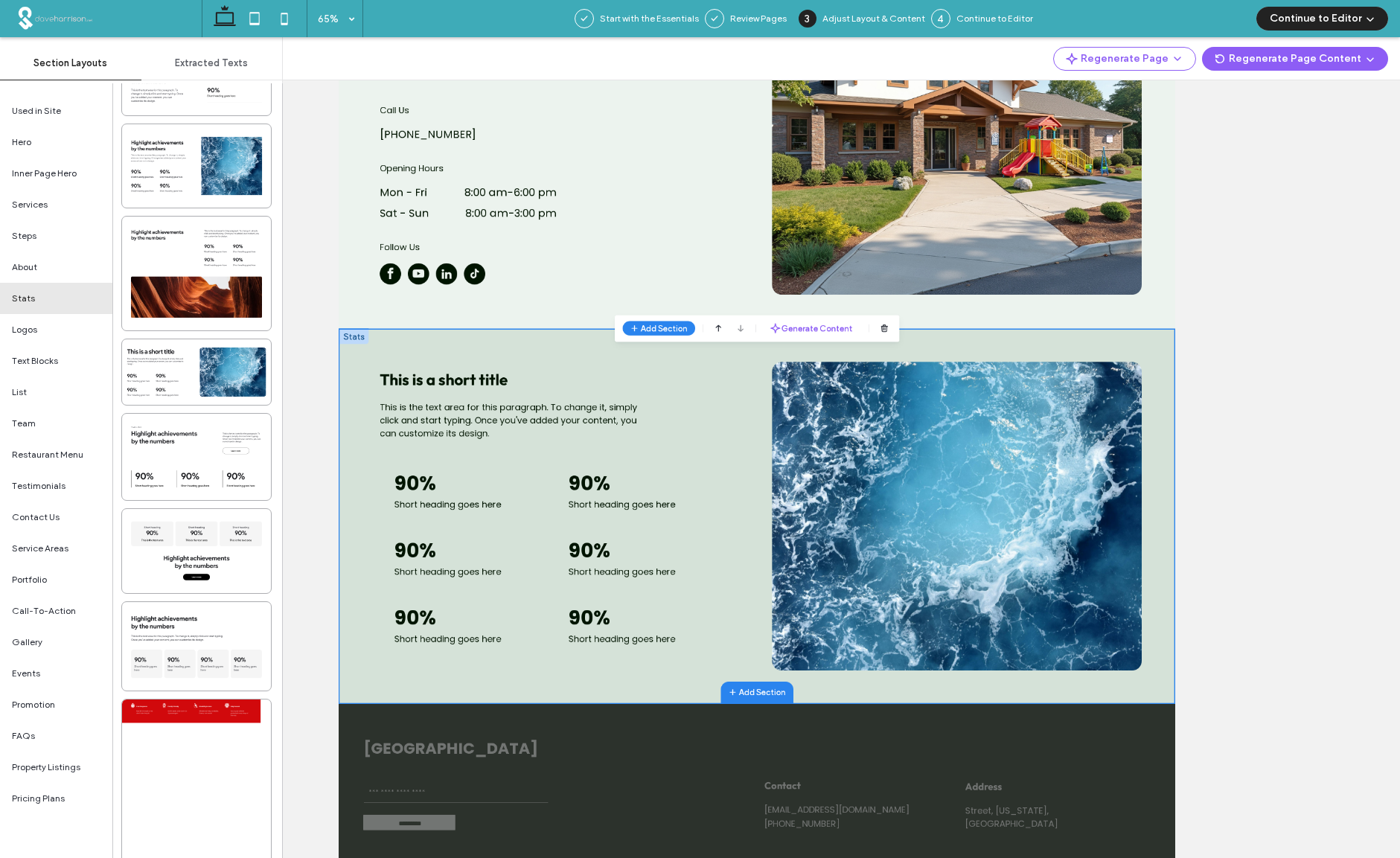
scroll to position [2121, 0]
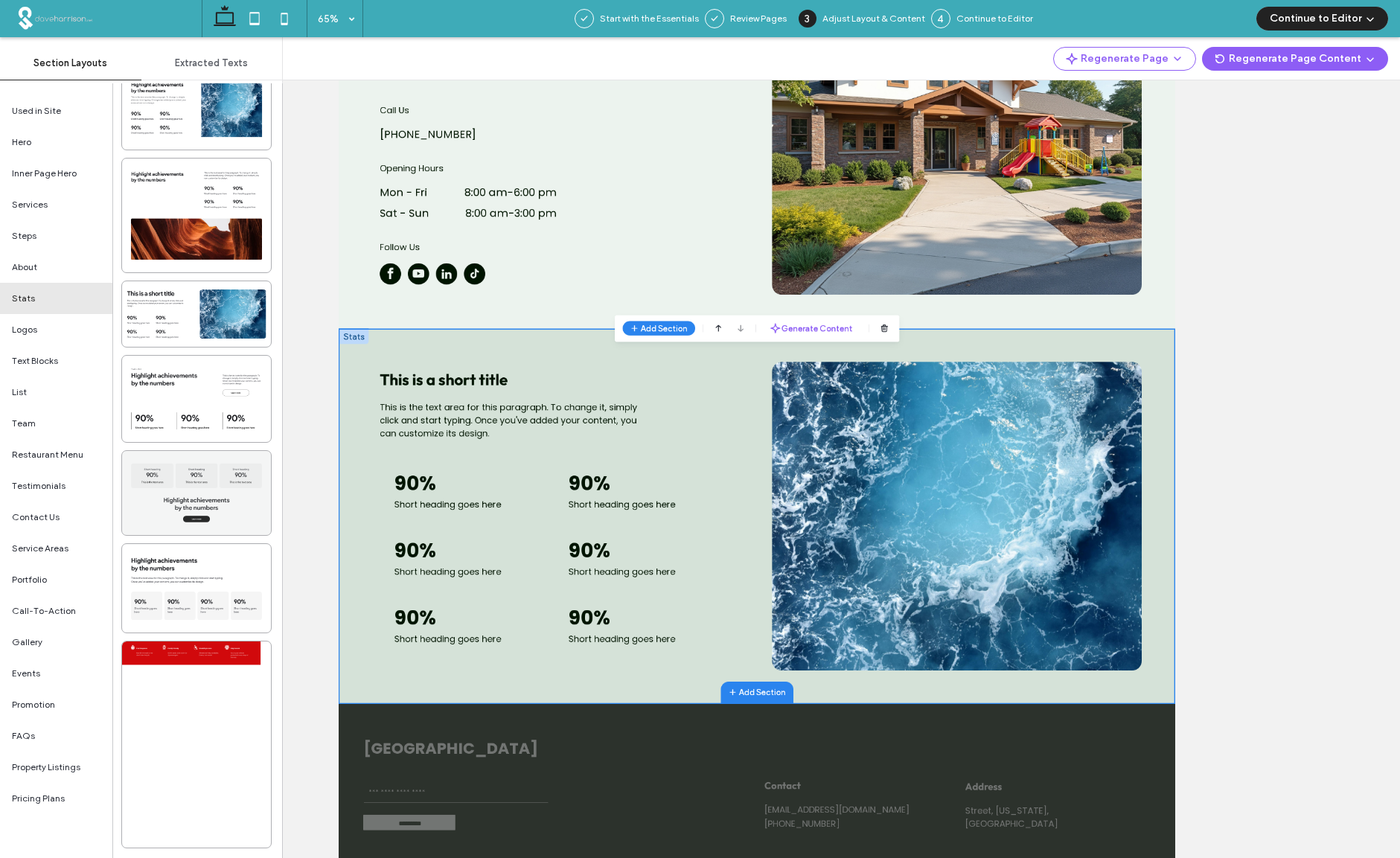
click at [178, 479] on div at bounding box center [196, 492] width 148 height 84
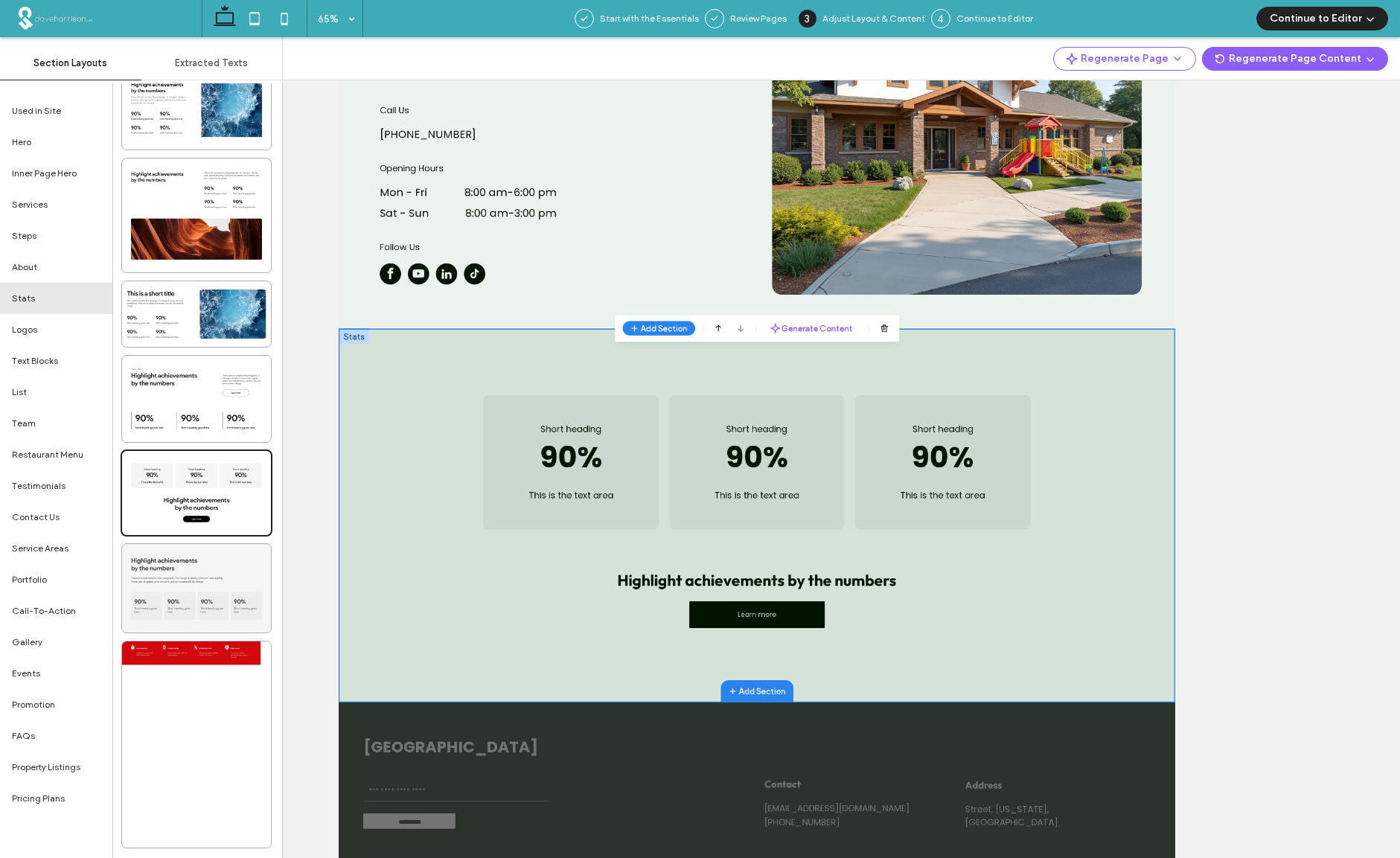
click at [198, 587] on div at bounding box center [196, 588] width 148 height 88
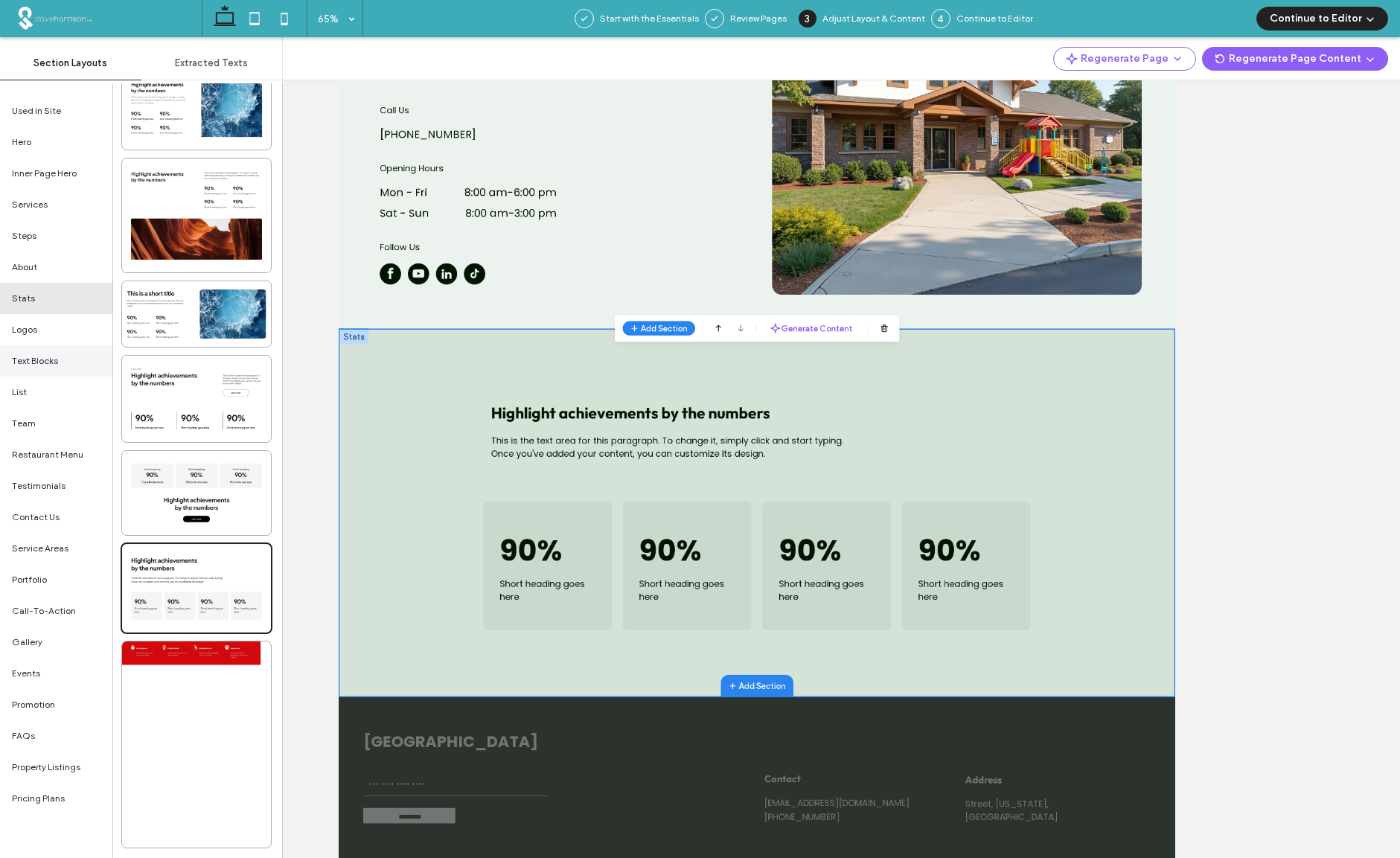
click at [39, 357] on span "Text Blocks" at bounding box center [35, 360] width 46 height 14
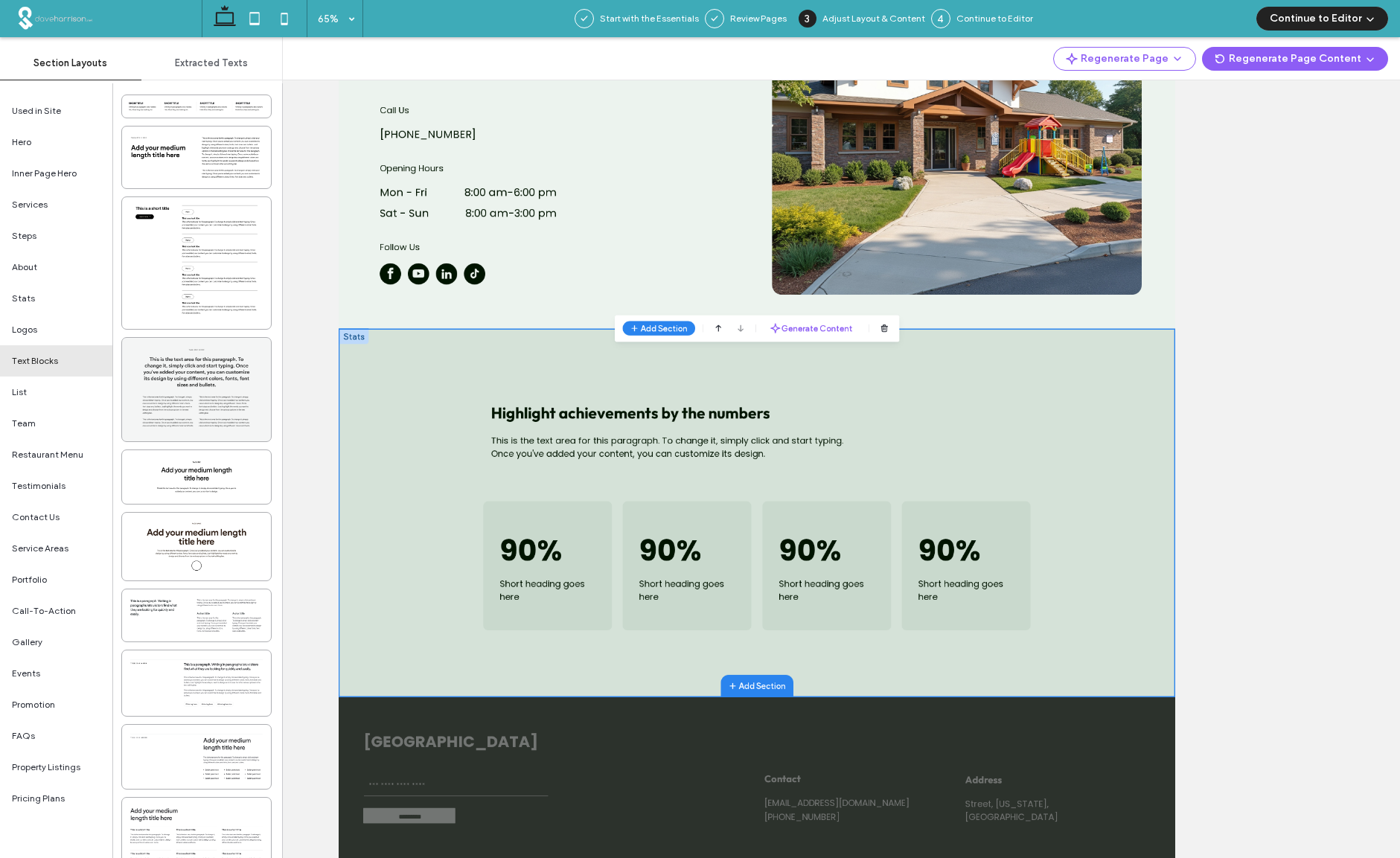
click at [199, 369] on div at bounding box center [196, 389] width 148 height 104
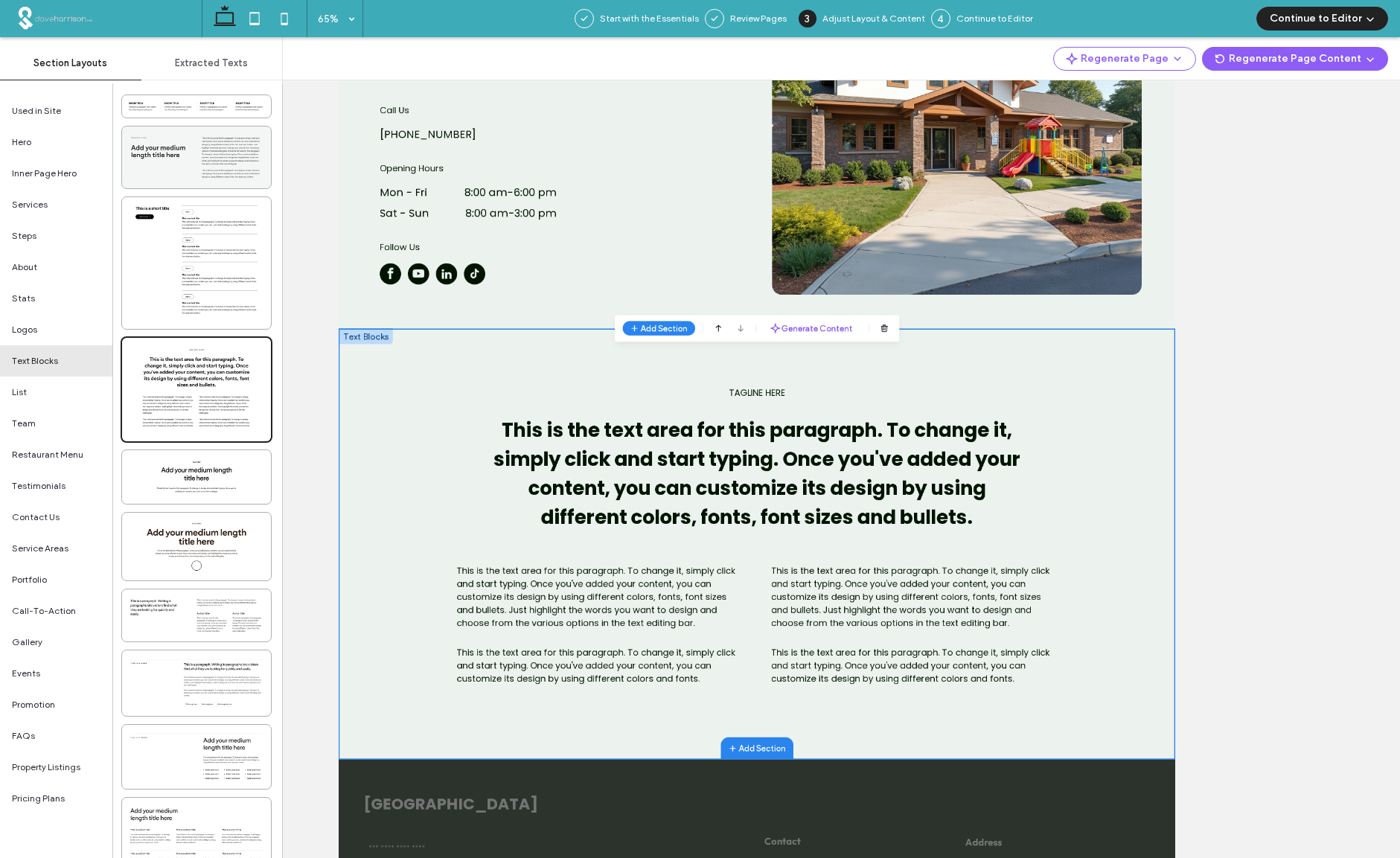
click at [206, 162] on div at bounding box center [196, 157] width 148 height 62
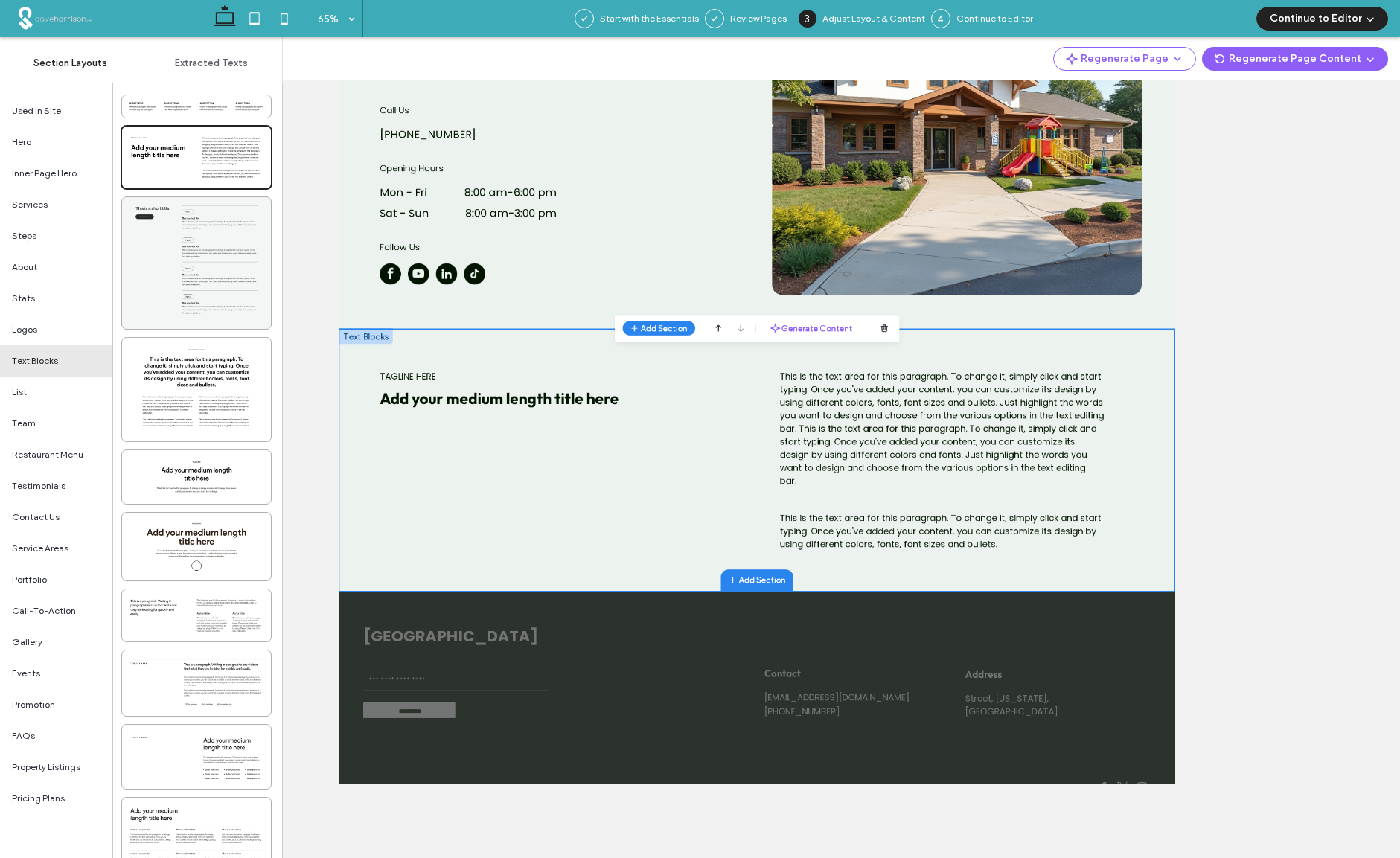
click at [210, 231] on div at bounding box center [196, 263] width 148 height 132
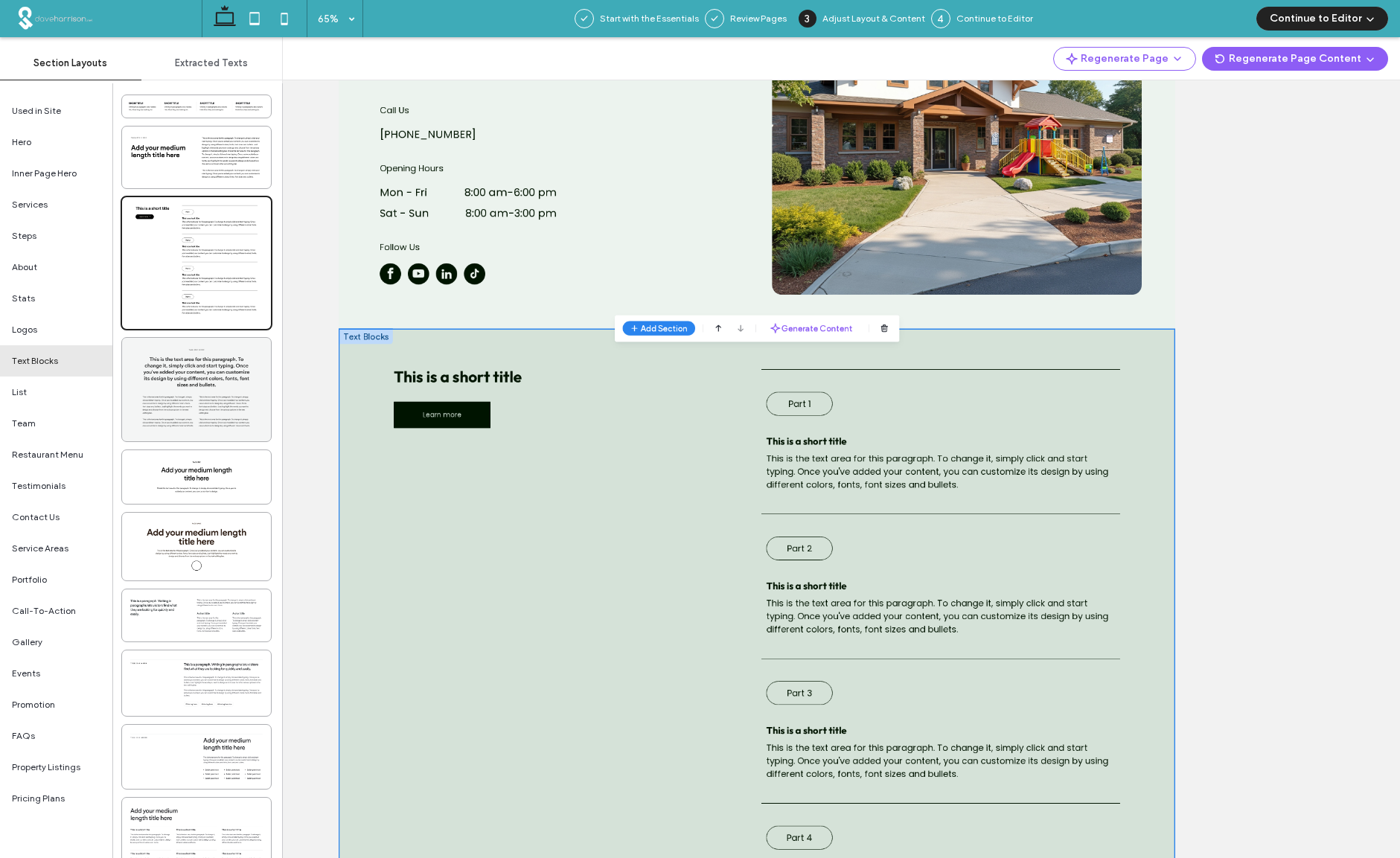
click at [181, 363] on div at bounding box center [196, 389] width 148 height 104
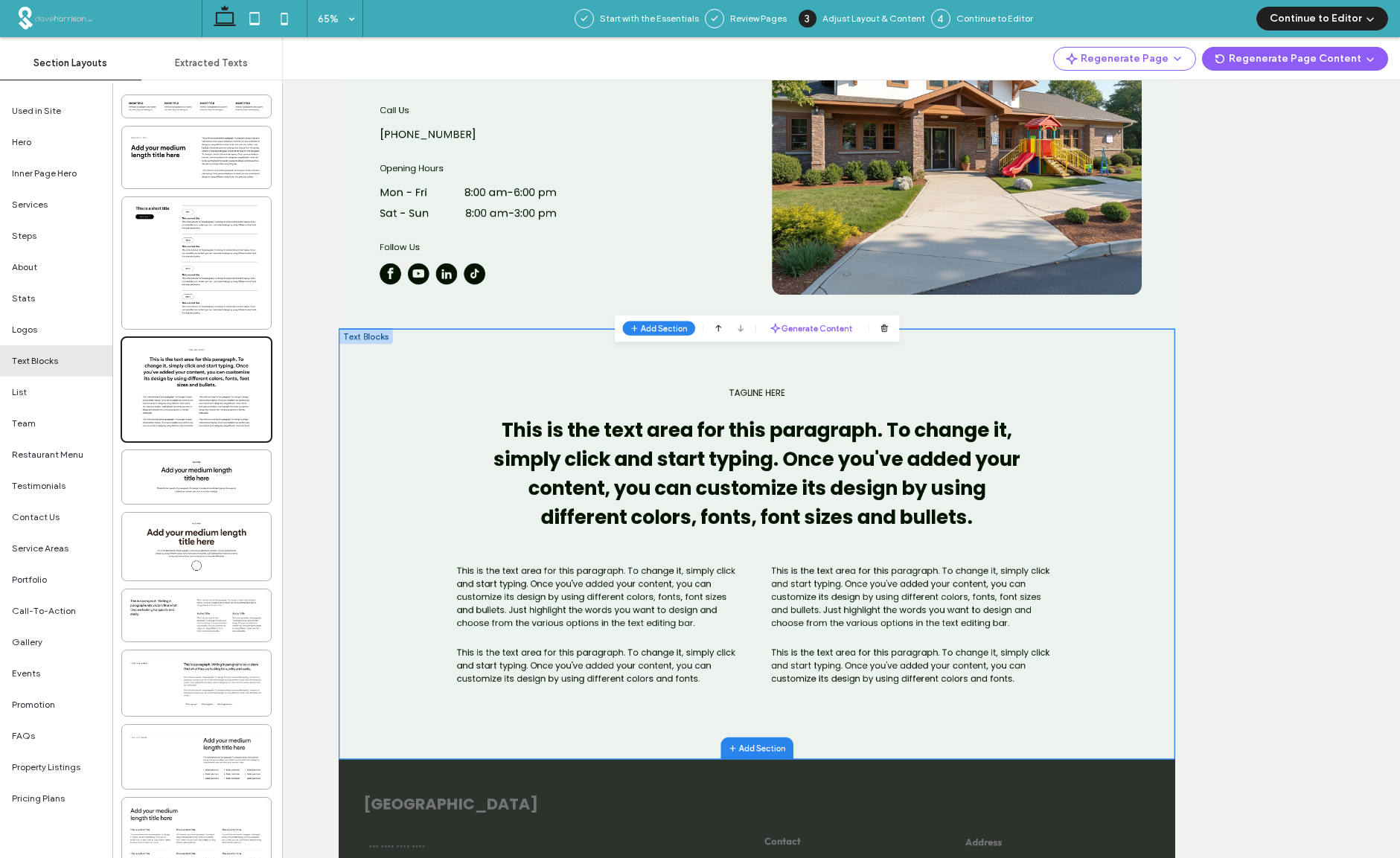
click at [1316, 19] on button "Continue to Editor" at bounding box center [1322, 18] width 132 height 24
click at [1304, 63] on span "With All Pages" at bounding box center [1291, 64] width 62 height 15
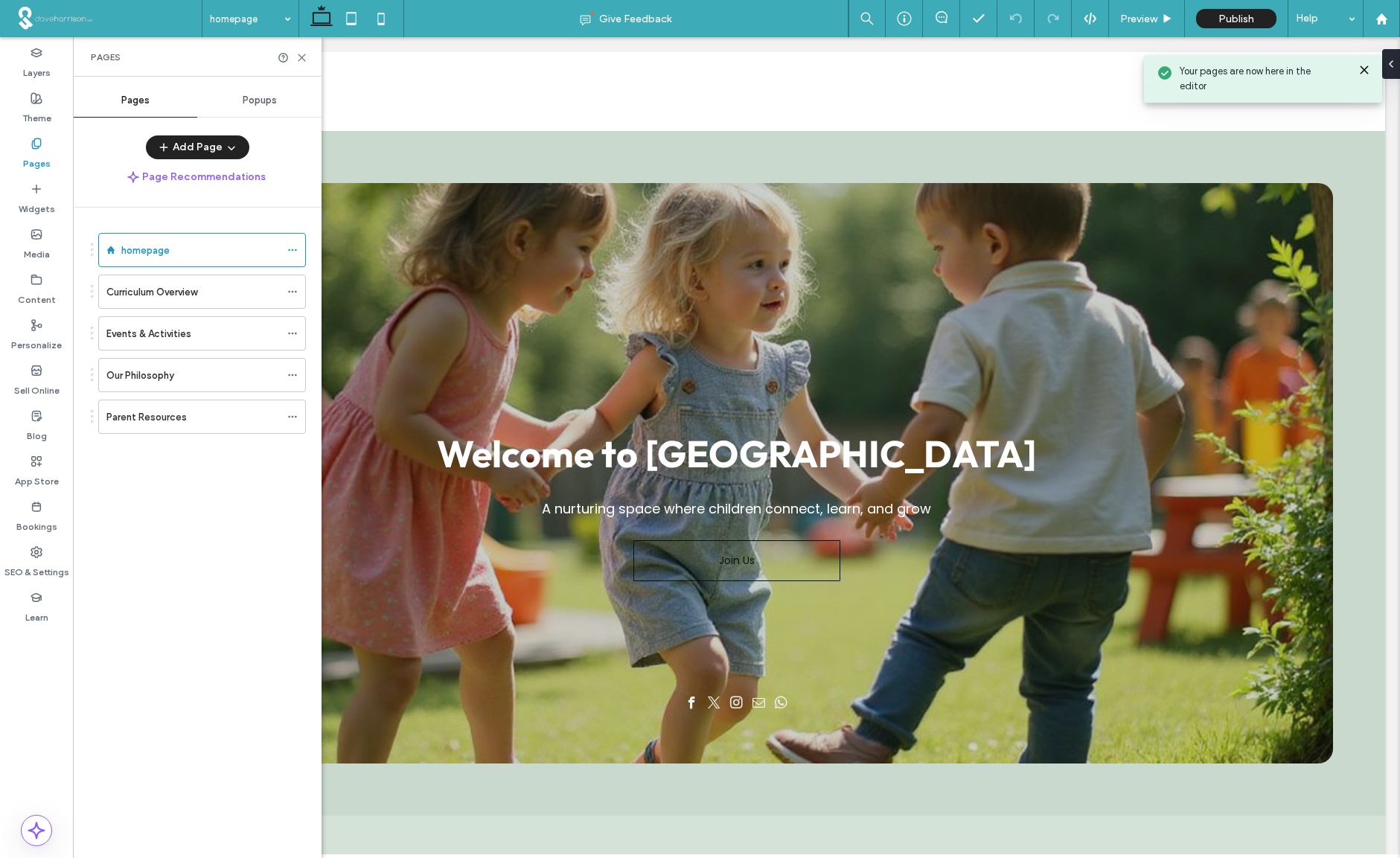
click at [1364, 66] on icon at bounding box center [1364, 69] width 12 height 12
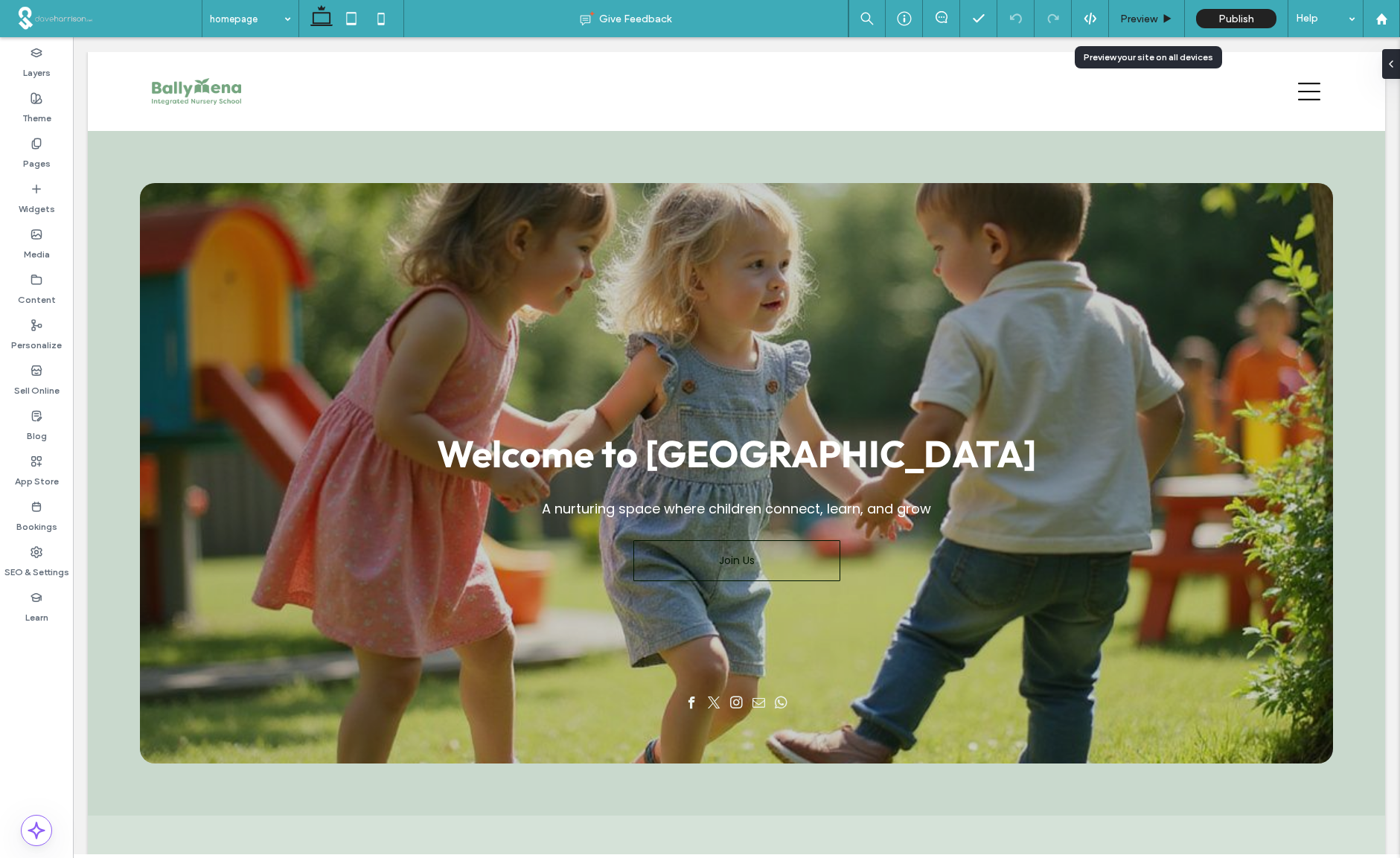
click at [1141, 16] on span "Preview" at bounding box center [1138, 19] width 37 height 13
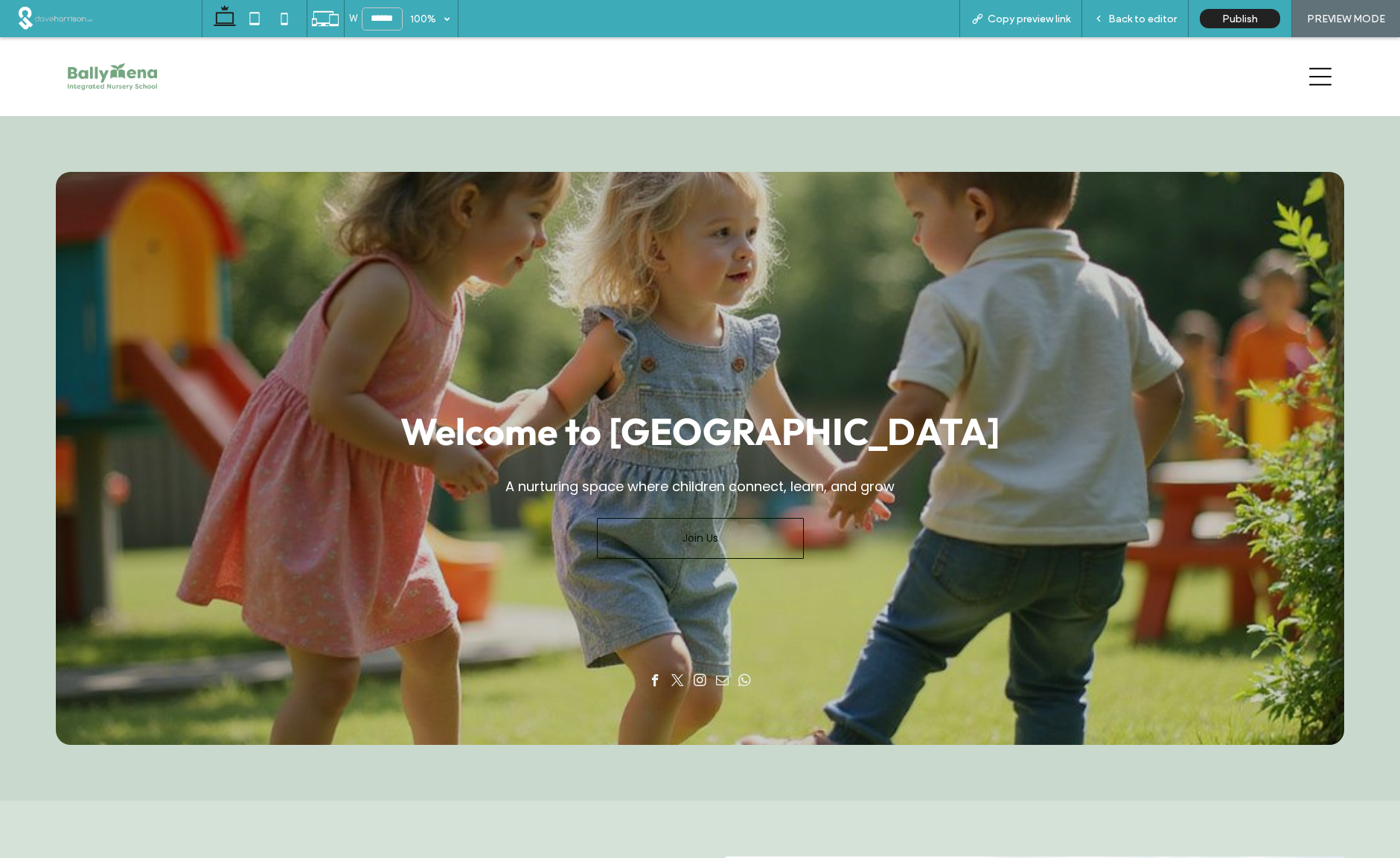
click at [1334, 19] on span "PREVIEW MODE" at bounding box center [1346, 19] width 78 height 13
click at [1153, 15] on span "Back to editor" at bounding box center [1141, 19] width 68 height 13
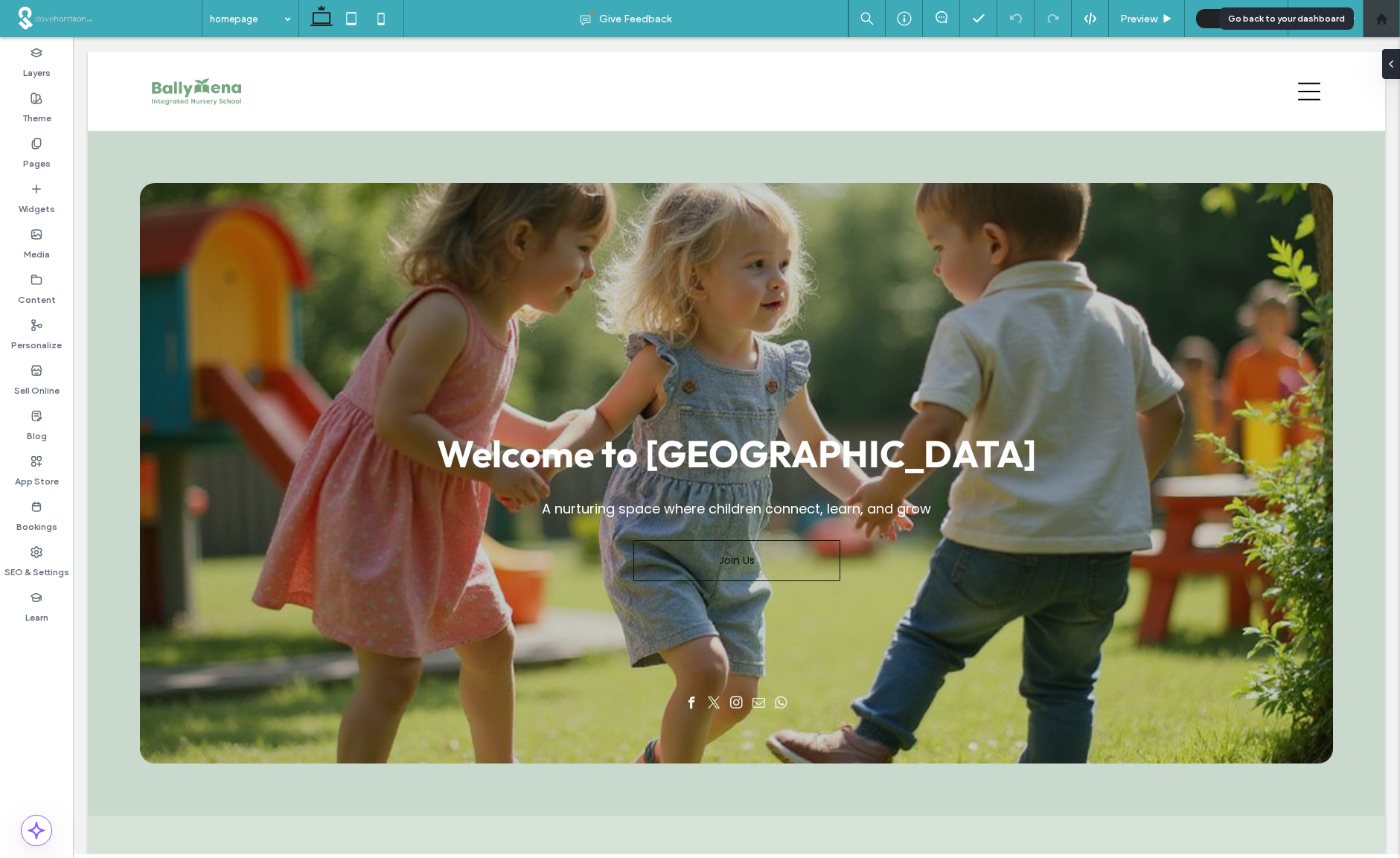
click at [1389, 17] on div at bounding box center [1381, 19] width 36 height 13
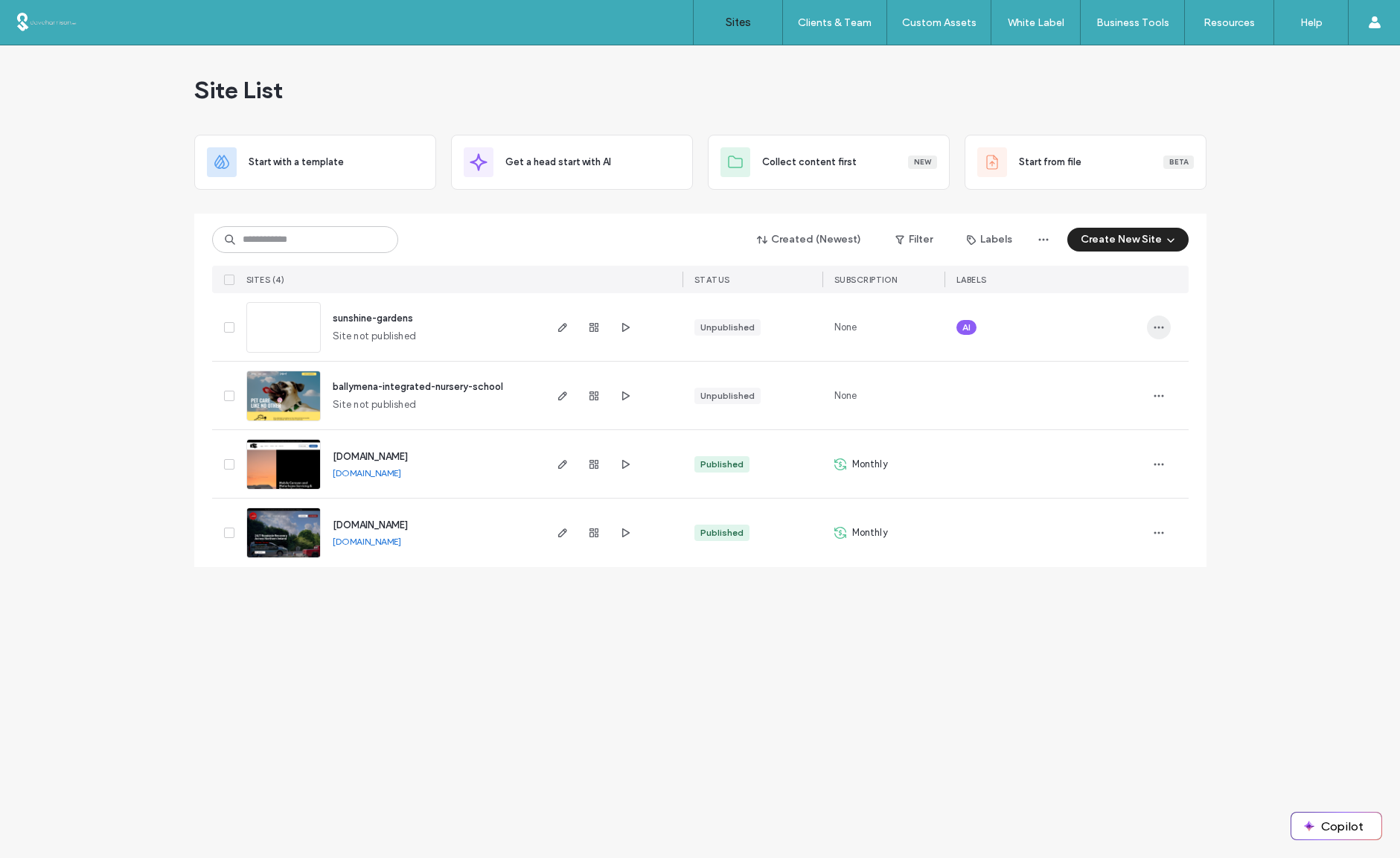
click at [1159, 325] on icon "button" at bounding box center [1158, 327] width 12 height 12
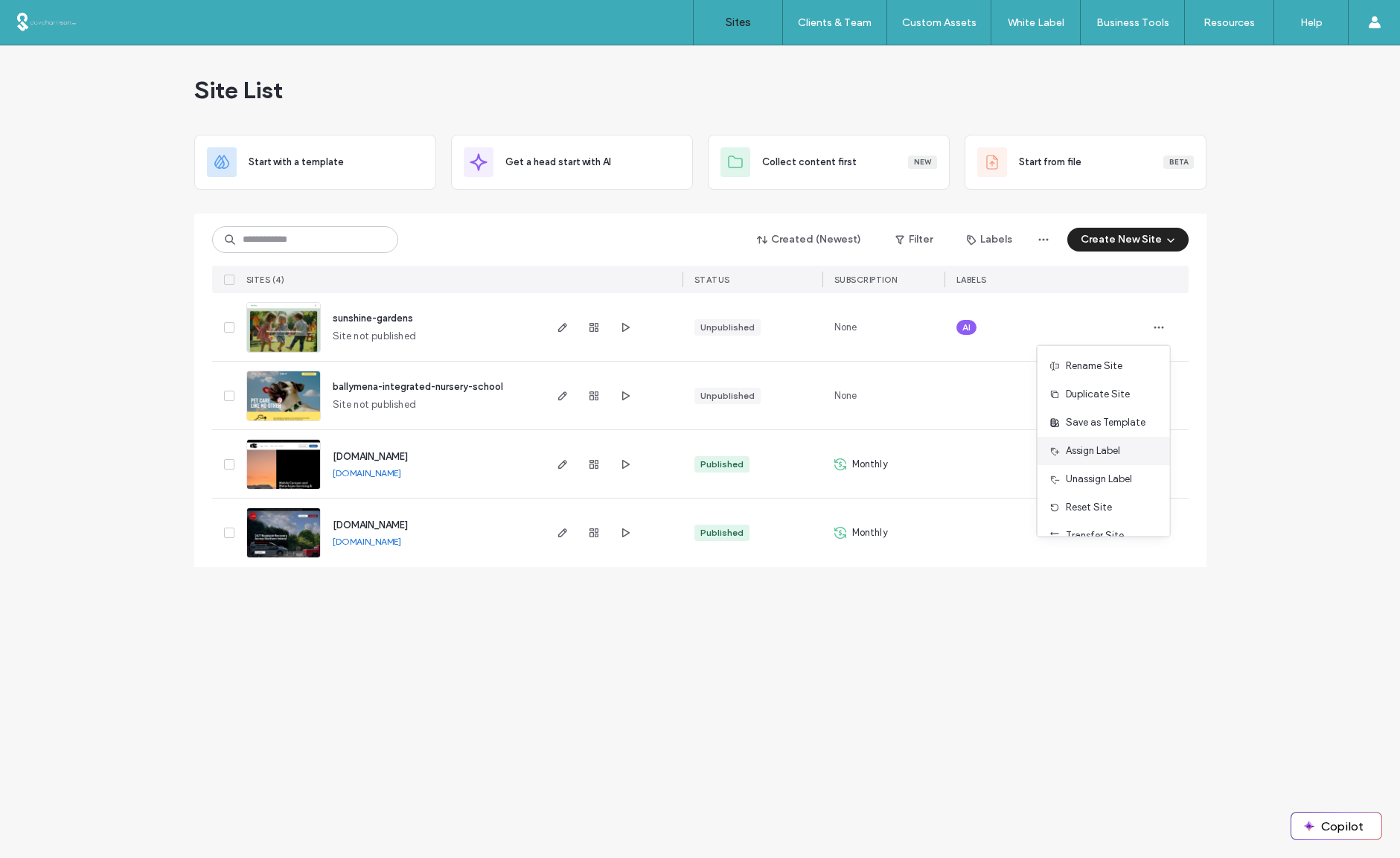
scroll to position [76, 0]
click at [1095, 513] on span "Delete Site" at bounding box center [1091, 516] width 49 height 15
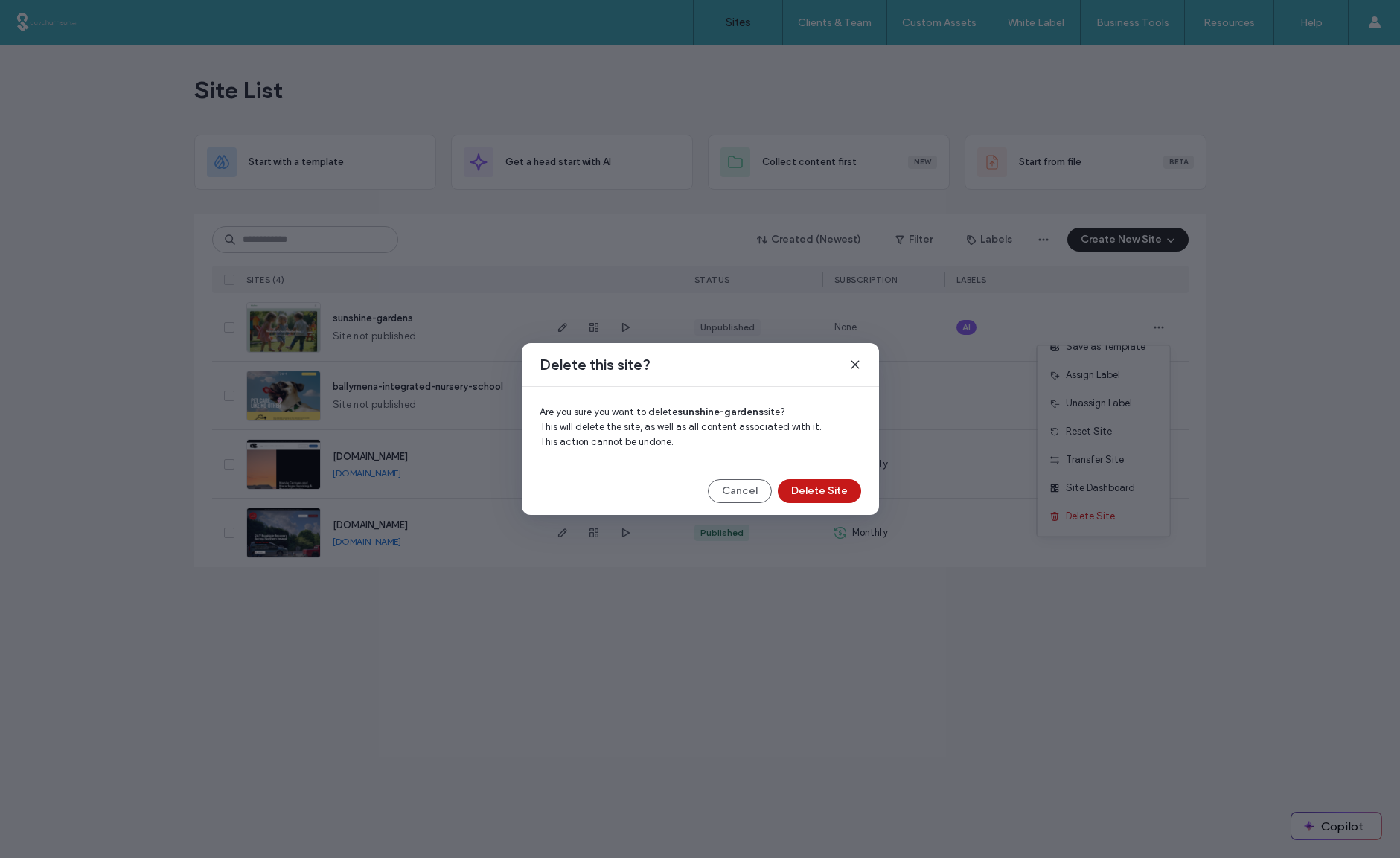
click at [825, 490] on button "Delete Site" at bounding box center [819, 490] width 84 height 24
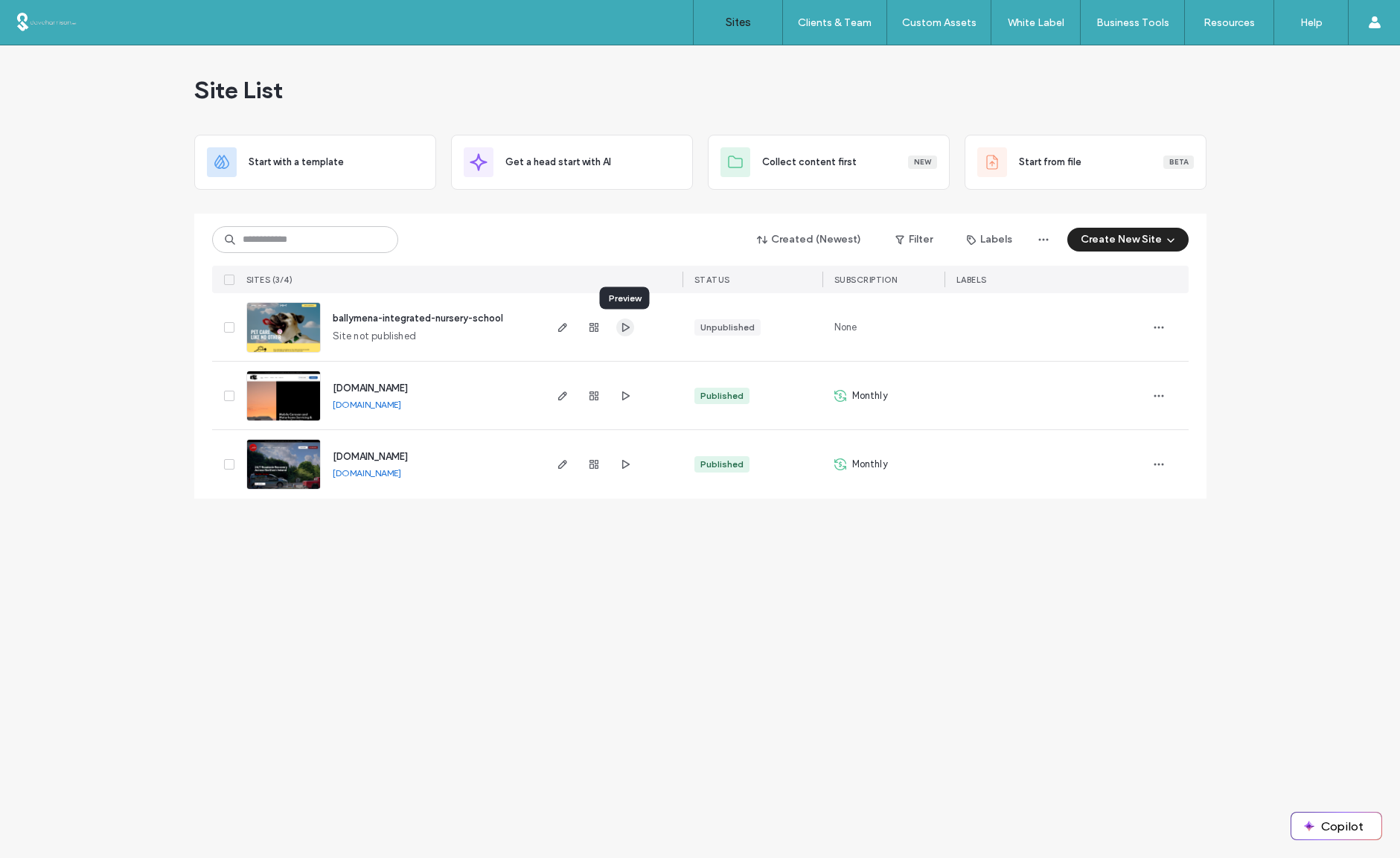
click at [626, 328] on use "button" at bounding box center [625, 327] width 7 height 9
click at [563, 329] on icon "button" at bounding box center [562, 327] width 12 height 12
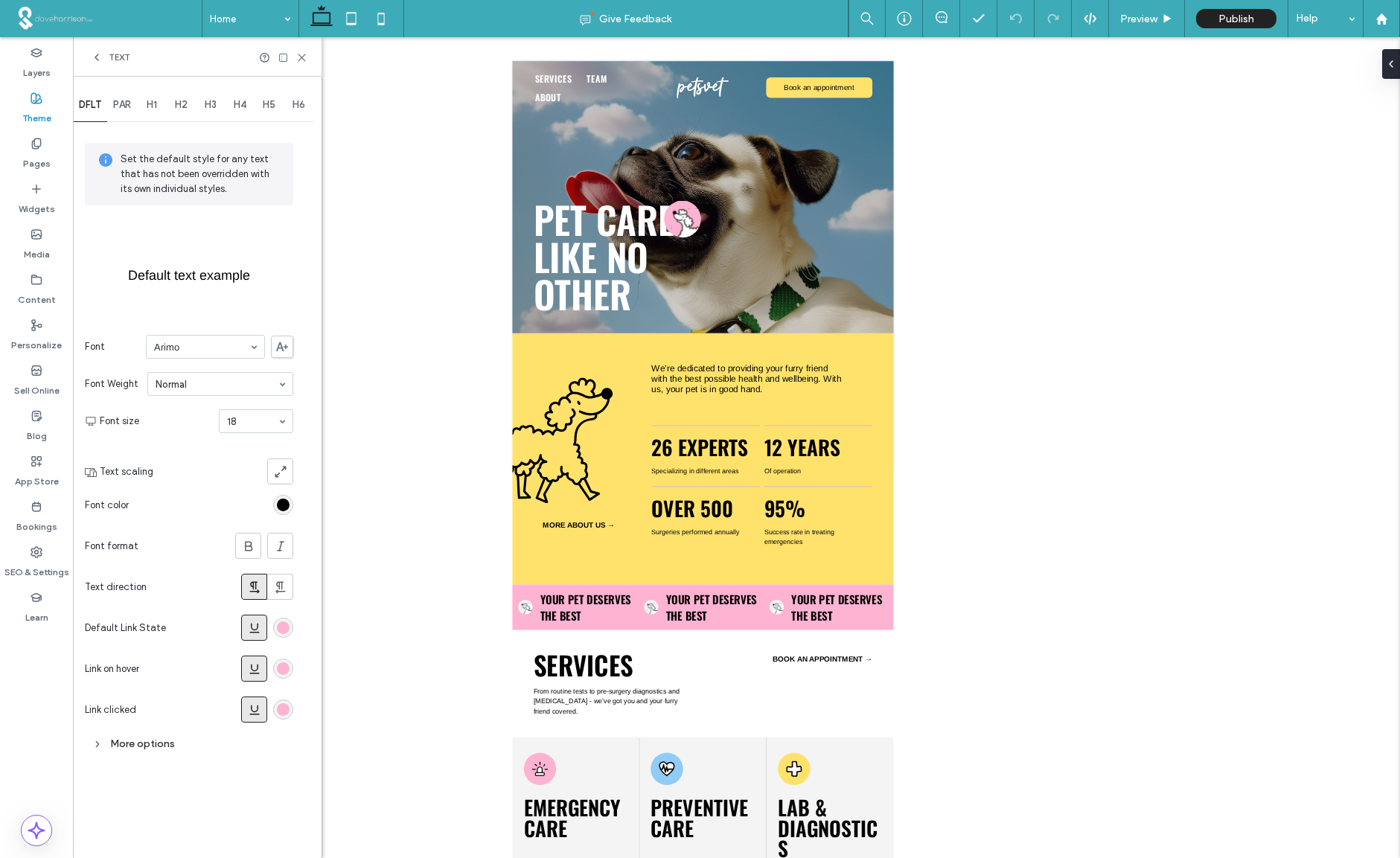
click at [100, 57] on icon at bounding box center [96, 56] width 12 height 12
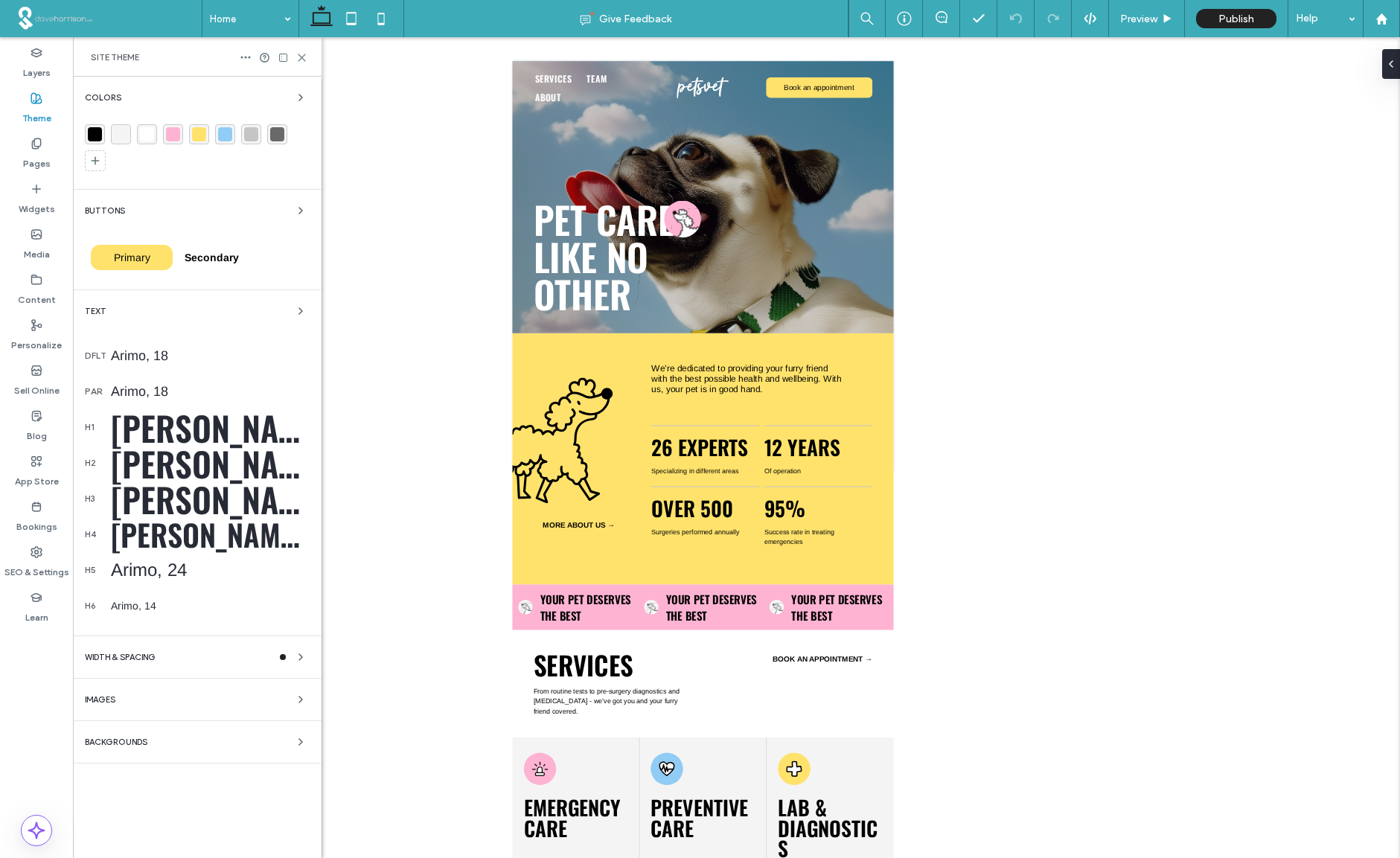
click at [170, 430] on div "[PERSON_NAME], 100" at bounding box center [210, 427] width 198 height 50
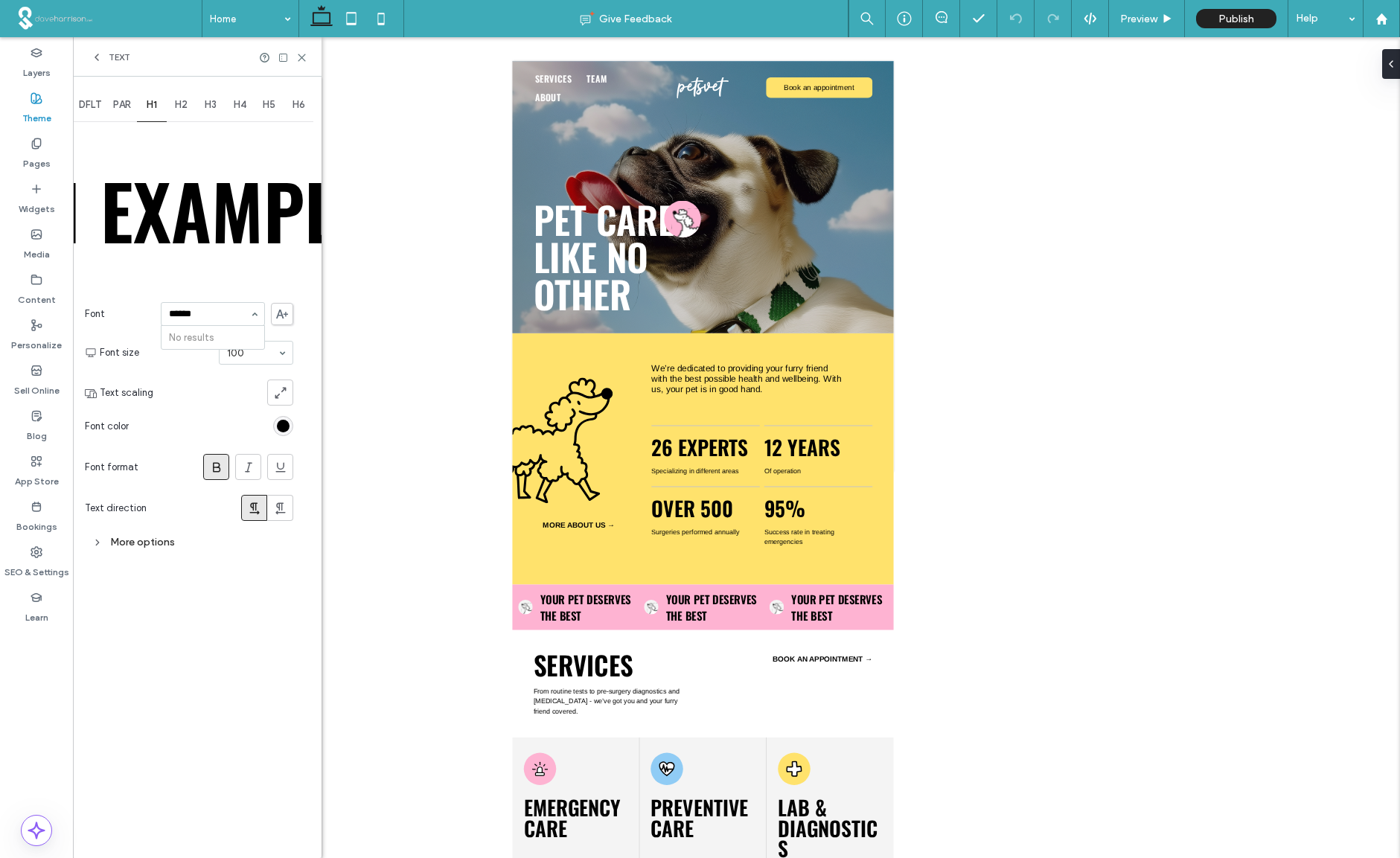
drag, startPoint x: 218, startPoint y: 316, endPoint x: 132, endPoint y: 318, distance: 86.0
click at [132, 318] on section "Font ****** No results" at bounding box center [188, 314] width 208 height 39
type input "*********"
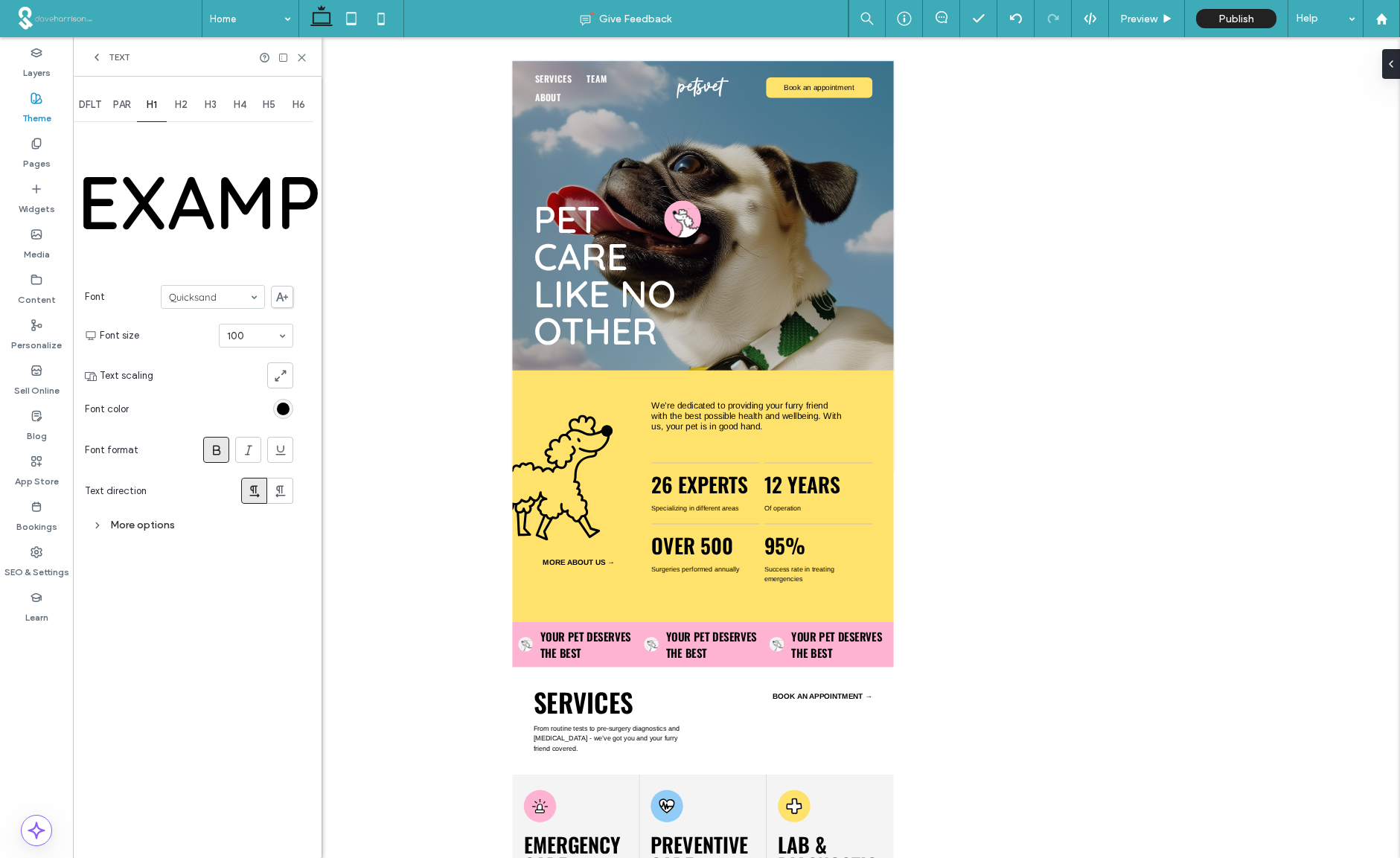
click at [257, 299] on div "Quicksand" at bounding box center [213, 297] width 104 height 24
click at [181, 105] on span "H2" at bounding box center [181, 105] width 13 height 12
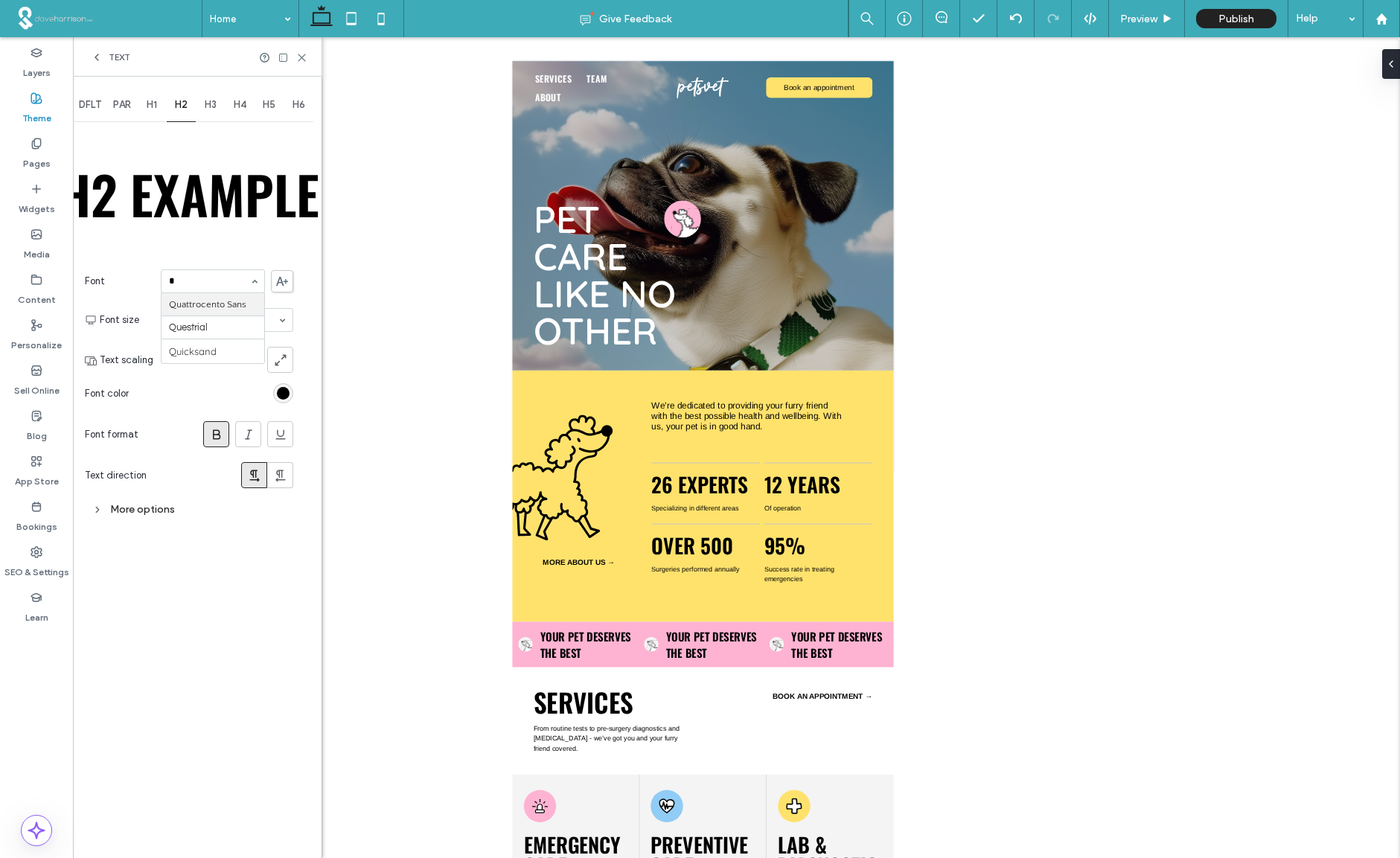
scroll to position [0, 0]
type input "*******"
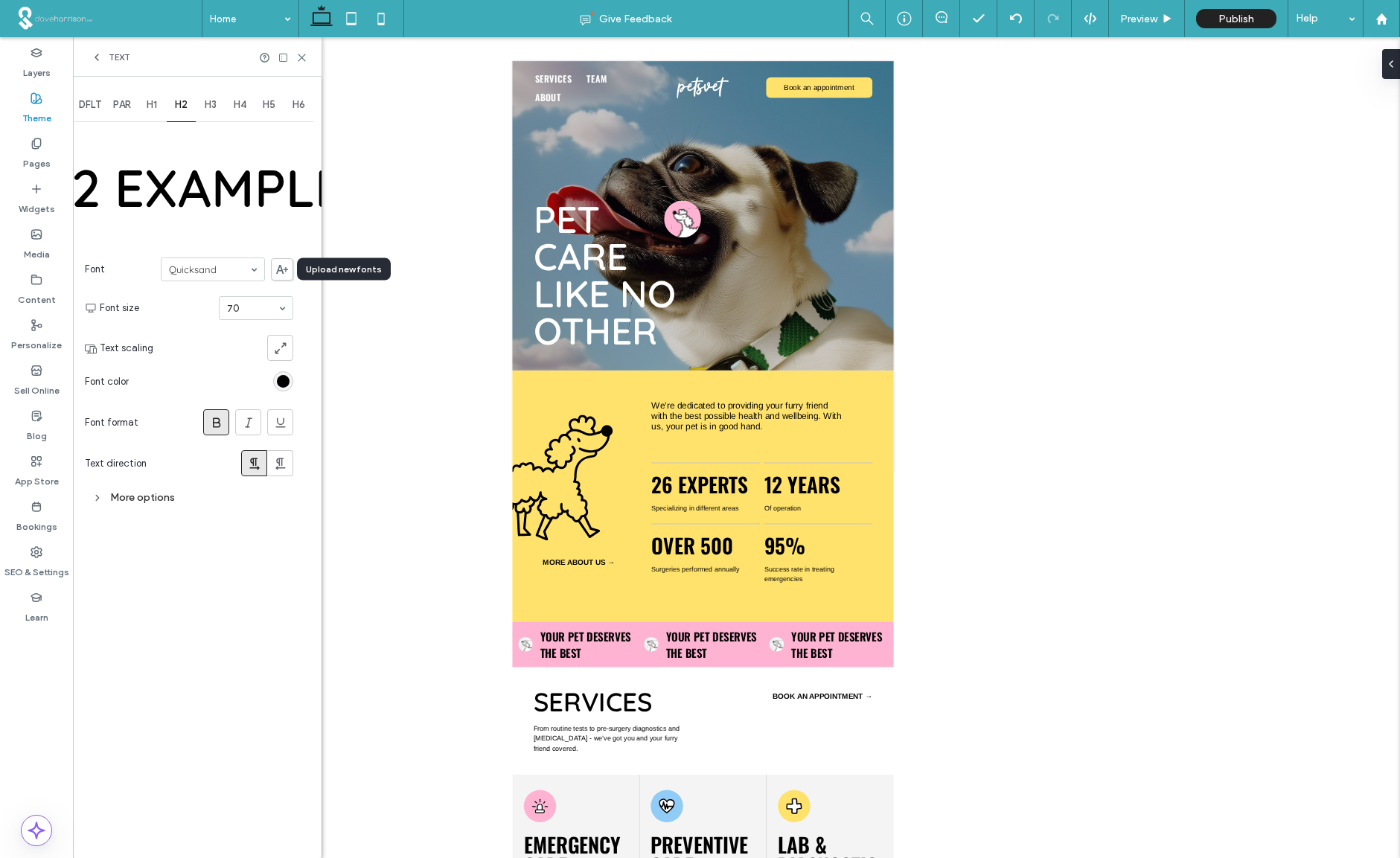
click at [283, 271] on icon at bounding box center [281, 269] width 12 height 9
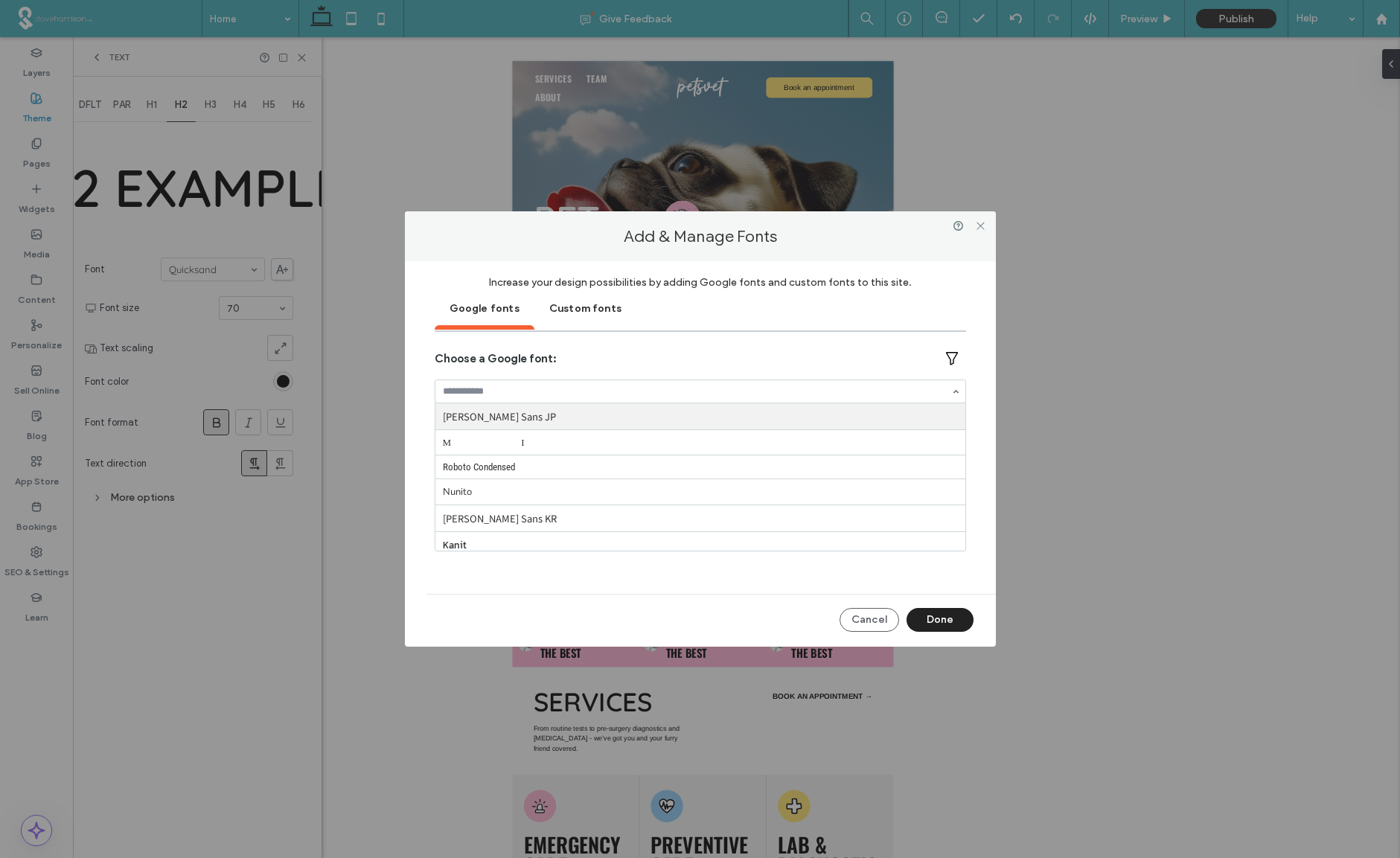
click at [508, 395] on input at bounding box center [696, 390] width 508 height 10
type input "******"
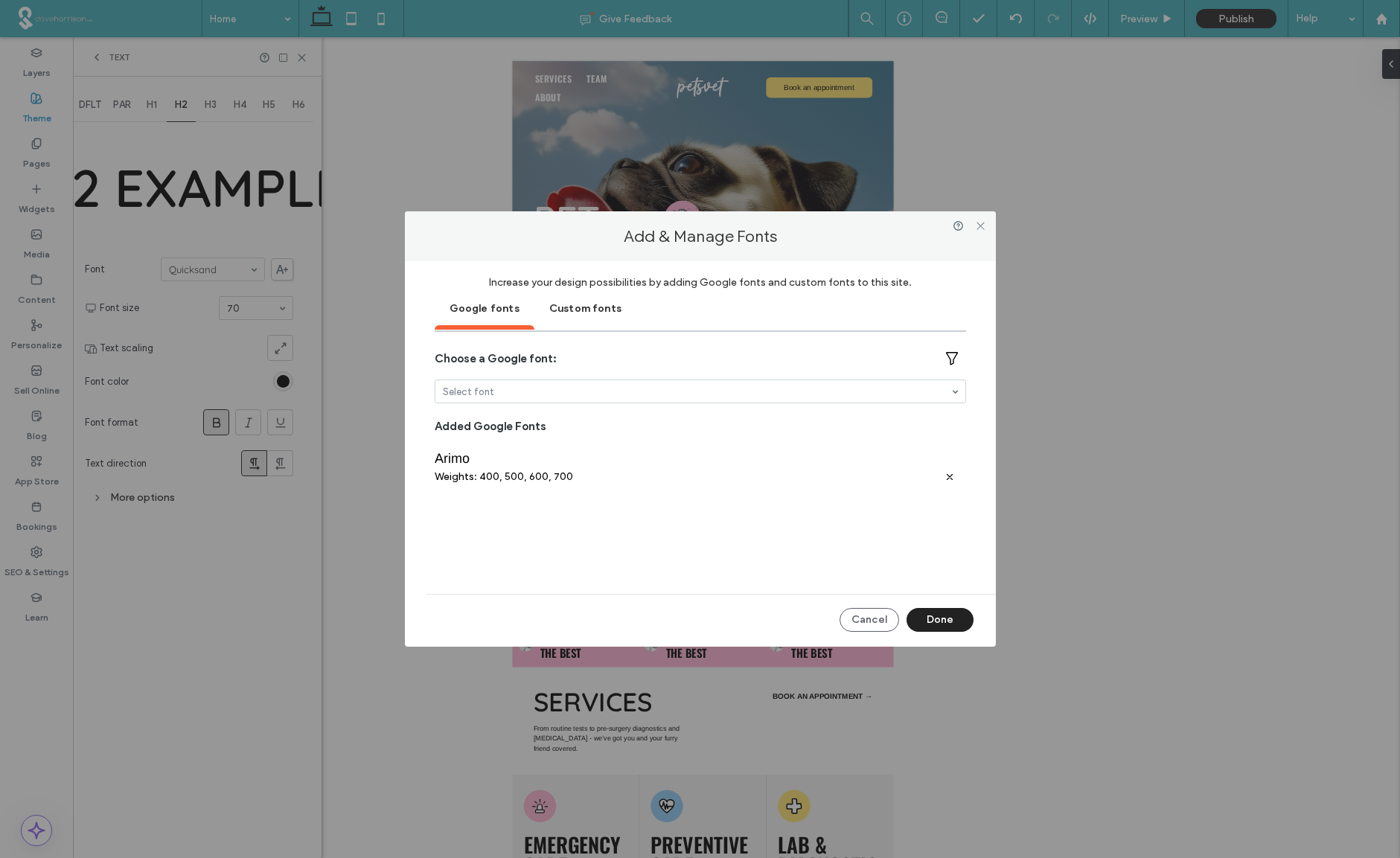
click at [593, 308] on div "Custom fonts" at bounding box center [585, 307] width 102 height 37
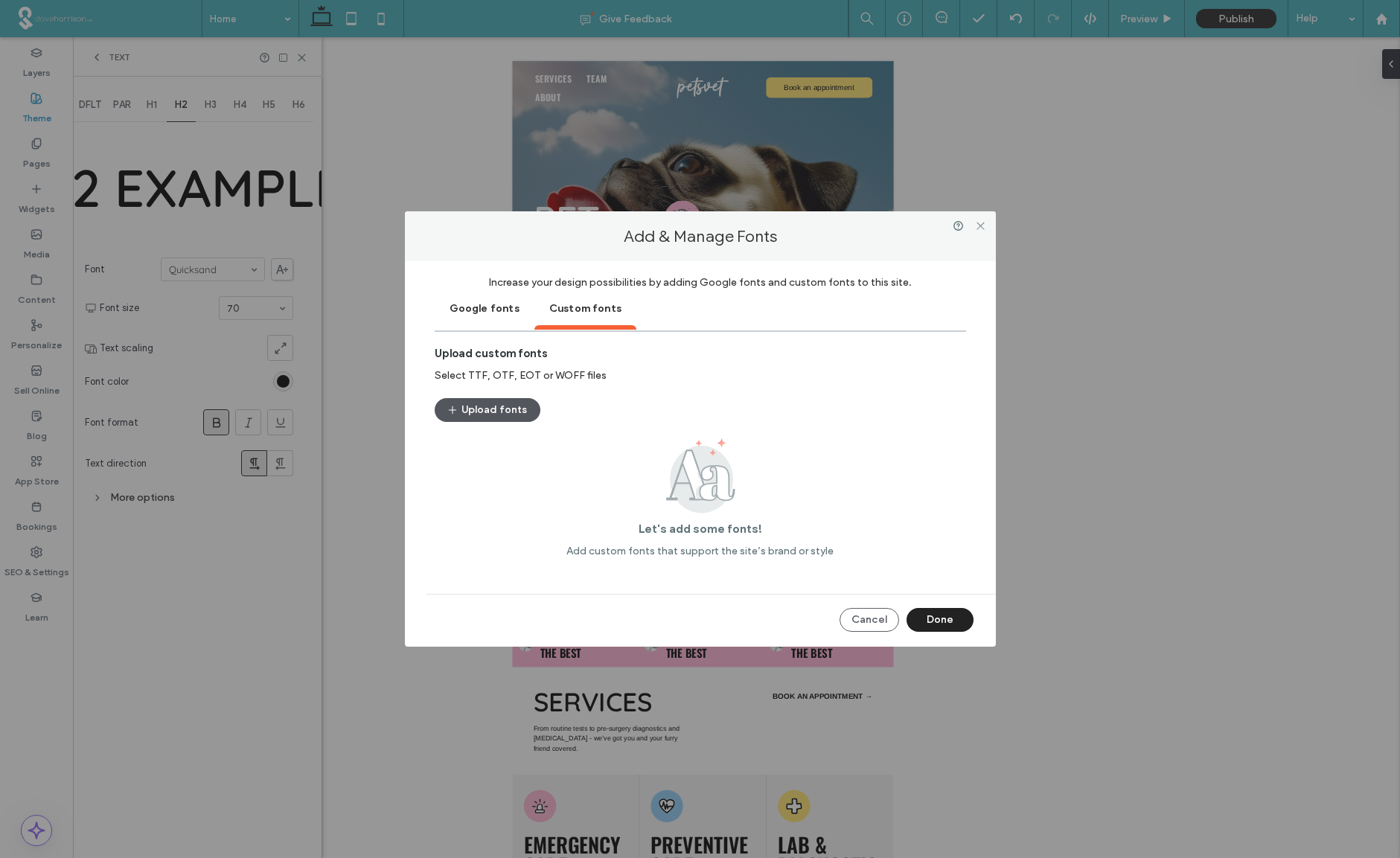
click at [497, 409] on button "Upload fonts" at bounding box center [487, 409] width 106 height 24
